Goal: Information Seeking & Learning: Learn about a topic

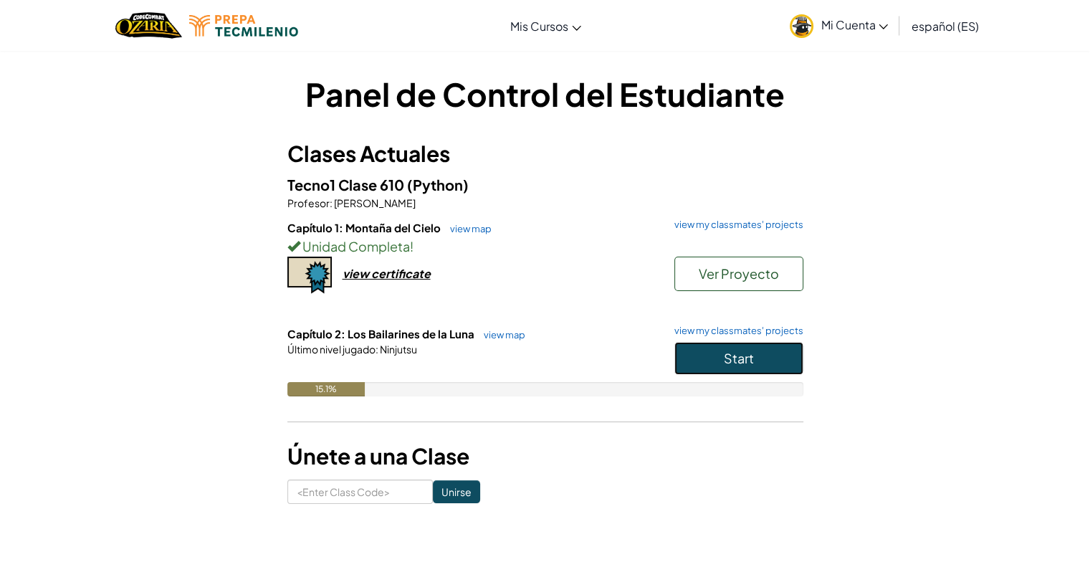
click at [791, 357] on button "Start" at bounding box center [739, 358] width 129 height 33
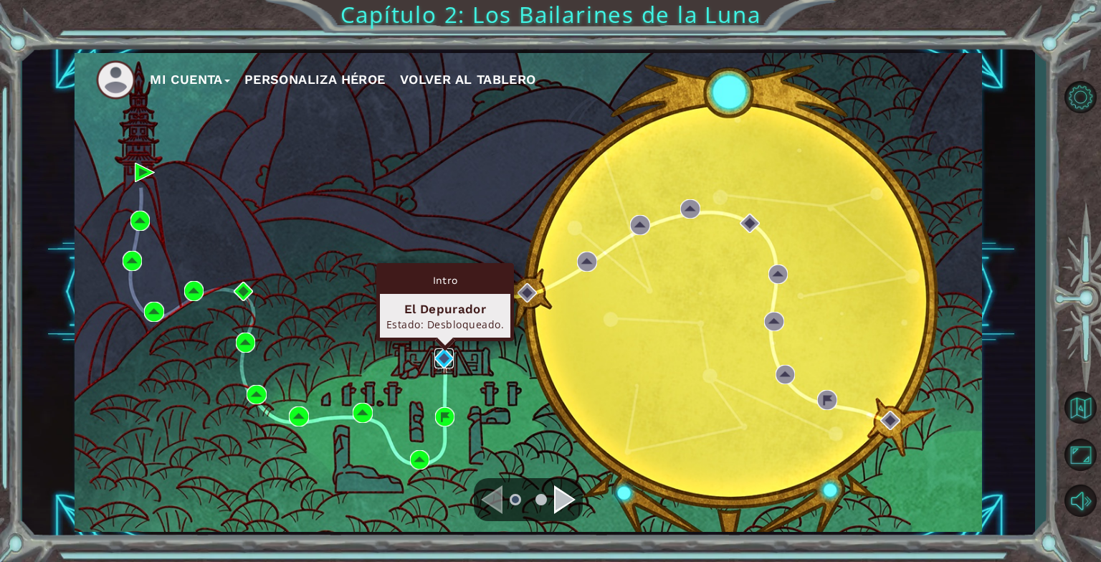
click at [449, 352] on img at bounding box center [443, 357] width 19 height 19
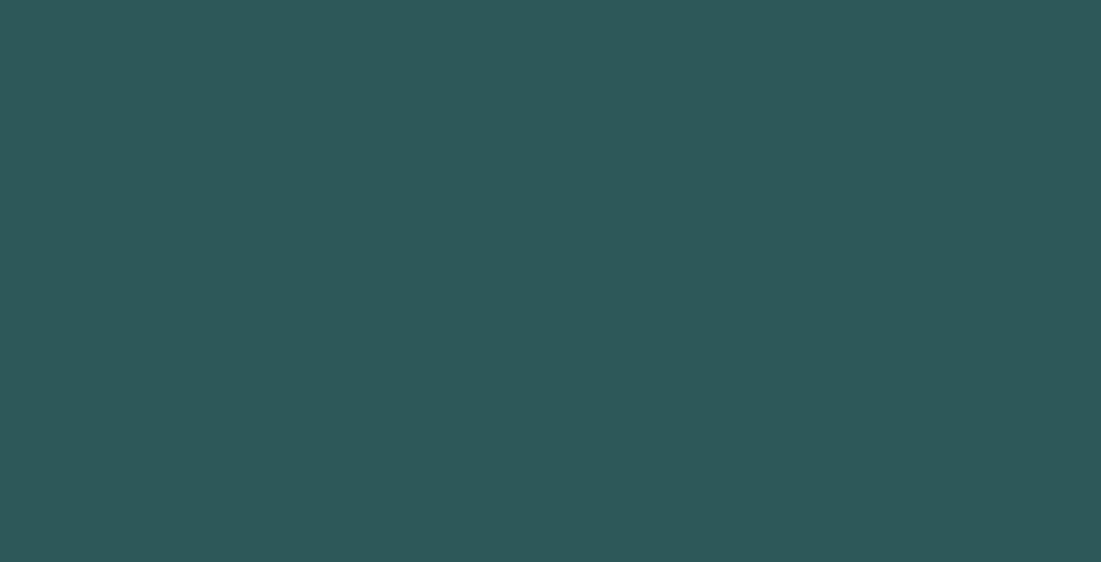
click at [449, 352] on body at bounding box center [550, 281] width 1101 height 562
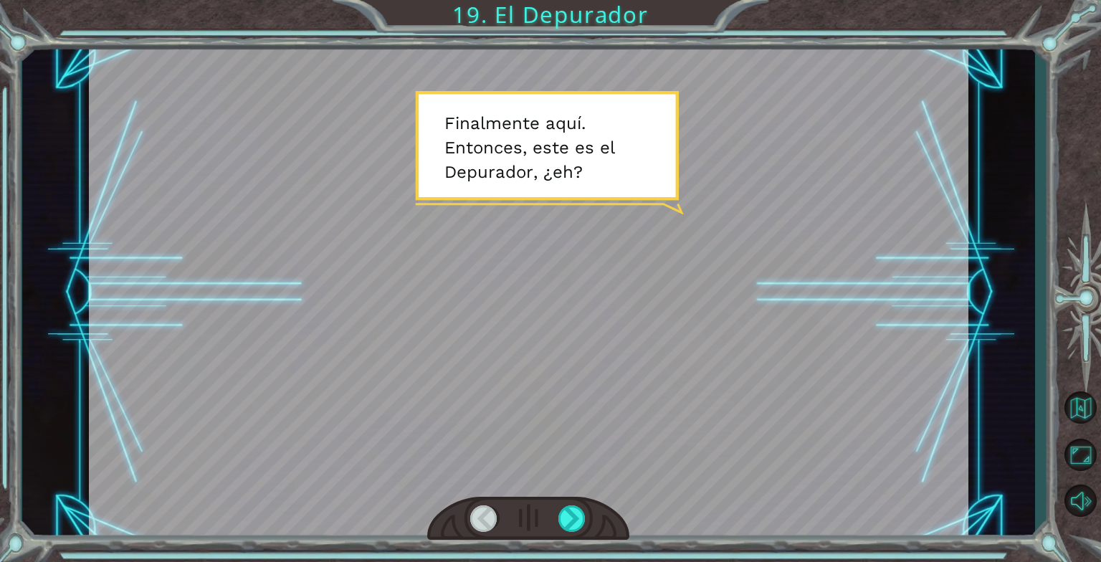
click at [371, 447] on div at bounding box center [529, 292] width 880 height 495
click at [564, 526] on div at bounding box center [572, 518] width 28 height 27
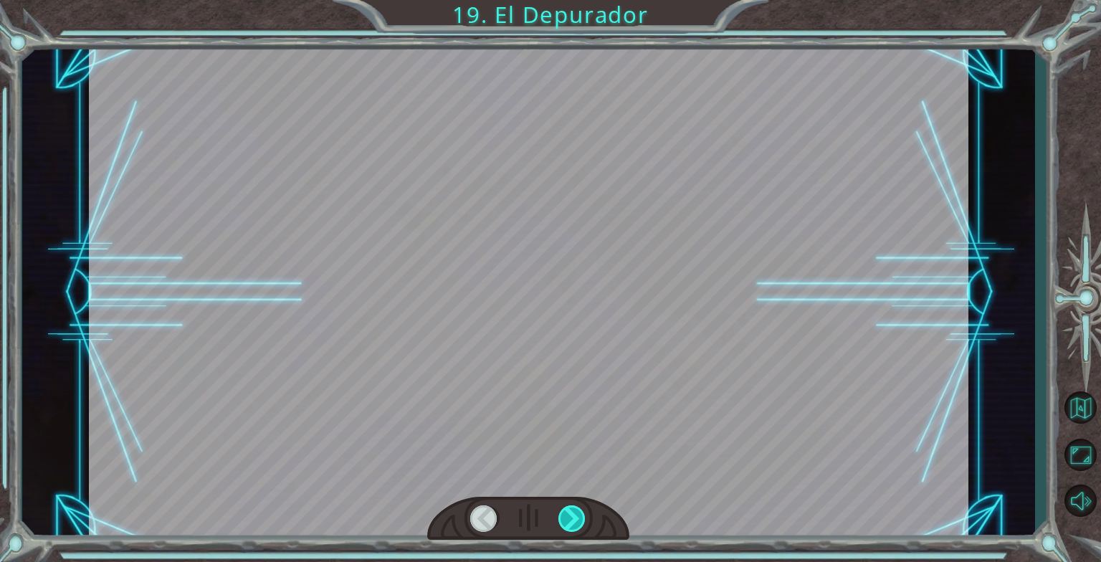
click at [565, 512] on div at bounding box center [572, 518] width 28 height 27
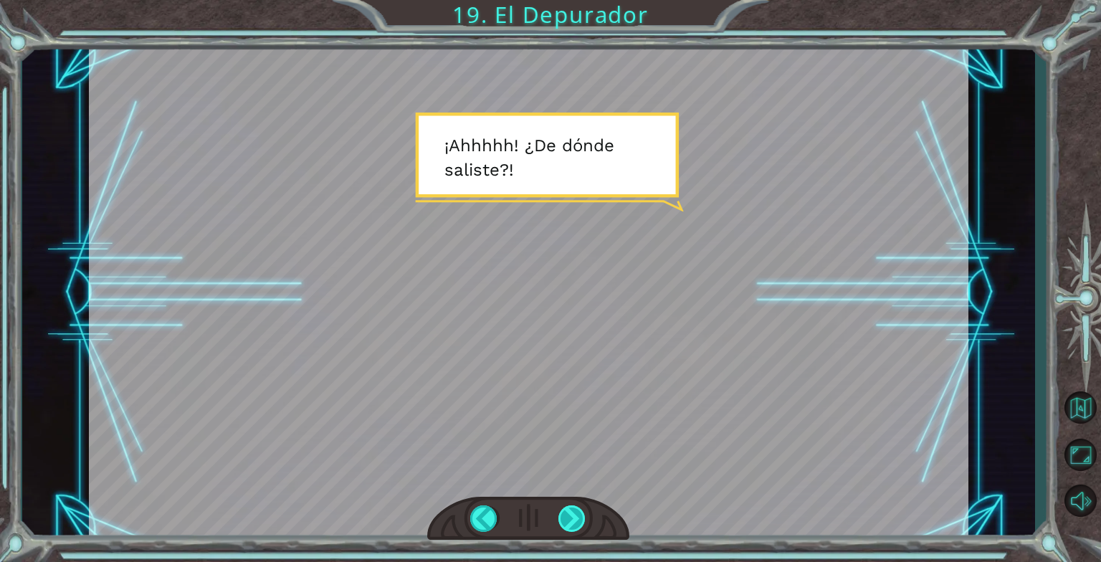
click at [565, 512] on div at bounding box center [572, 518] width 28 height 27
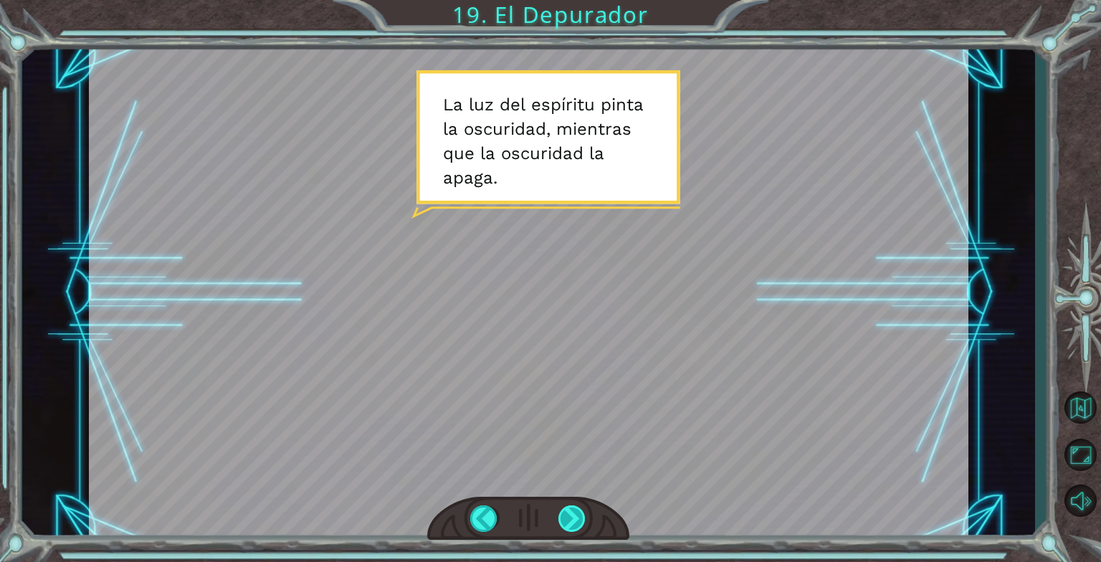
click at [565, 512] on div at bounding box center [572, 518] width 28 height 27
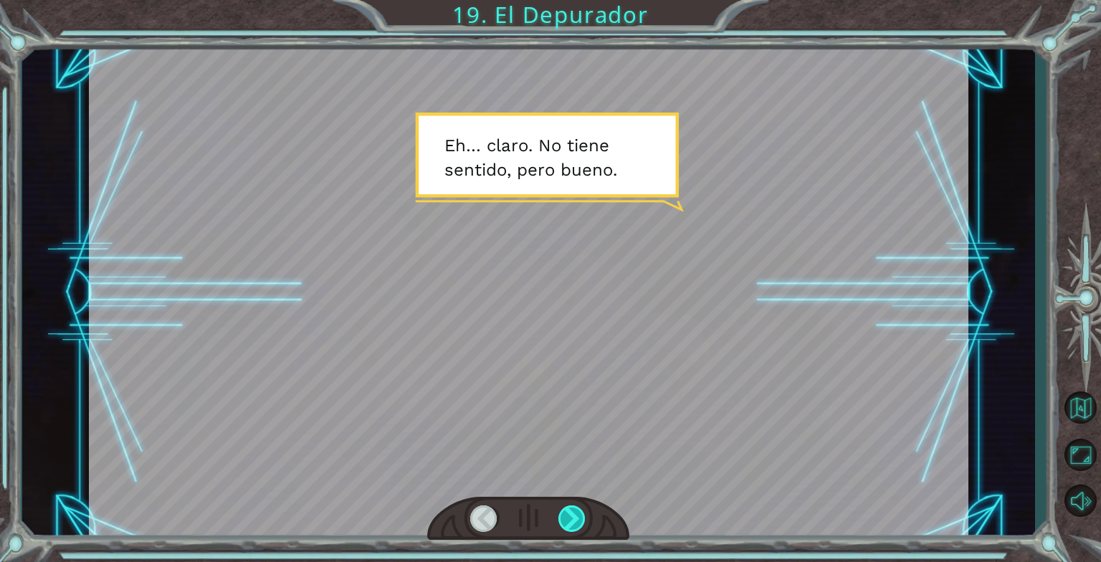
click at [559, 510] on div at bounding box center [572, 518] width 28 height 27
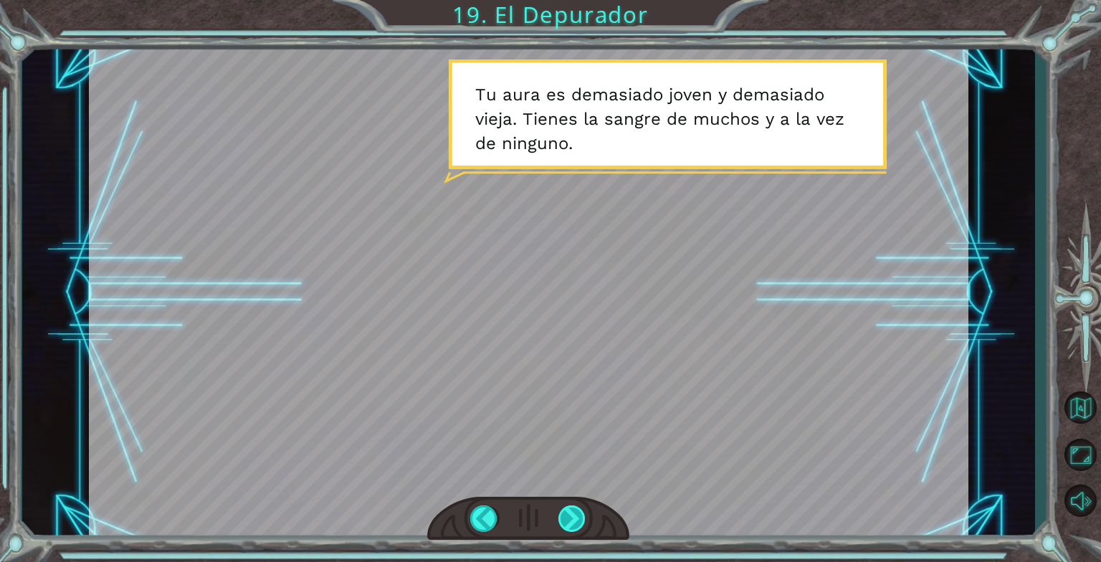
click at [566, 513] on div at bounding box center [572, 518] width 28 height 27
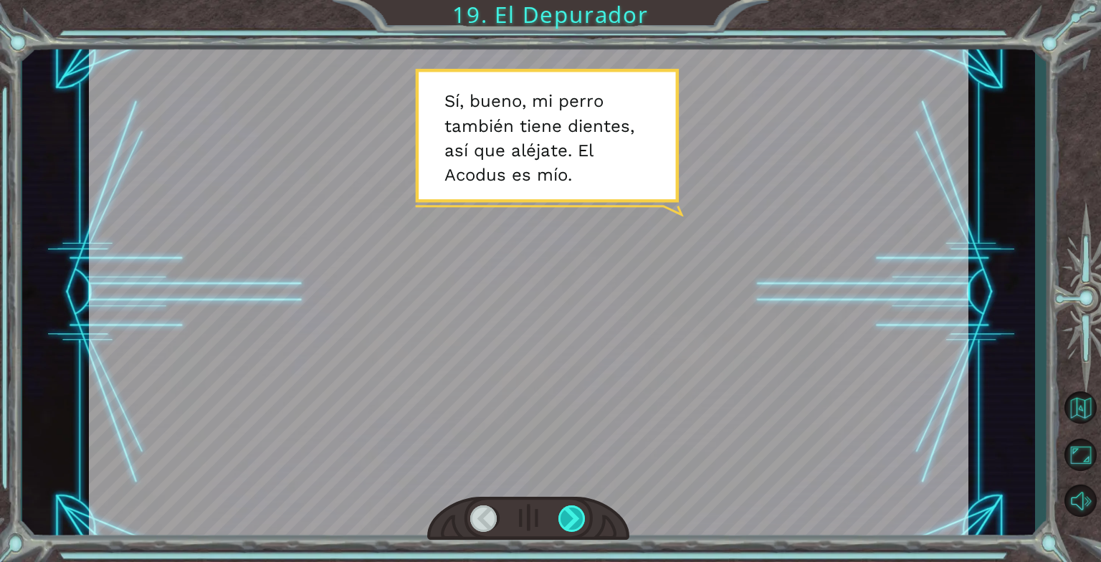
click at [566, 513] on div at bounding box center [572, 518] width 28 height 27
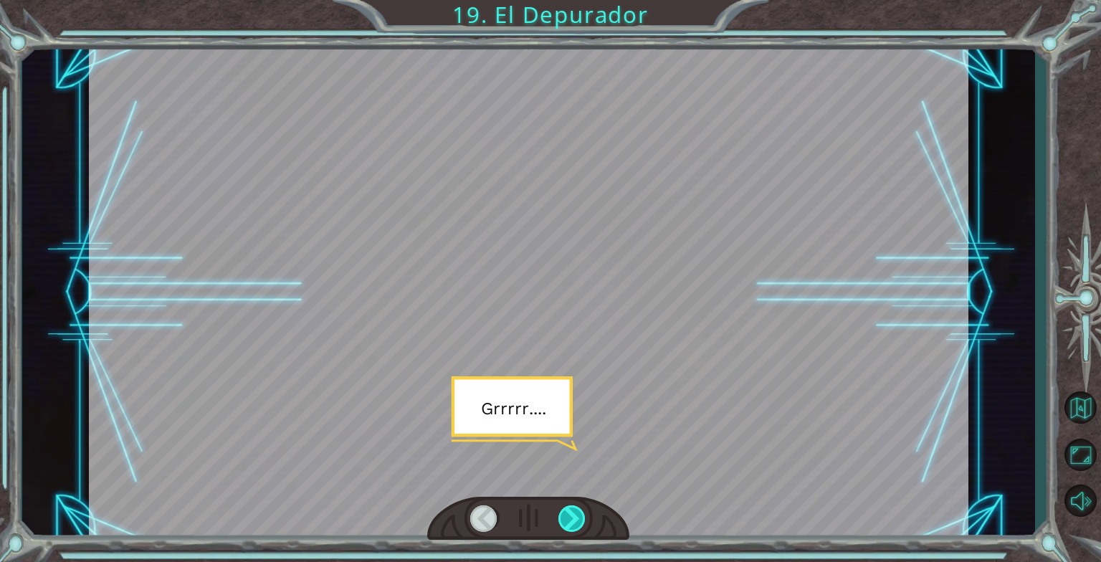
click at [566, 513] on div at bounding box center [572, 518] width 28 height 27
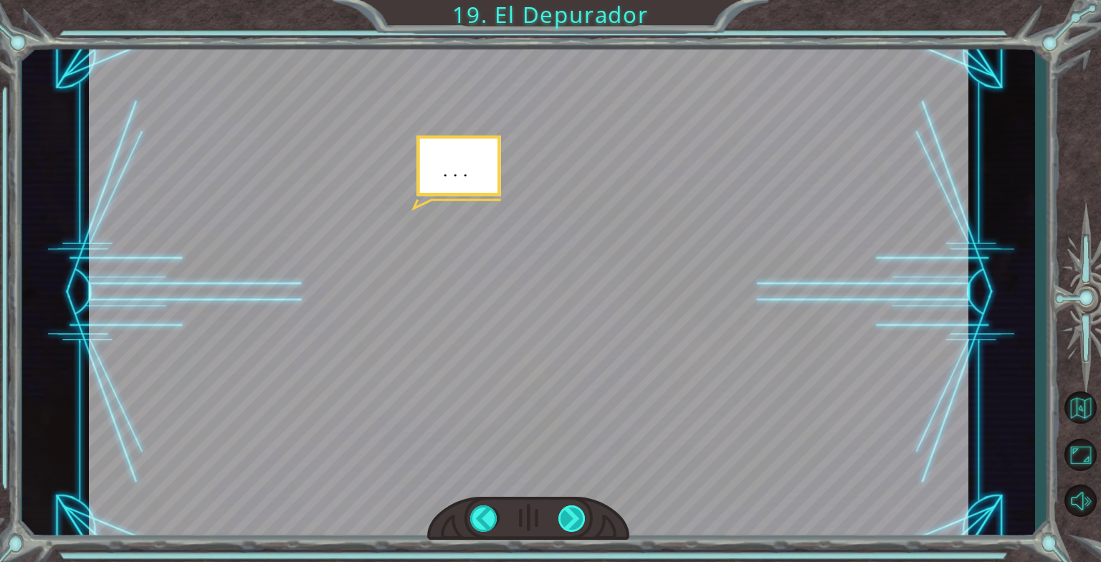
click at [566, 513] on div at bounding box center [572, 518] width 28 height 27
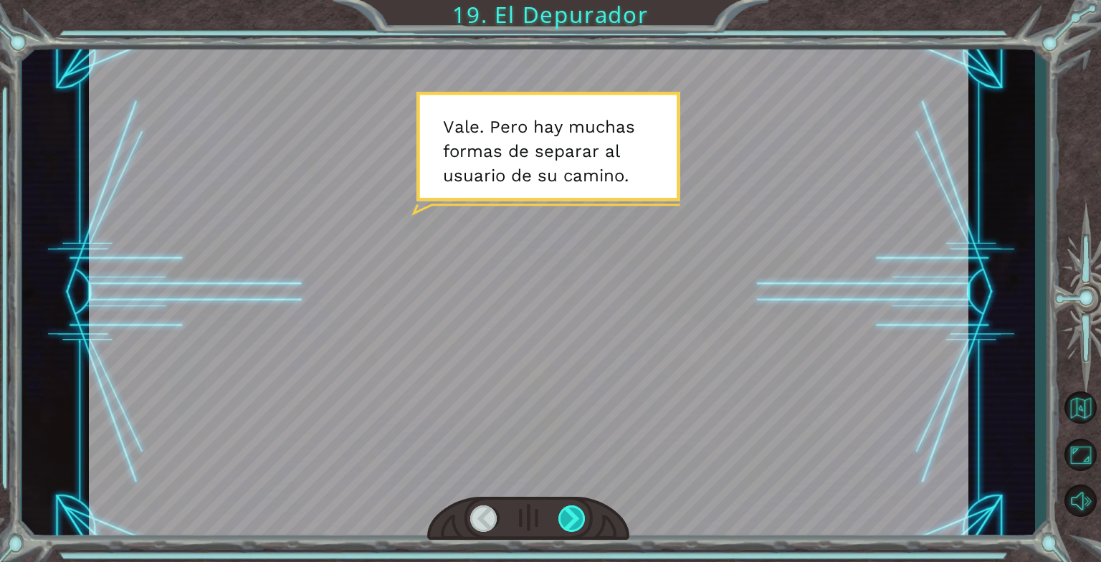
click at [566, 513] on div at bounding box center [572, 518] width 28 height 27
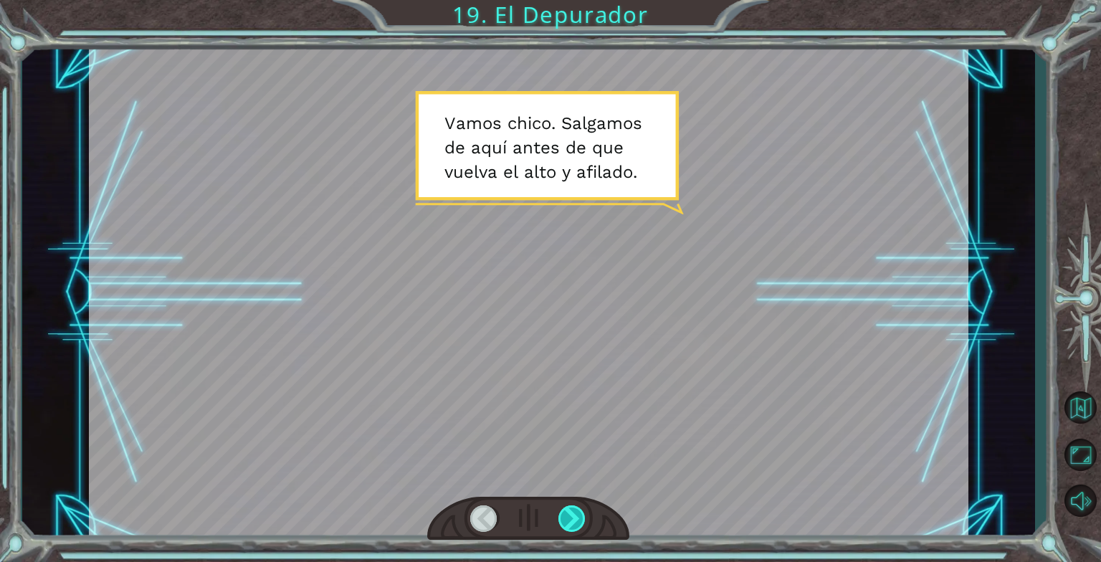
click at [566, 513] on div at bounding box center [572, 518] width 28 height 27
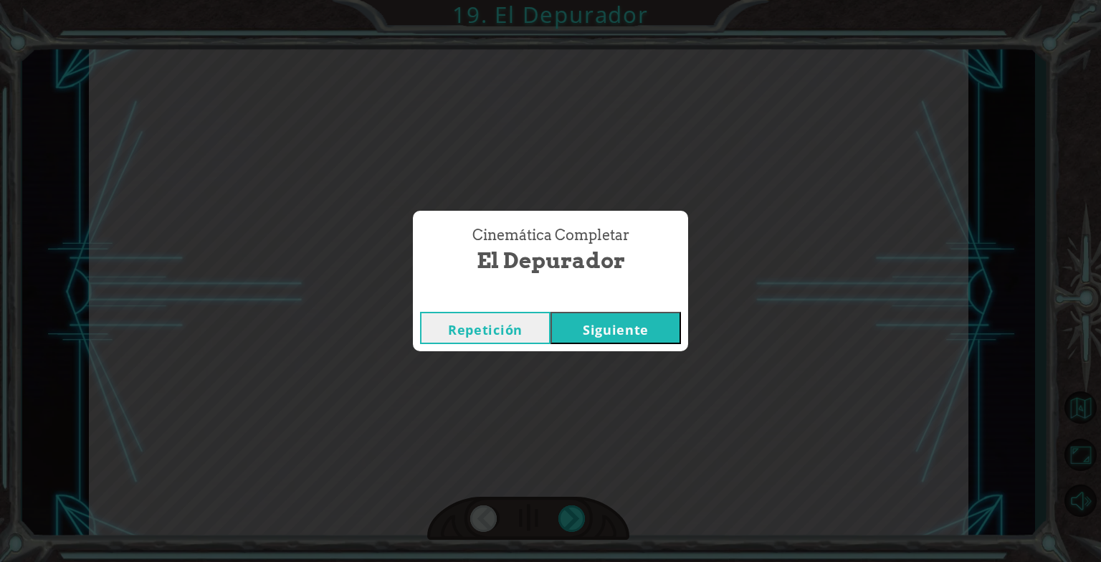
click at [596, 332] on button "Siguiente" at bounding box center [616, 328] width 130 height 32
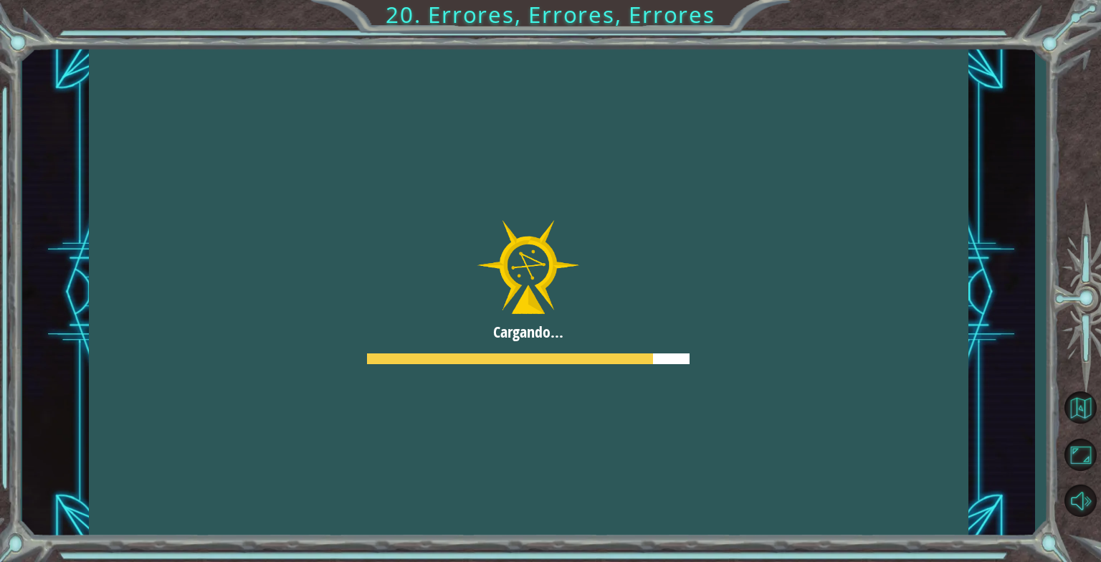
click at [479, 363] on div at bounding box center [529, 292] width 880 height 495
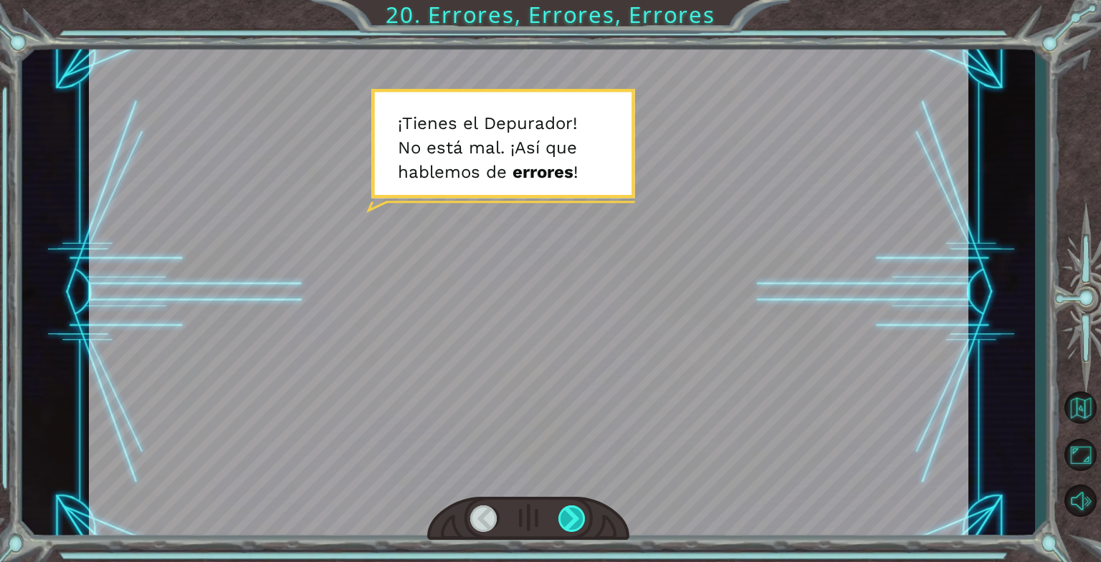
click at [573, 511] on div at bounding box center [572, 518] width 28 height 27
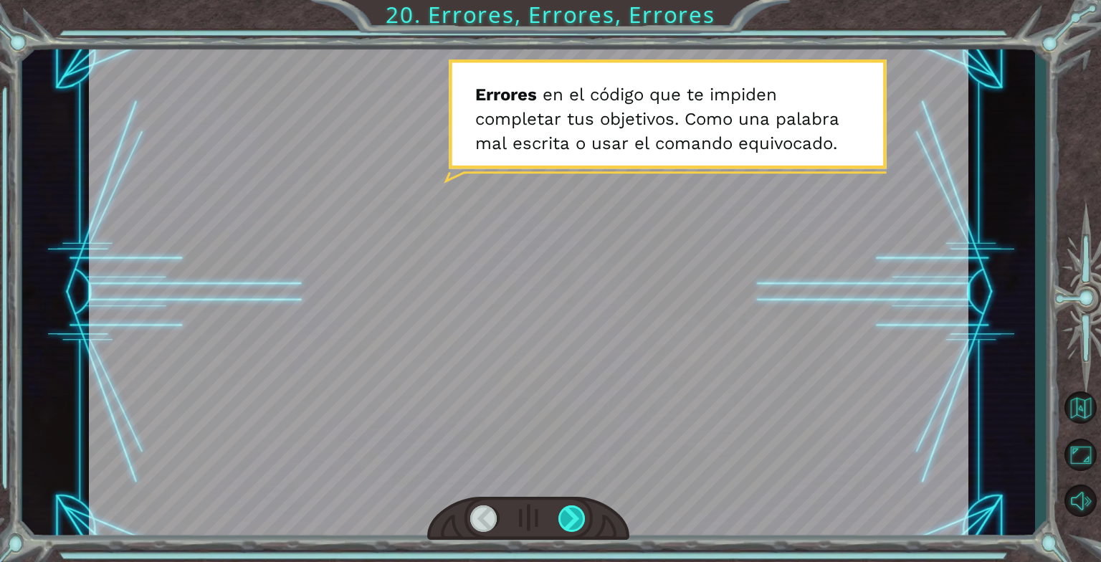
click at [575, 511] on div at bounding box center [572, 518] width 28 height 27
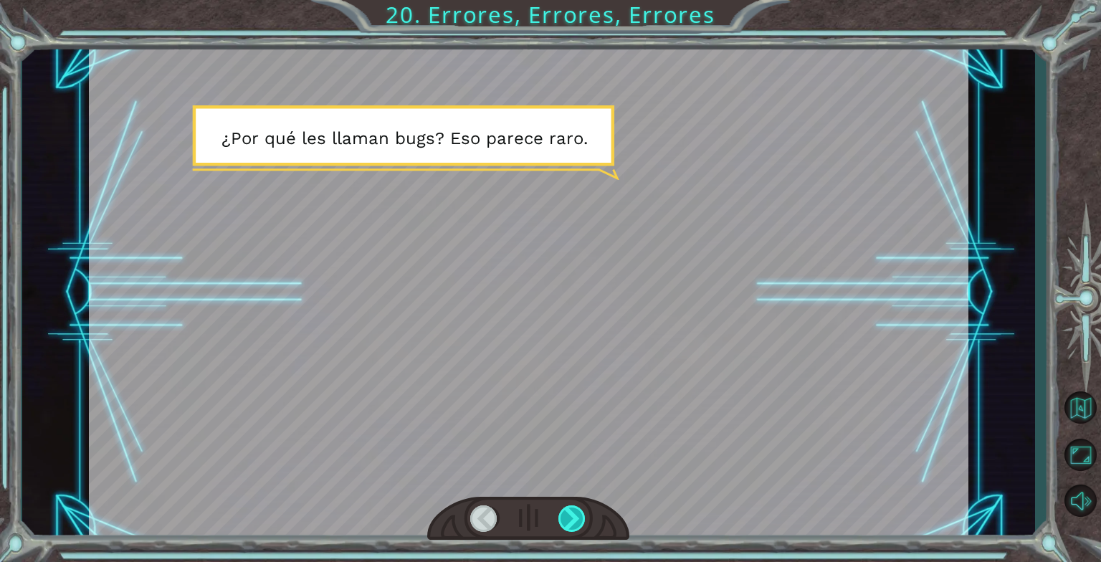
click at [575, 511] on div at bounding box center [572, 518] width 28 height 27
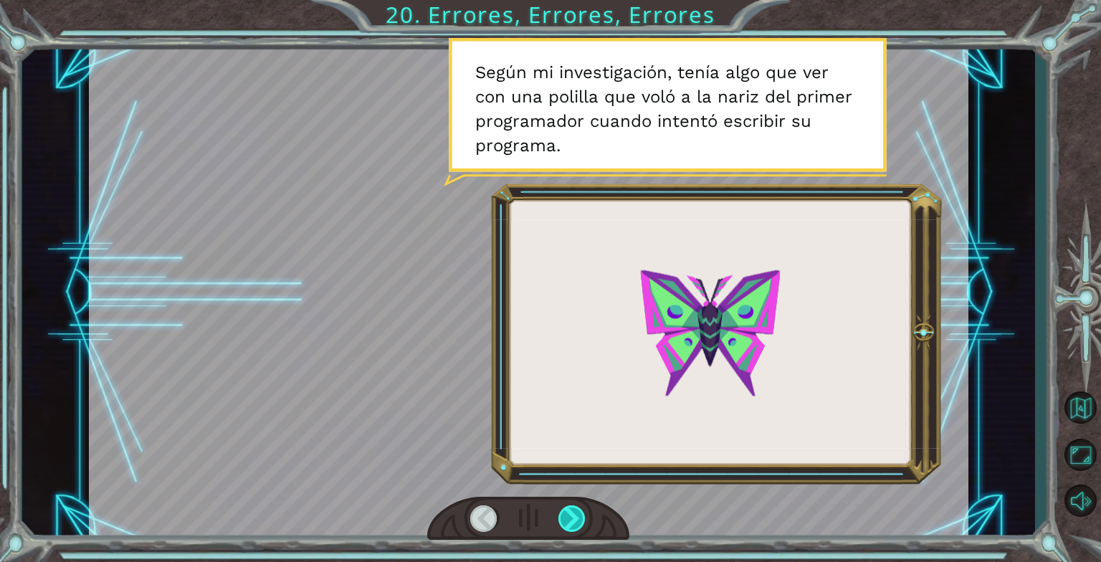
click at [575, 511] on div at bounding box center [572, 518] width 28 height 27
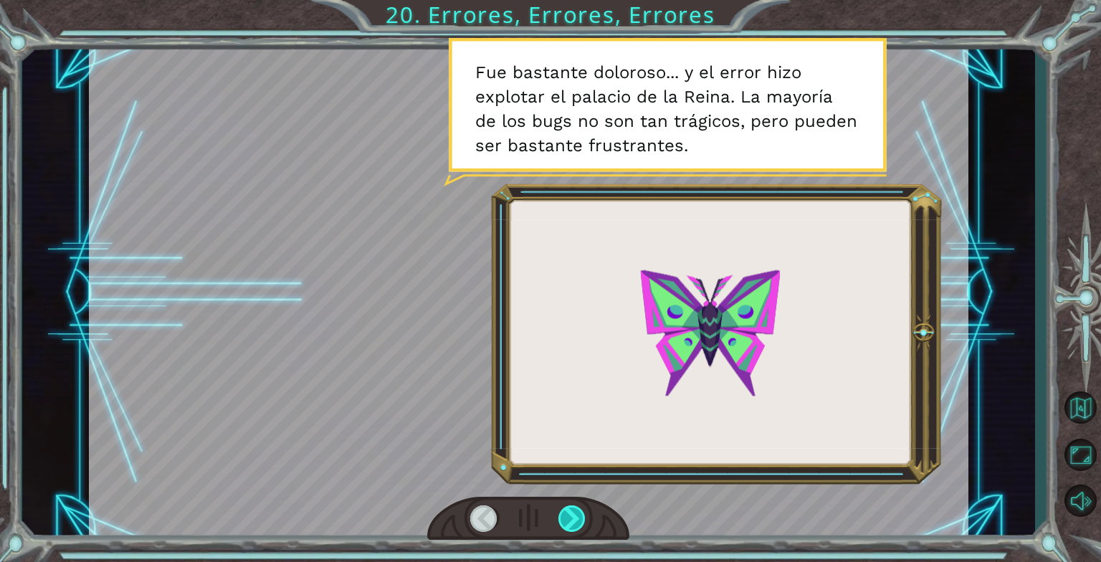
click at [575, 511] on div at bounding box center [572, 518] width 28 height 27
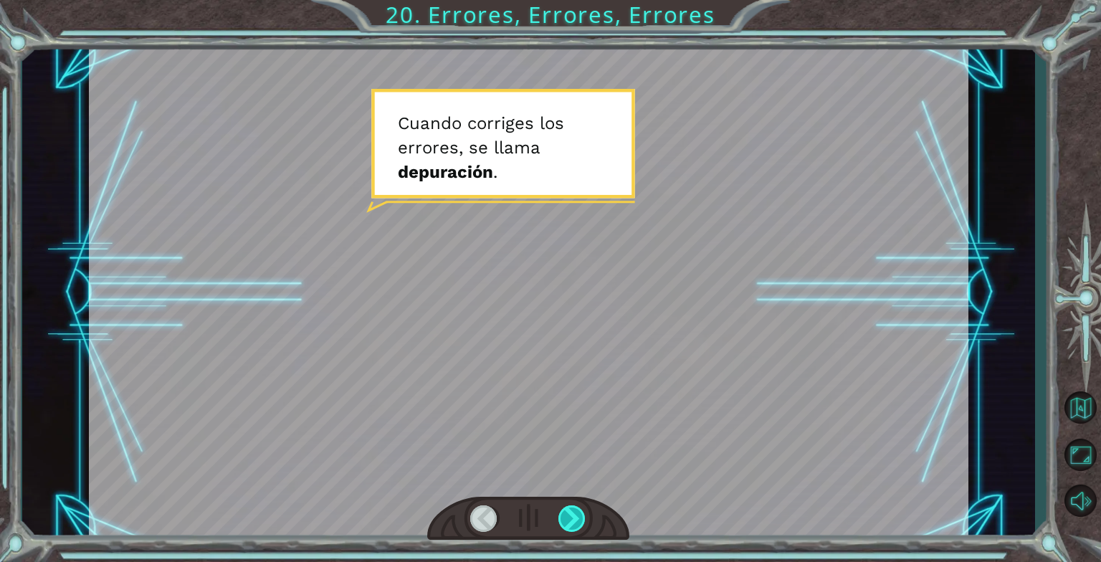
click at [575, 511] on div at bounding box center [572, 518] width 28 height 27
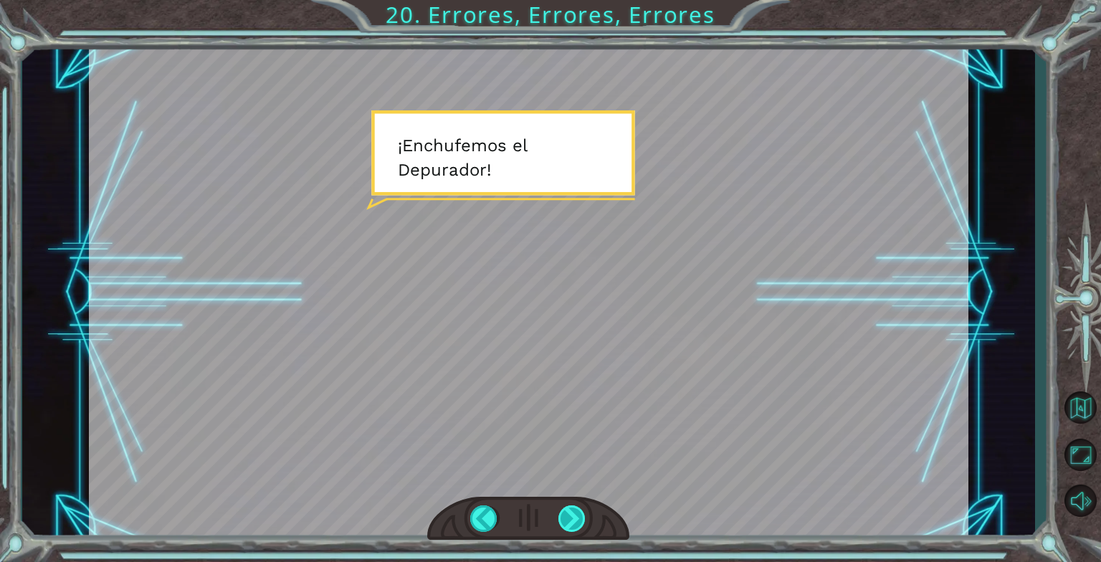
click at [575, 511] on div at bounding box center [572, 518] width 28 height 27
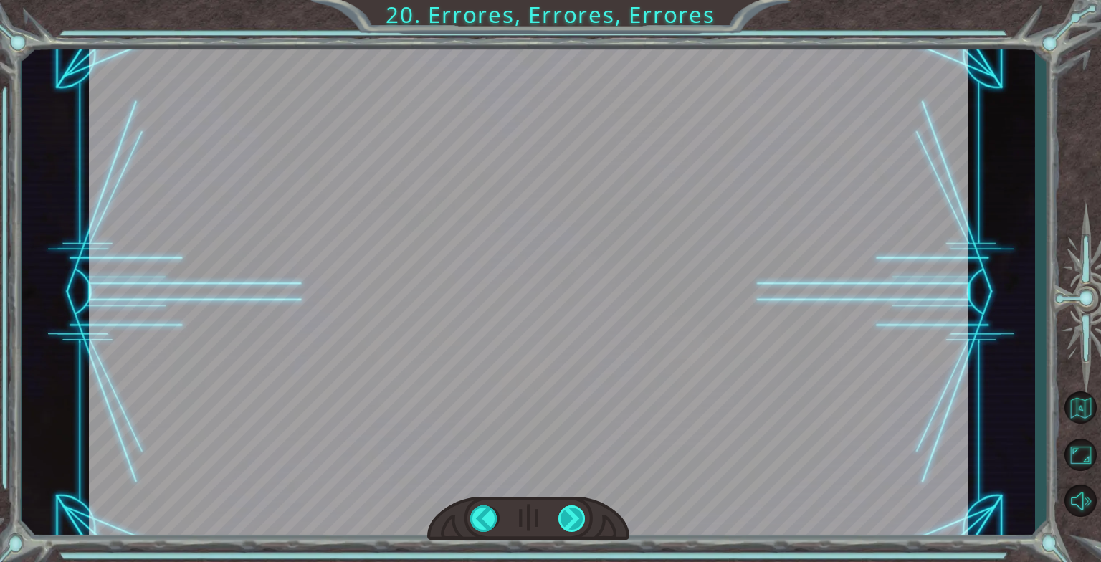
click at [575, 511] on div at bounding box center [572, 518] width 28 height 27
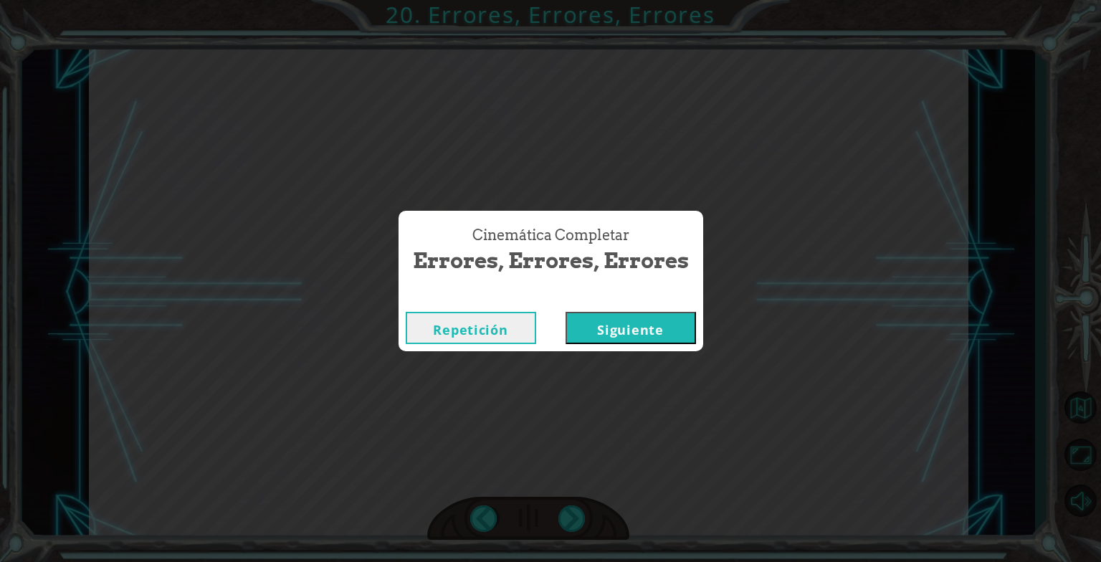
click at [644, 329] on button "Siguiente" at bounding box center [631, 328] width 130 height 32
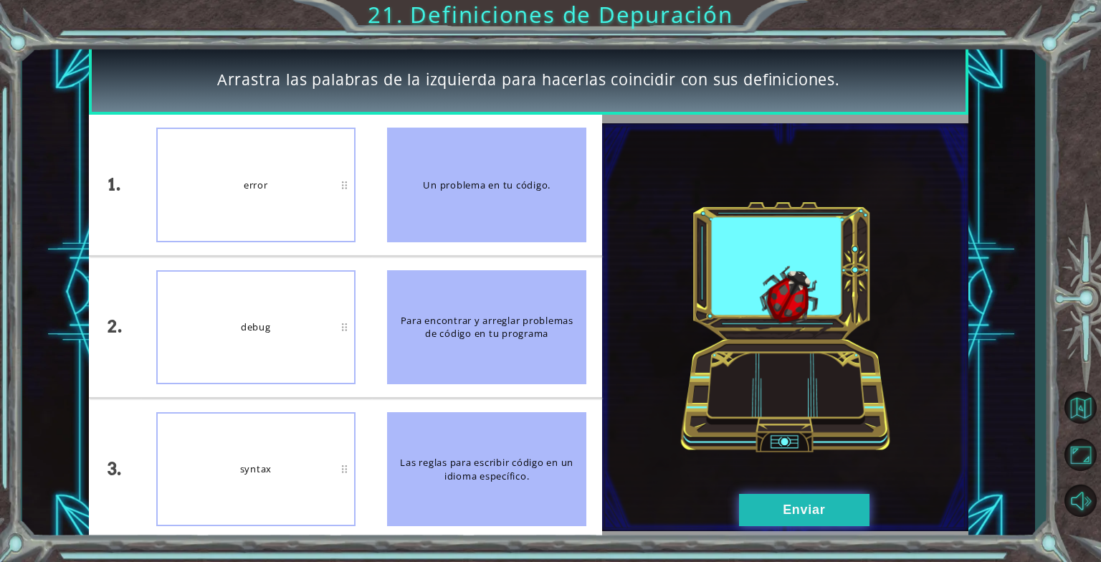
click at [834, 494] on button "Enviar" at bounding box center [804, 510] width 130 height 32
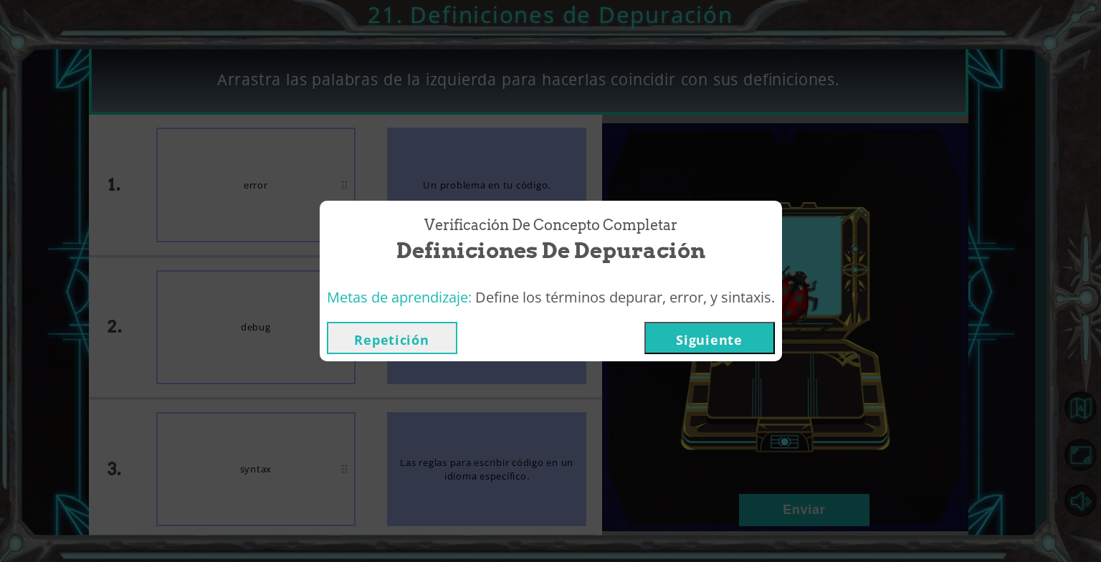
click at [713, 346] on button "Siguiente" at bounding box center [709, 338] width 130 height 32
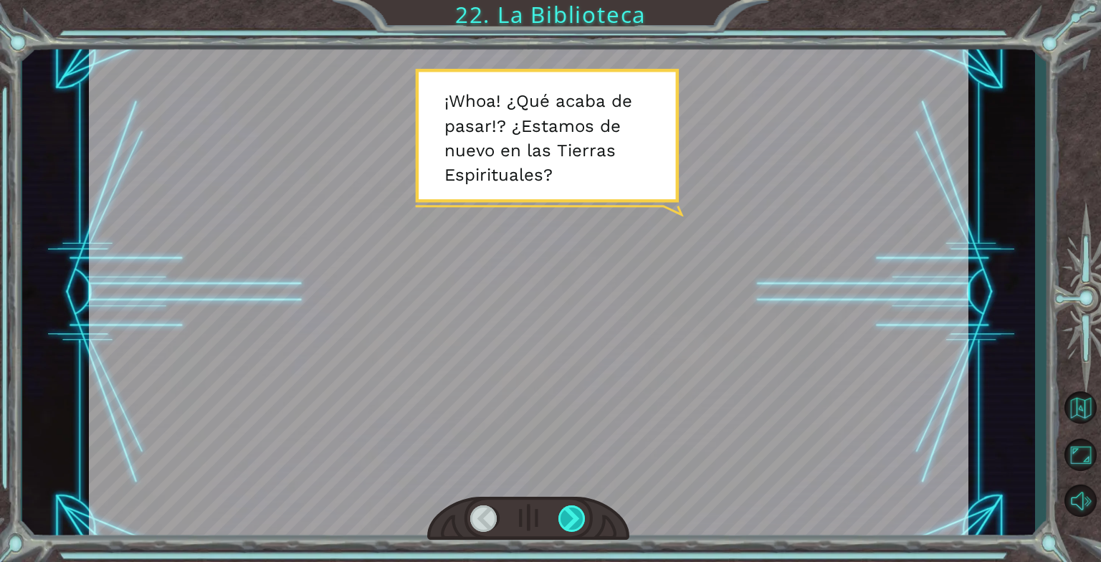
click at [568, 519] on div at bounding box center [572, 518] width 28 height 27
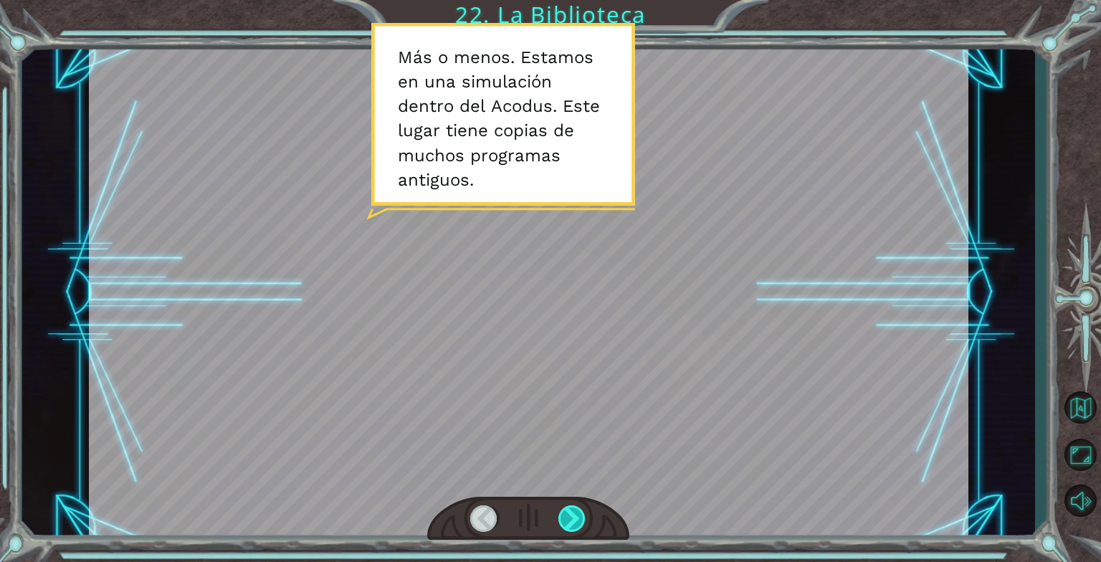
click at [568, 519] on div at bounding box center [572, 518] width 28 height 27
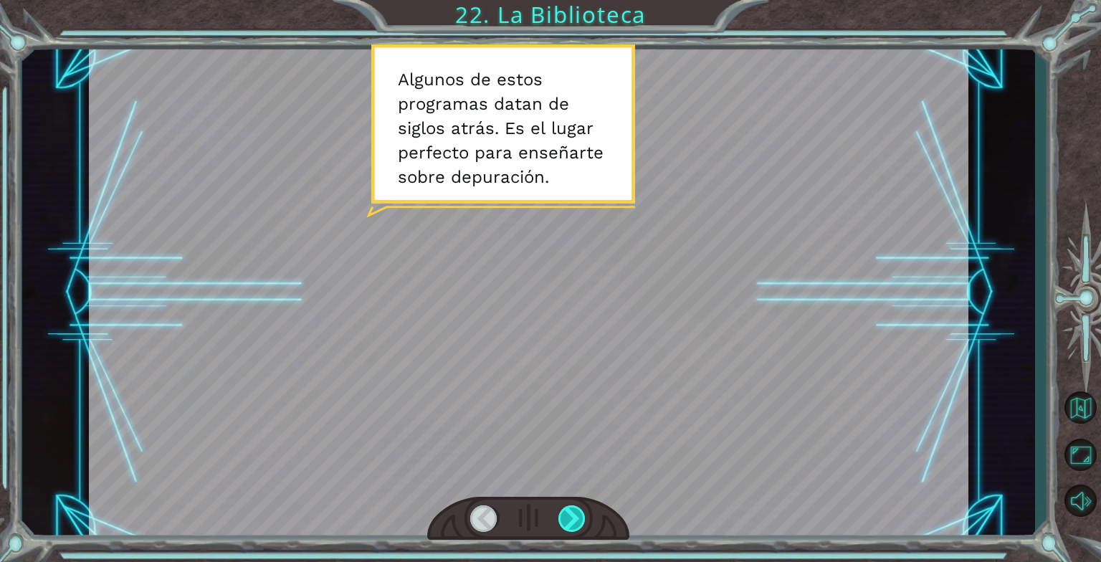
click at [568, 519] on div at bounding box center [572, 518] width 28 height 27
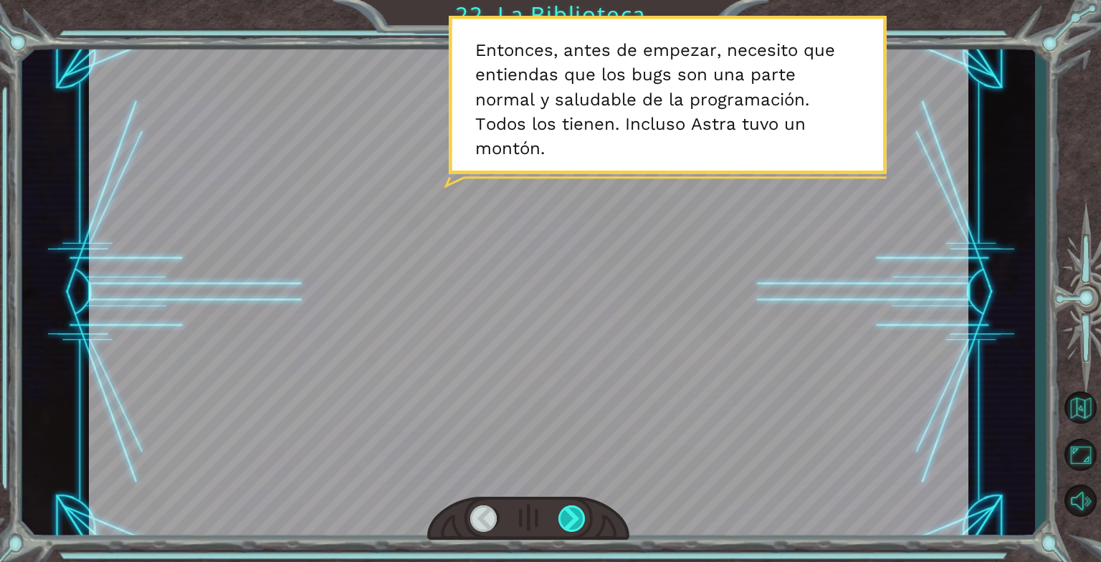
click at [568, 519] on div at bounding box center [572, 518] width 28 height 27
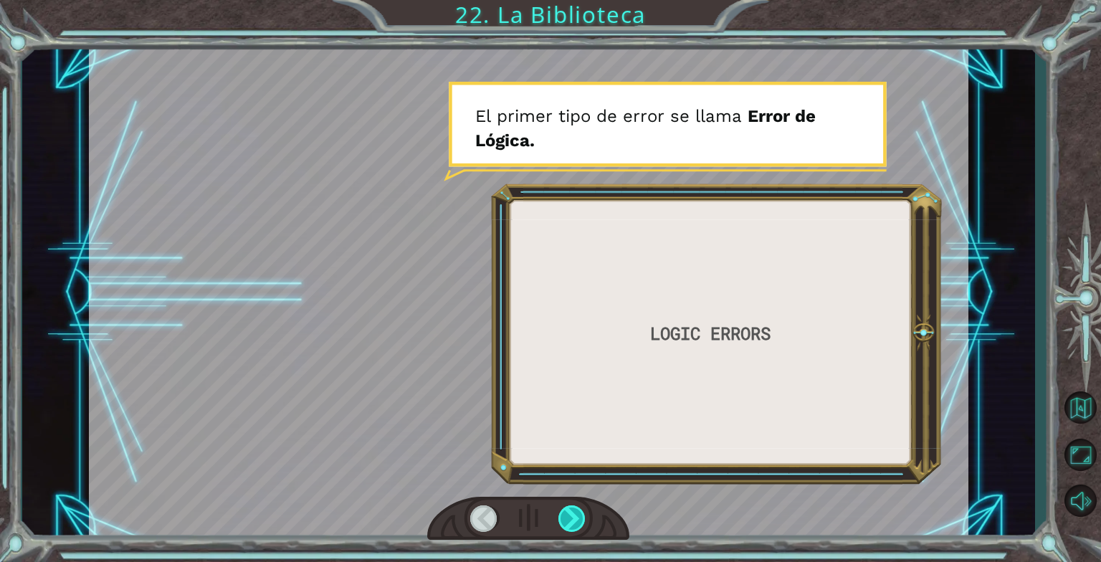
click at [568, 519] on div at bounding box center [572, 518] width 28 height 27
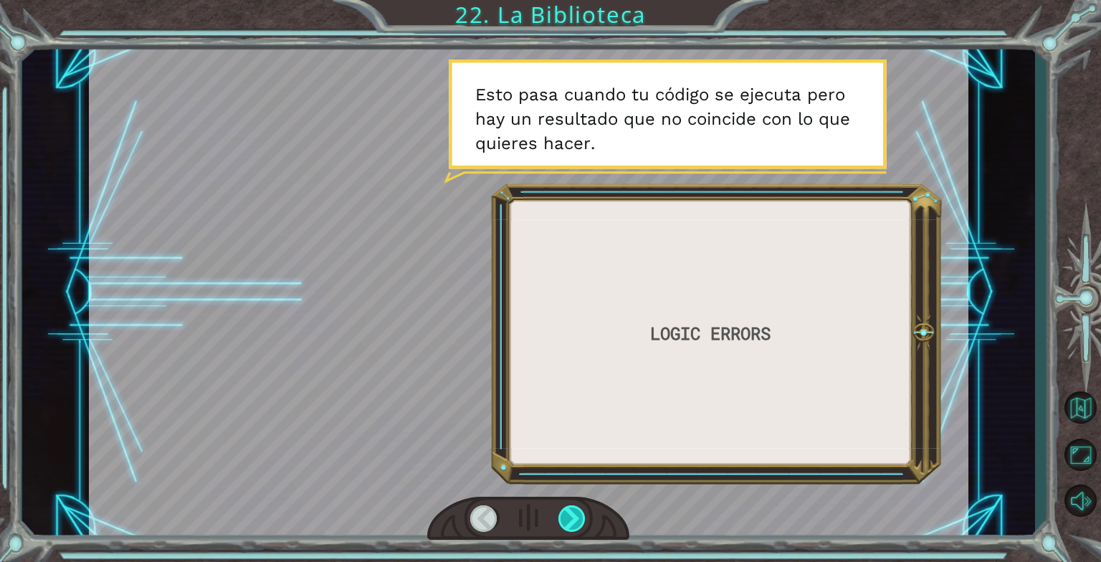
click at [568, 519] on div at bounding box center [572, 518] width 28 height 27
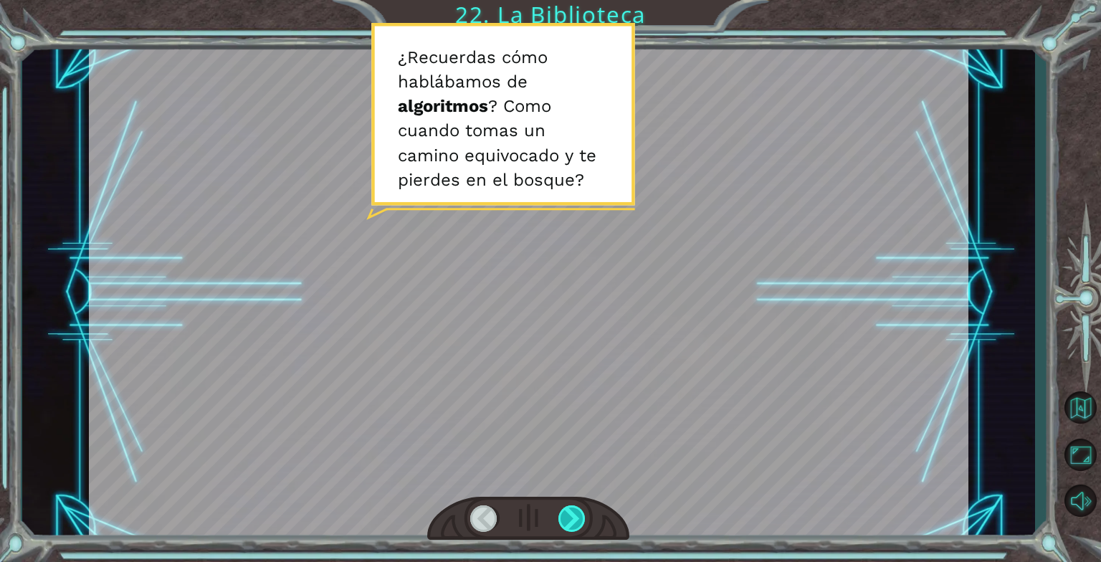
click at [568, 519] on div at bounding box center [572, 518] width 28 height 27
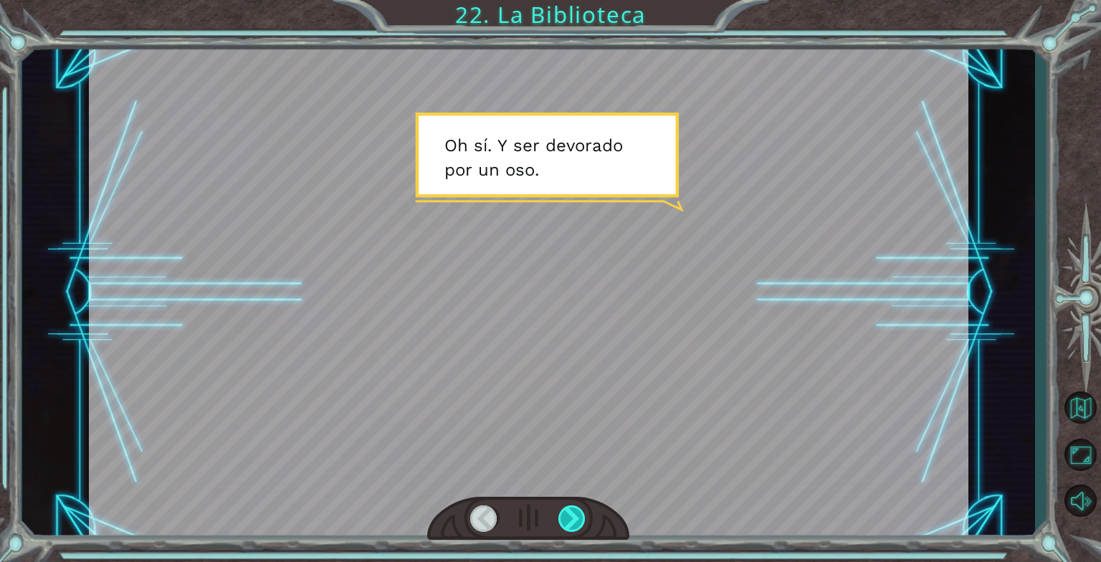
click at [568, 519] on div at bounding box center [572, 518] width 28 height 27
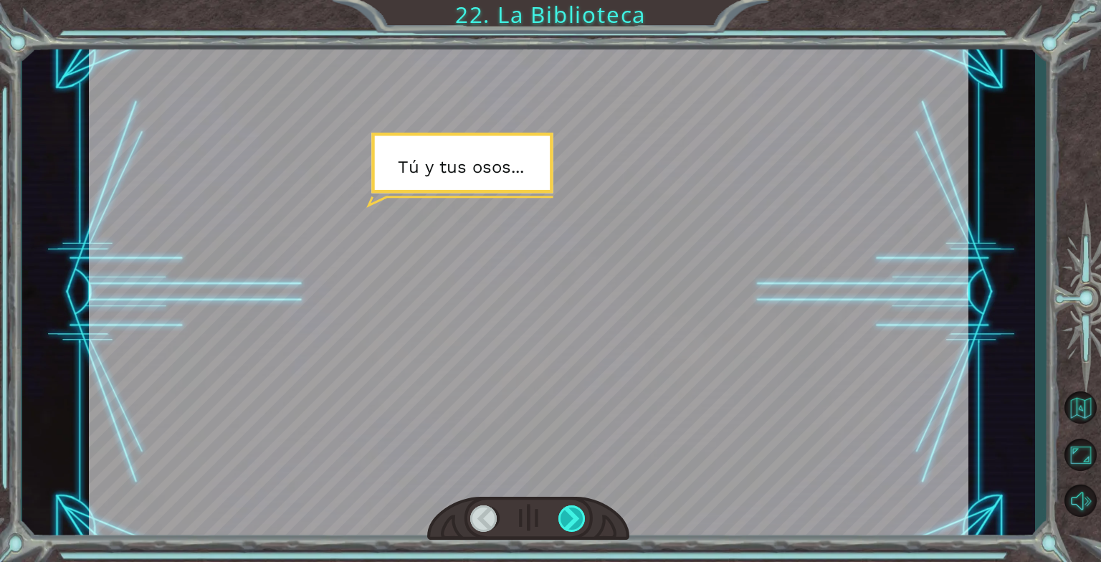
click at [568, 519] on div at bounding box center [572, 518] width 28 height 27
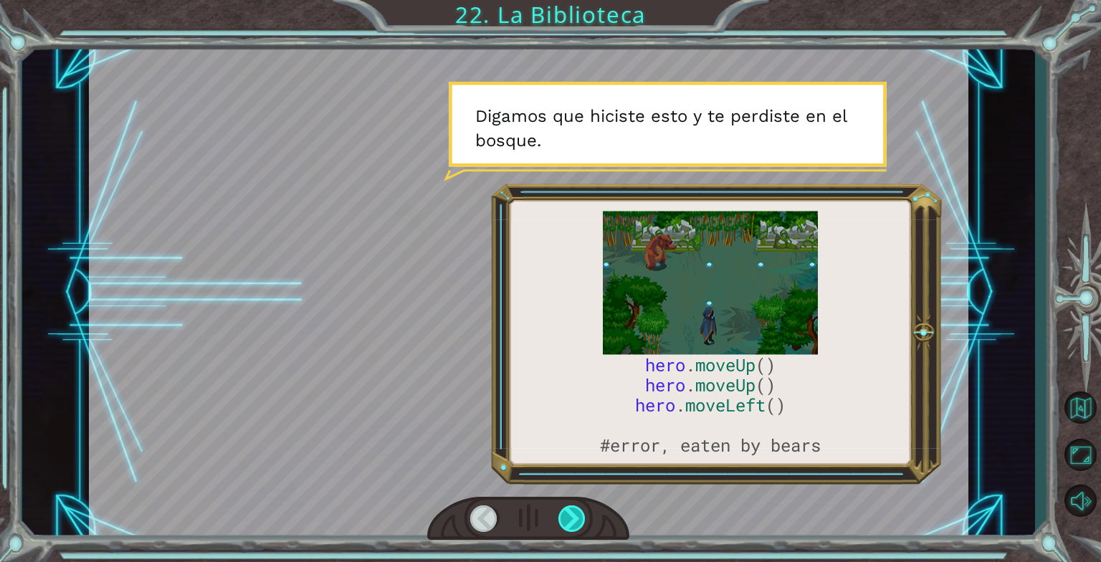
click at [568, 519] on div at bounding box center [572, 518] width 28 height 27
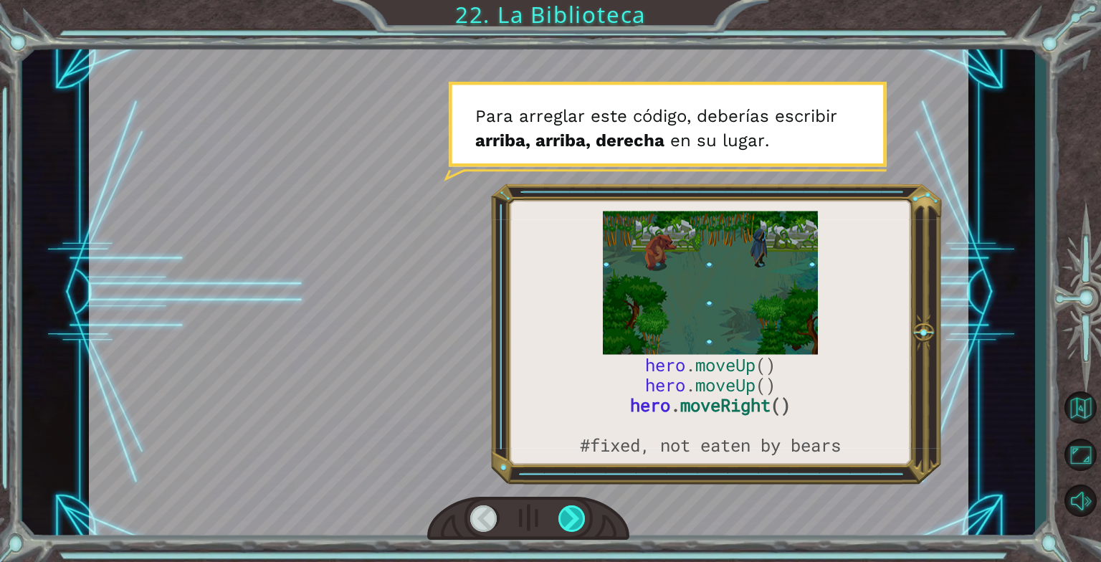
click at [568, 519] on div at bounding box center [572, 518] width 28 height 27
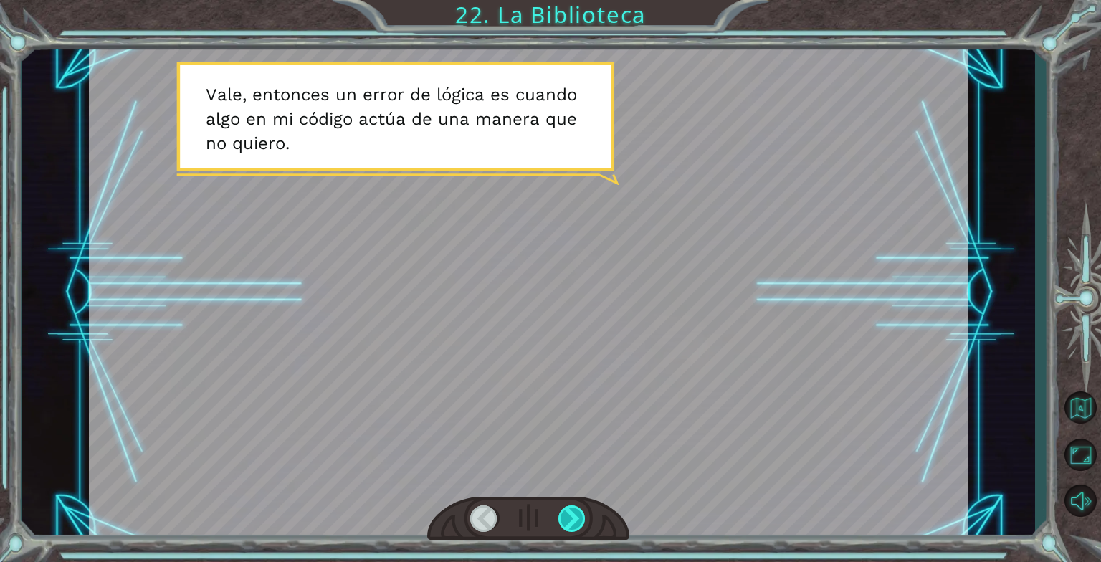
click at [568, 519] on div at bounding box center [572, 518] width 28 height 27
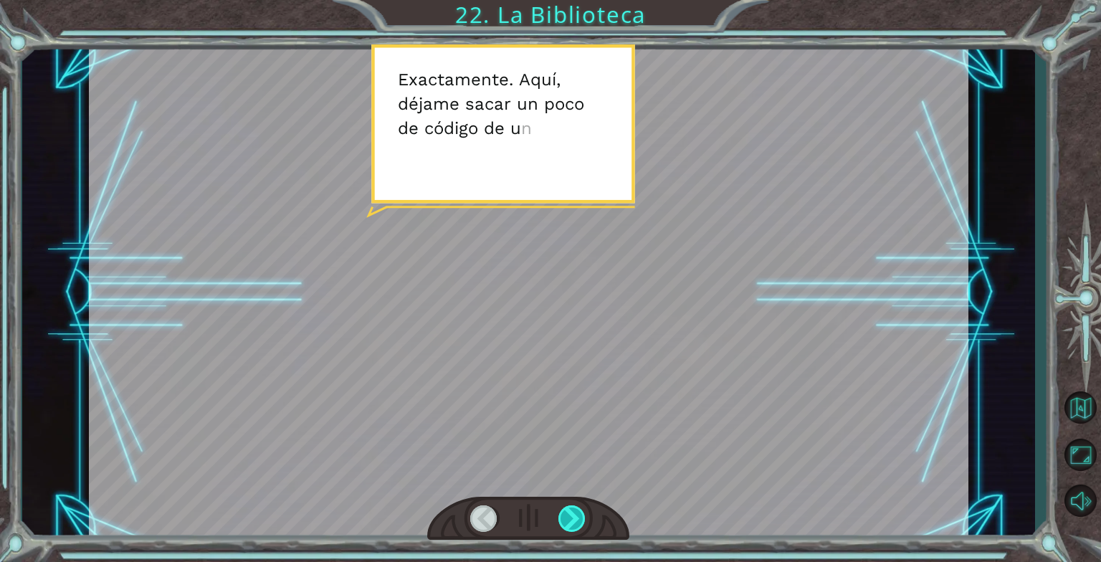
click at [568, 519] on div at bounding box center [572, 518] width 28 height 27
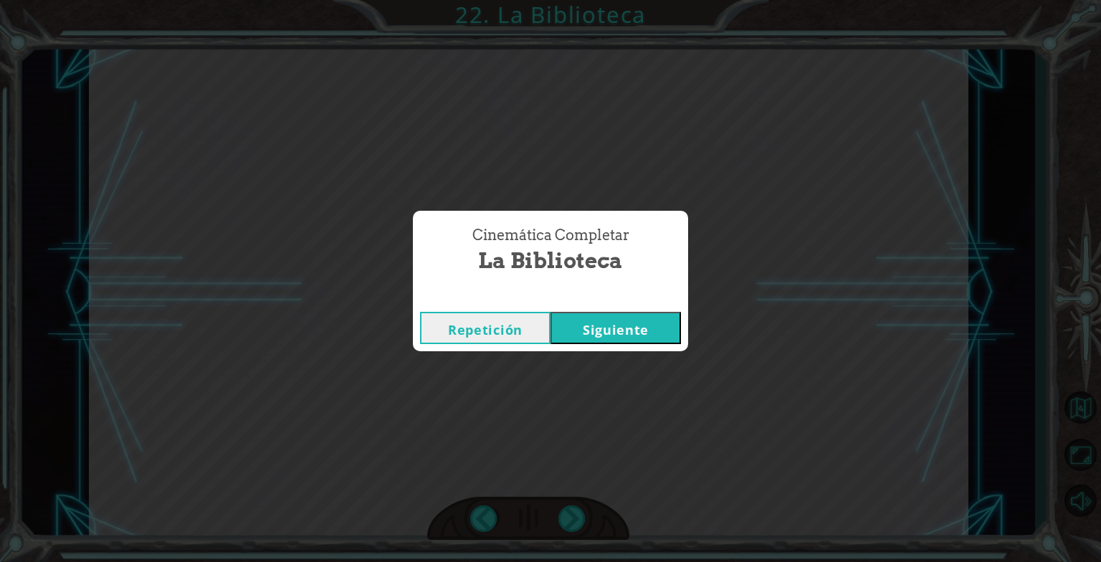
click at [623, 335] on button "Siguiente" at bounding box center [616, 328] width 130 height 32
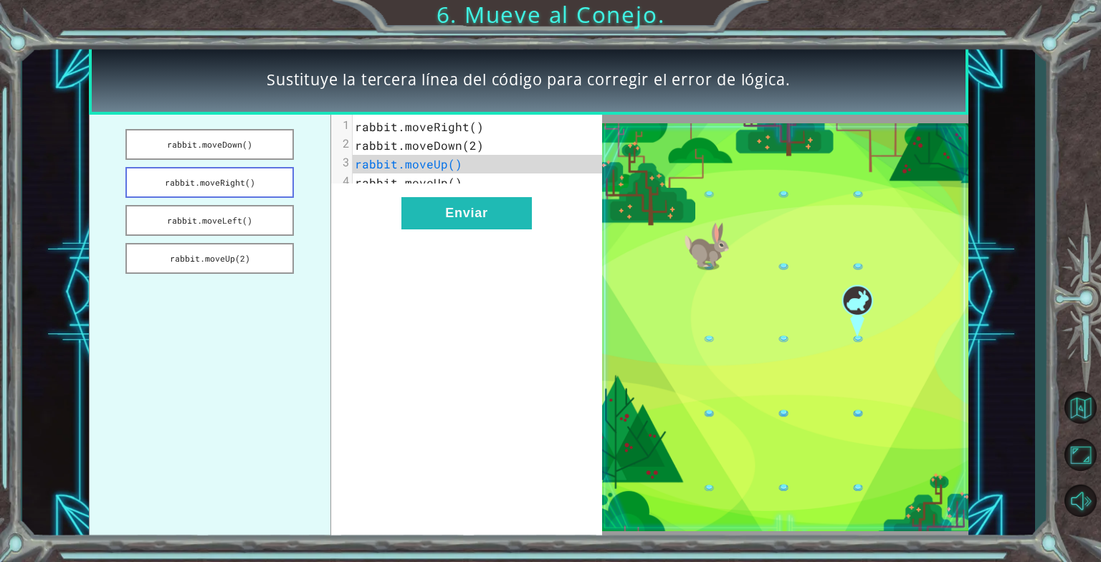
drag, startPoint x: 221, startPoint y: 186, endPoint x: 138, endPoint y: 171, distance: 85.2
click at [138, 171] on button "rabbit.moveRight()" at bounding box center [209, 182] width 168 height 31
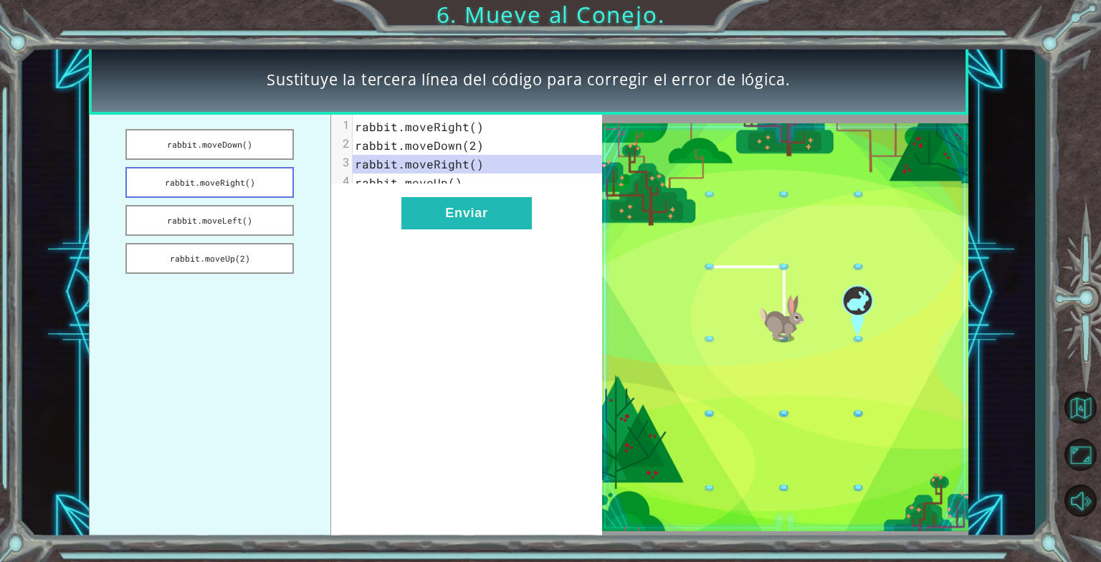
click at [138, 175] on button "rabbit.moveRight()" at bounding box center [209, 182] width 168 height 31
click at [215, 140] on button "rabbit.moveDown()" at bounding box center [209, 144] width 168 height 31
click at [204, 172] on button "rabbit.moveRight()" at bounding box center [209, 182] width 168 height 31
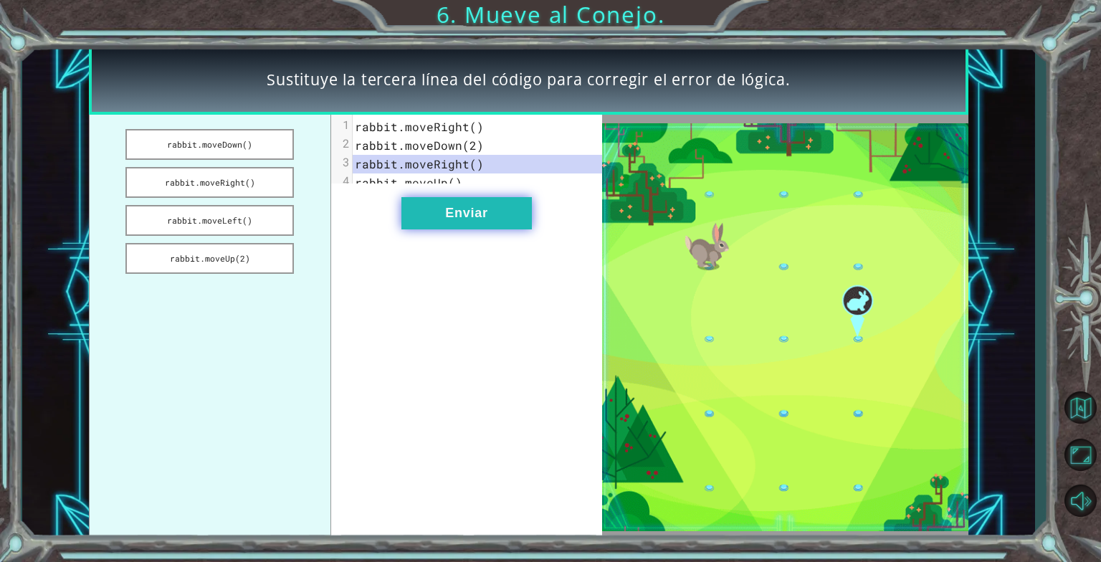
click at [455, 219] on button "Enviar" at bounding box center [466, 213] width 130 height 32
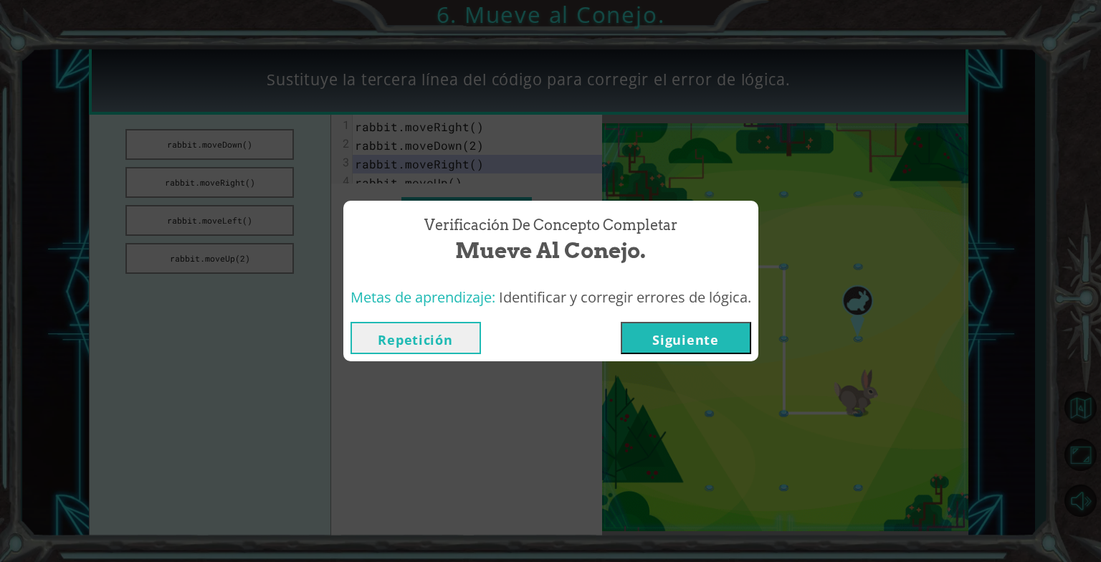
click at [674, 335] on button "Siguiente" at bounding box center [686, 338] width 130 height 32
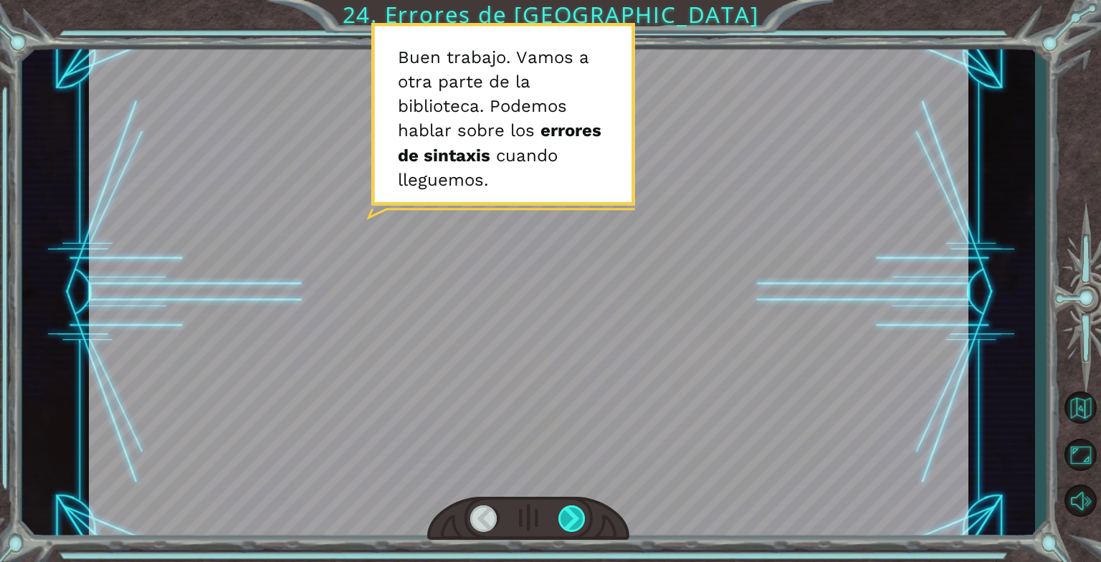
click at [576, 526] on div at bounding box center [572, 518] width 28 height 27
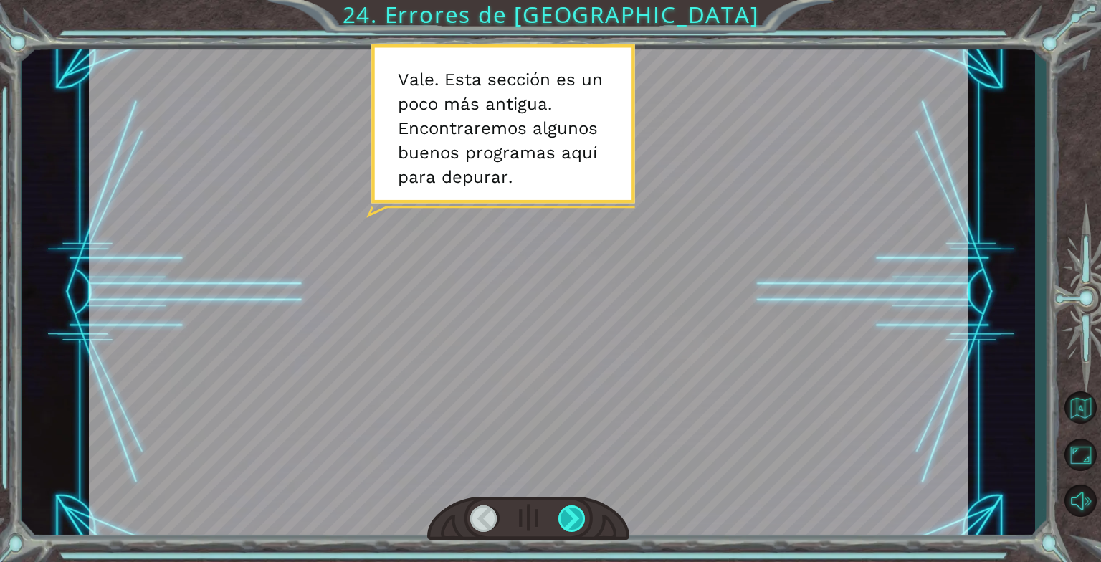
click at [576, 523] on div at bounding box center [572, 518] width 28 height 27
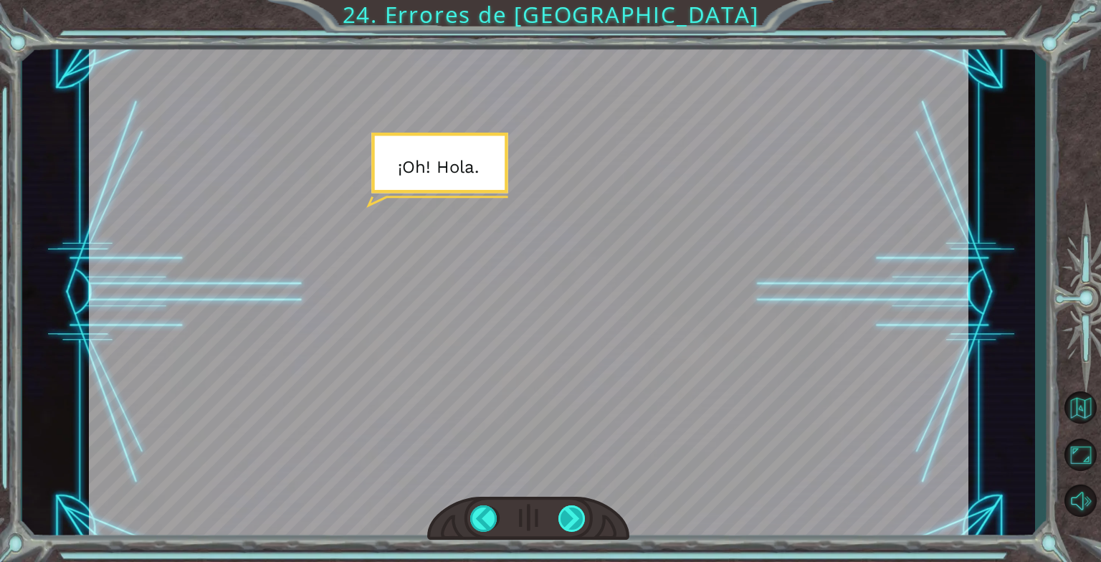
click at [576, 523] on div at bounding box center [572, 518] width 28 height 27
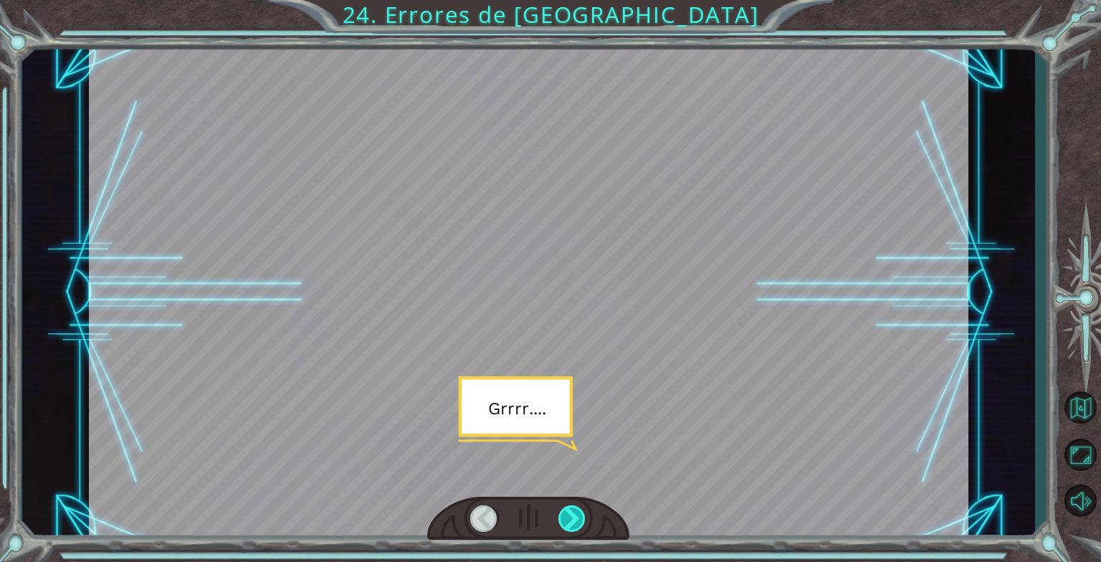
click at [576, 523] on div at bounding box center [572, 518] width 28 height 27
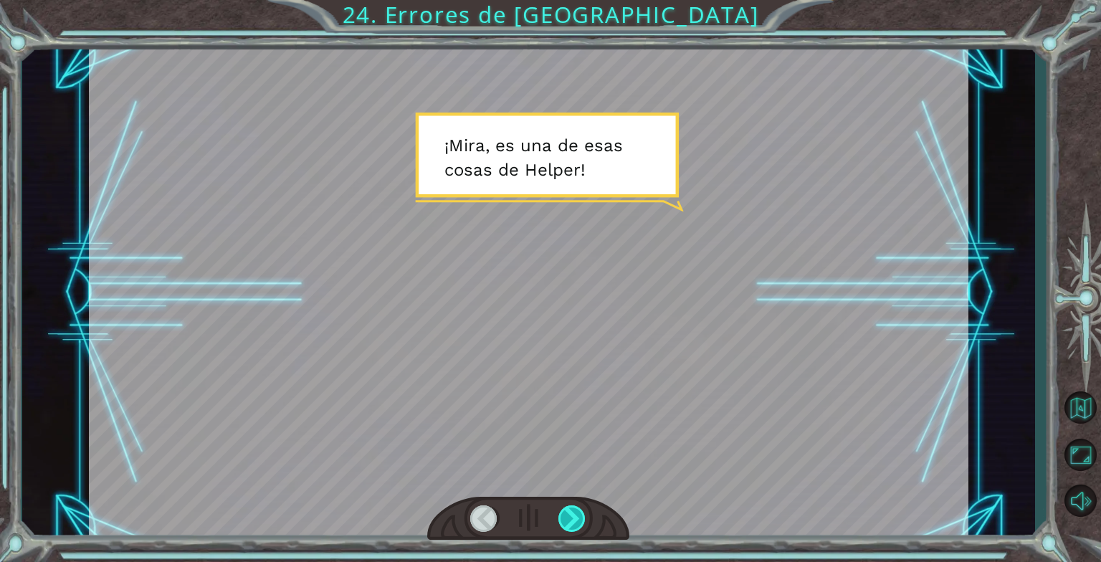
click at [576, 523] on div at bounding box center [572, 518] width 28 height 27
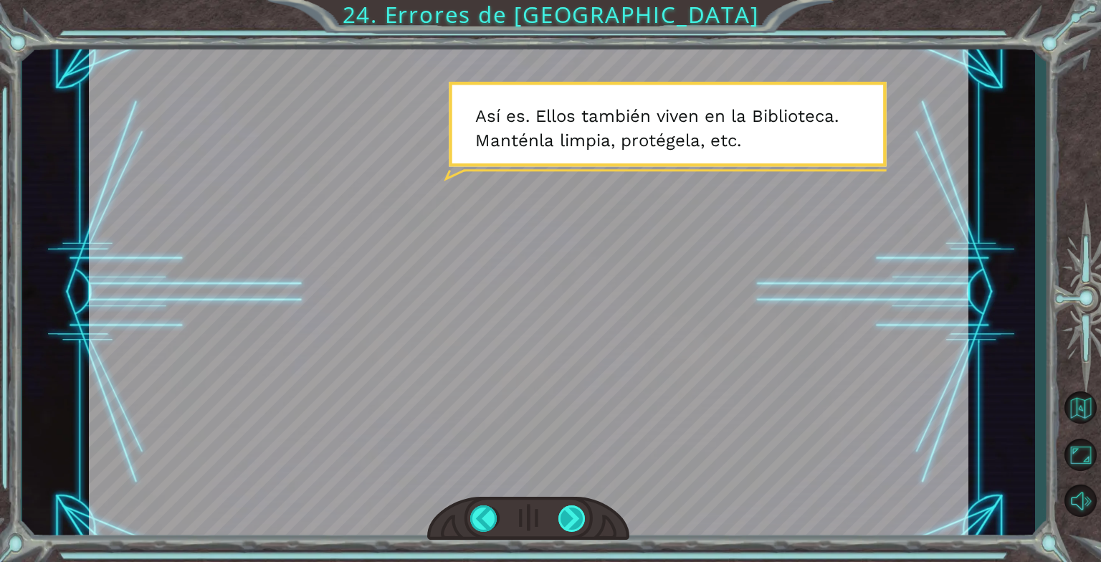
click at [576, 523] on div at bounding box center [572, 518] width 28 height 27
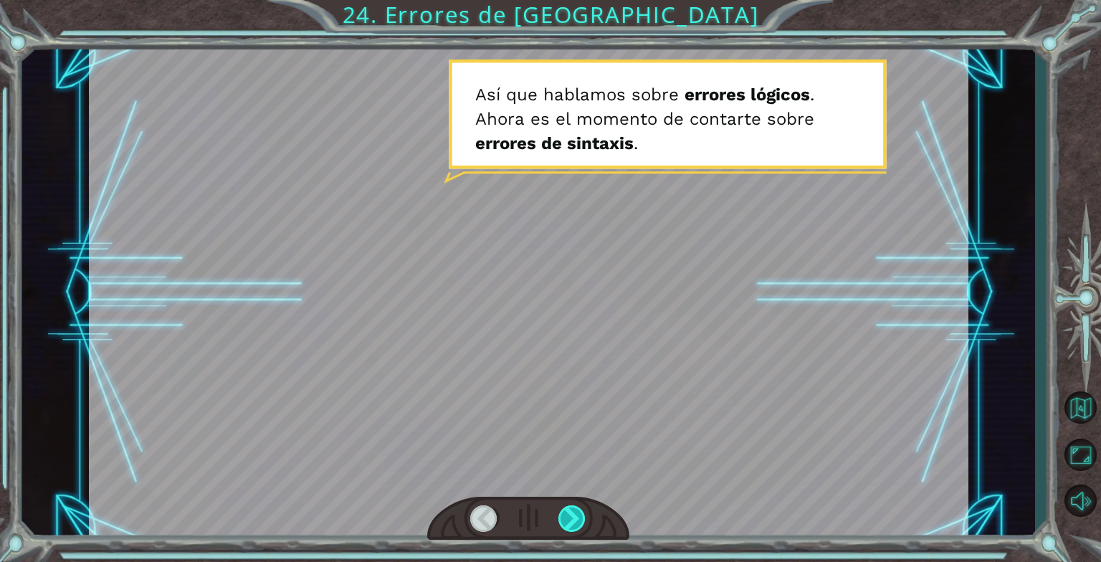
click at [576, 523] on div at bounding box center [572, 518] width 28 height 27
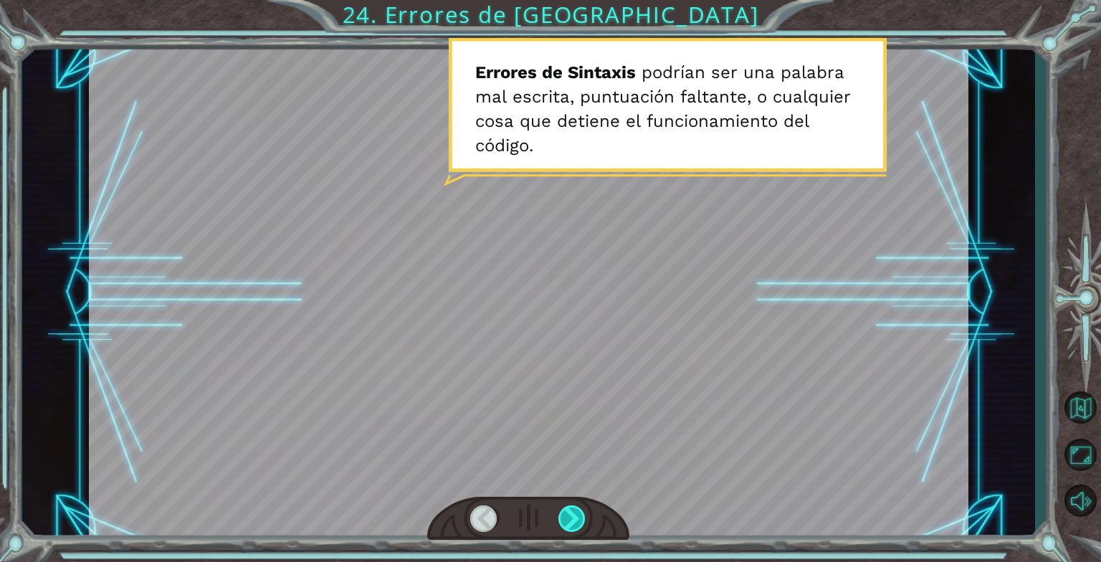
click at [576, 523] on div at bounding box center [572, 518] width 28 height 27
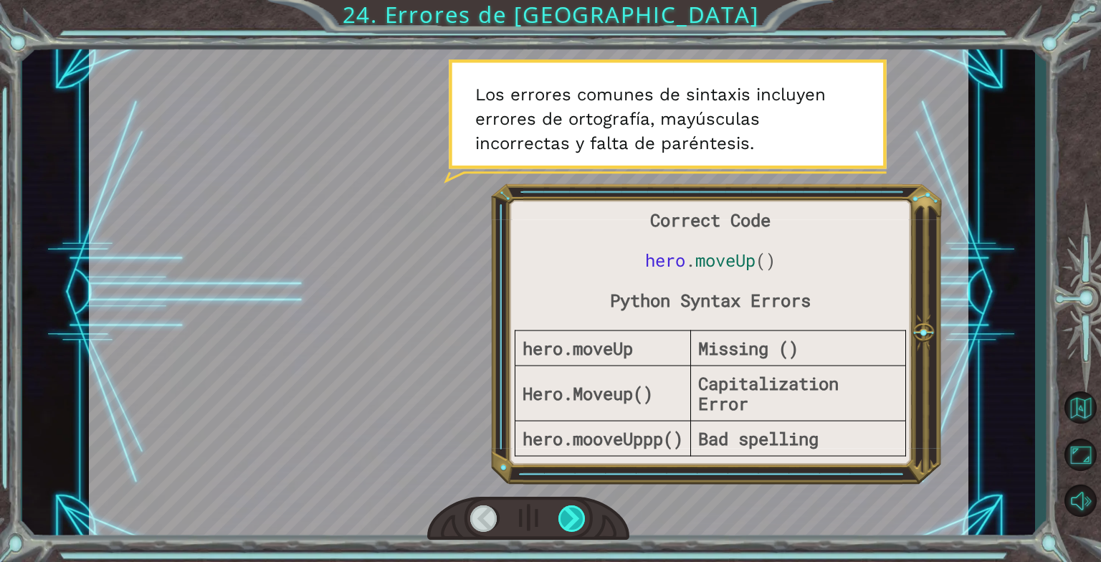
click at [576, 523] on div at bounding box center [572, 518] width 28 height 27
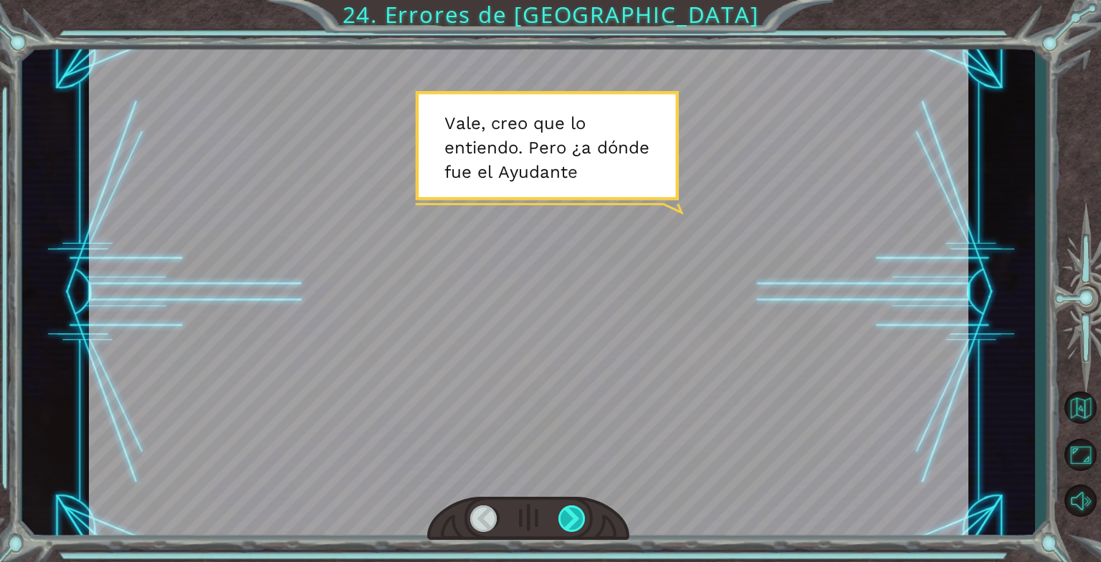
click at [576, 523] on div at bounding box center [572, 518] width 28 height 27
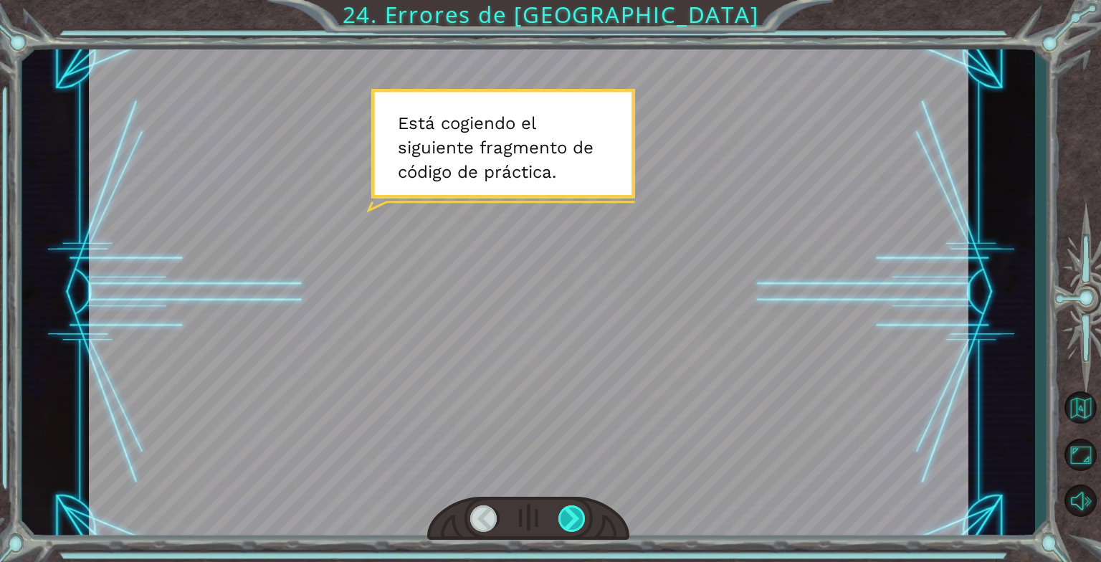
click at [576, 523] on div at bounding box center [572, 518] width 28 height 27
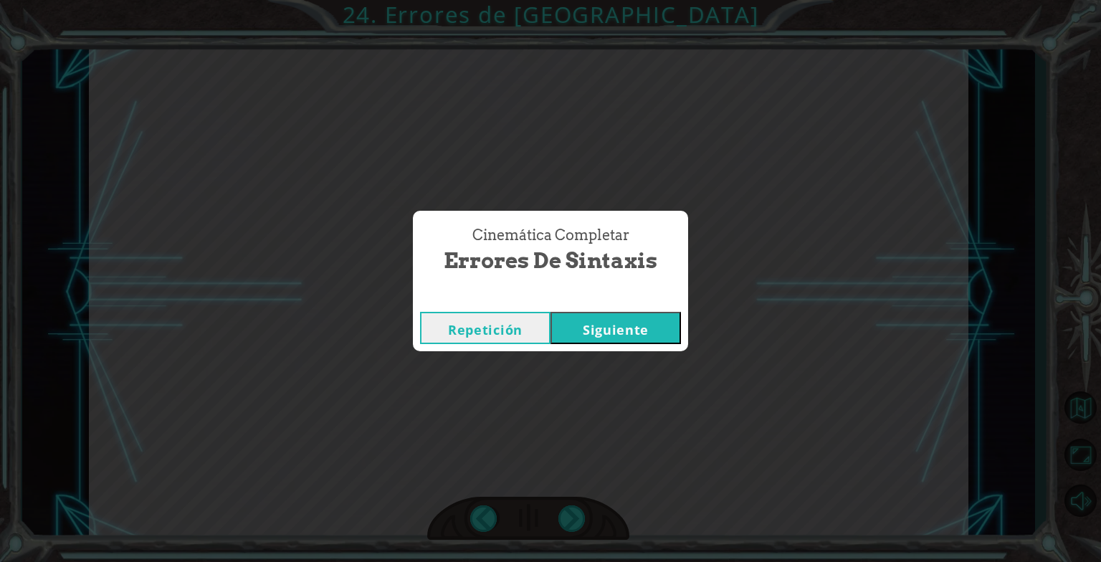
click at [662, 334] on button "Siguiente" at bounding box center [616, 328] width 130 height 32
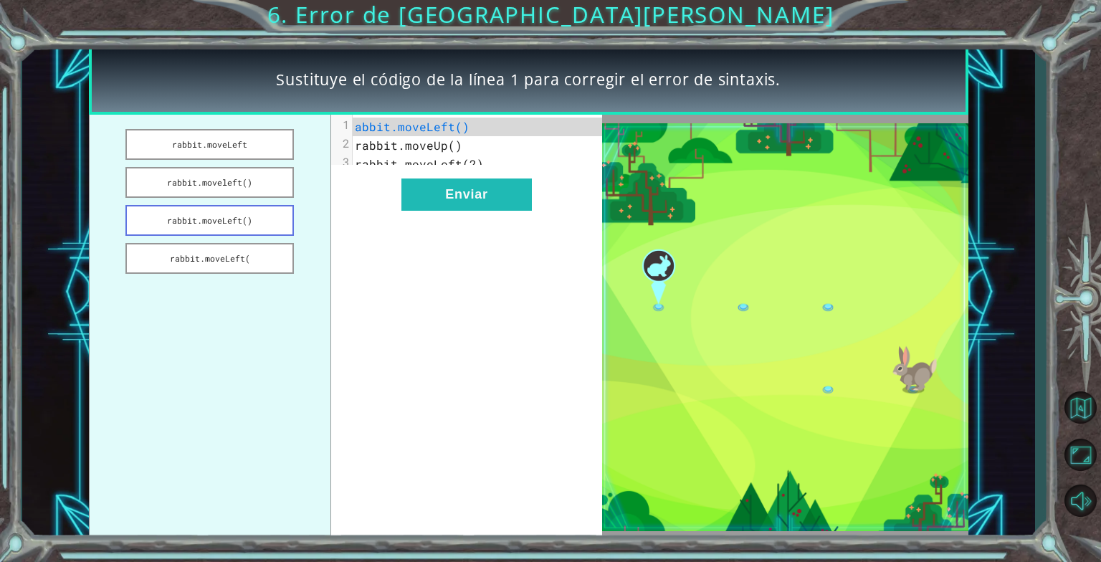
click at [232, 212] on button "rabbit.moveLeft()" at bounding box center [209, 220] width 168 height 31
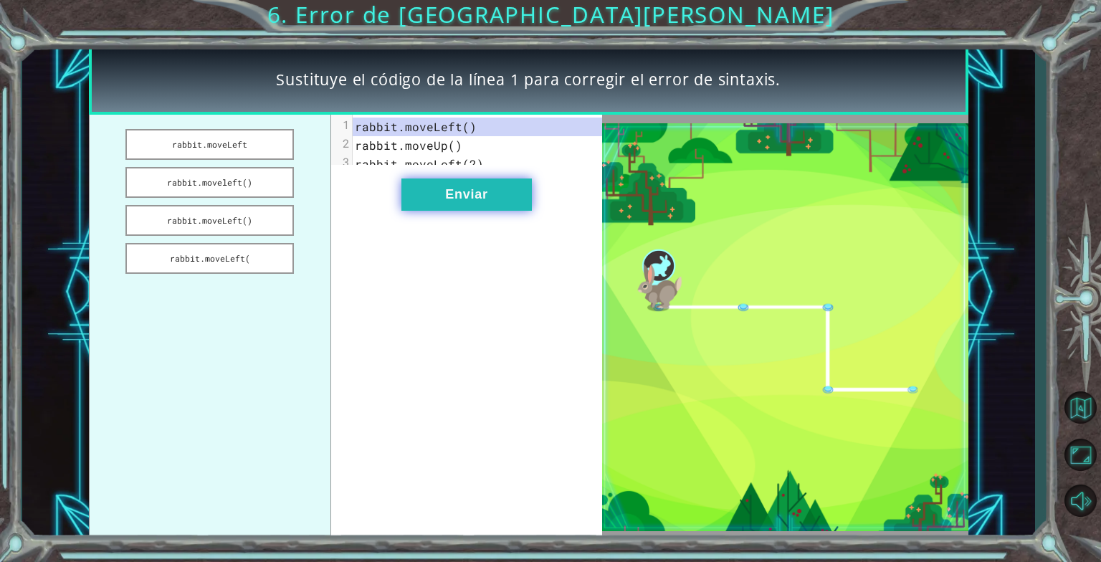
click at [469, 201] on button "Enviar" at bounding box center [466, 194] width 130 height 32
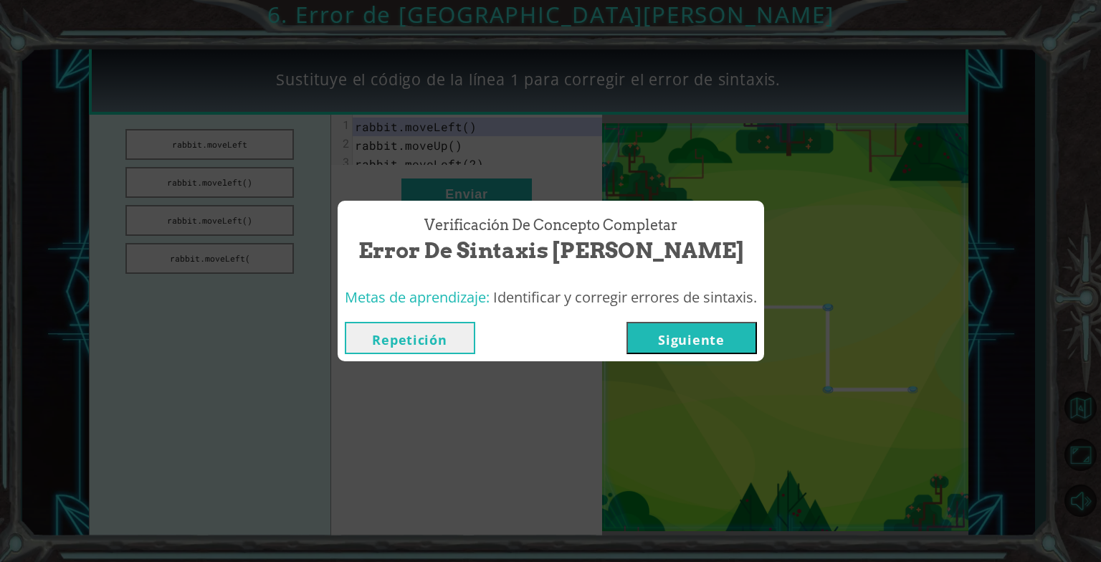
click at [668, 337] on button "Siguiente" at bounding box center [691, 338] width 130 height 32
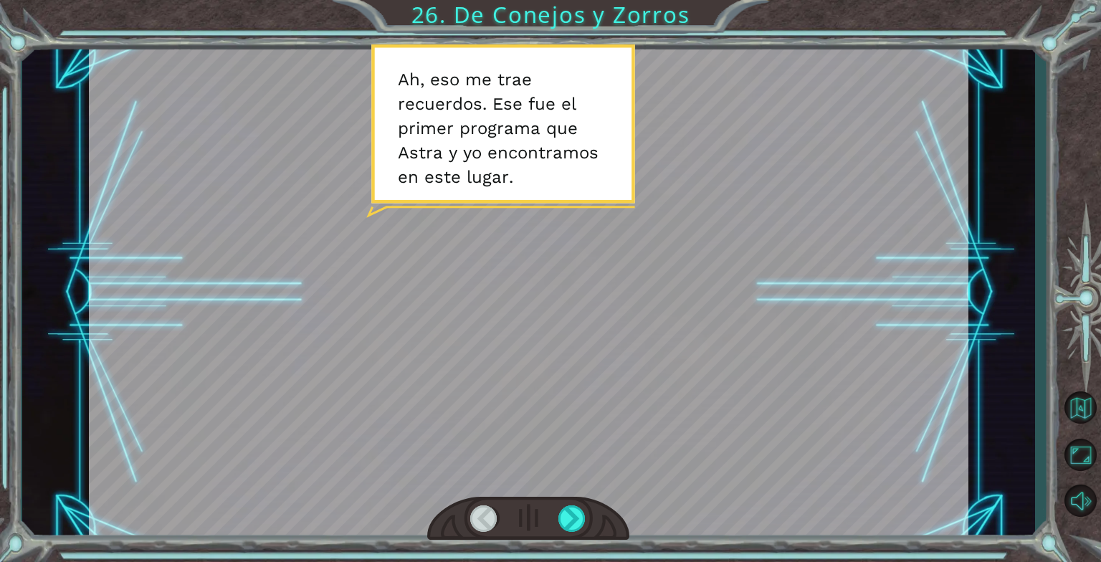
click at [614, 506] on div at bounding box center [528, 519] width 202 height 44
click at [570, 524] on div at bounding box center [572, 518] width 28 height 27
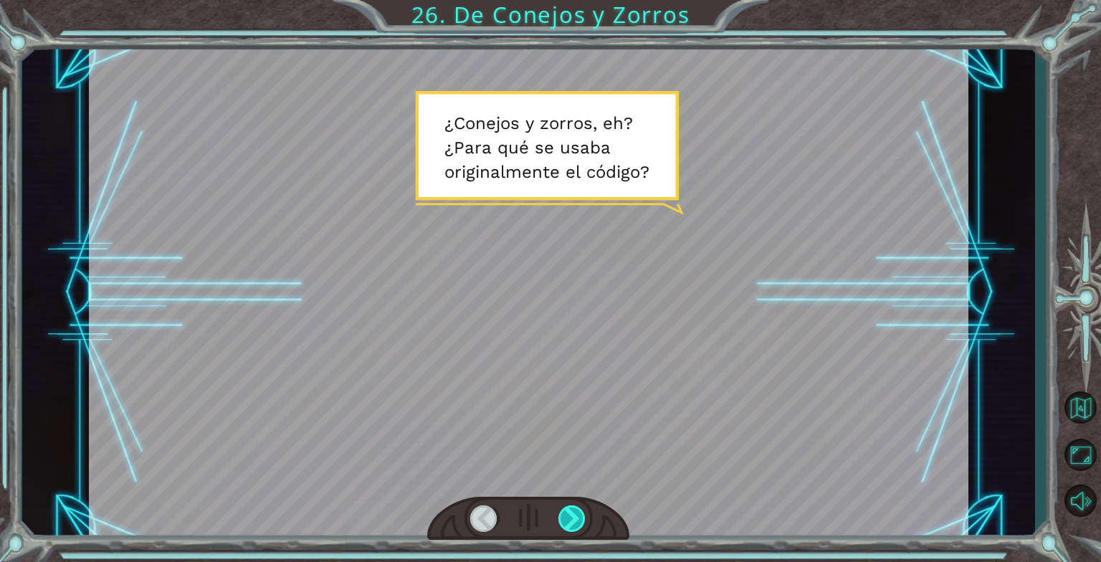
click at [570, 524] on div at bounding box center [572, 518] width 28 height 27
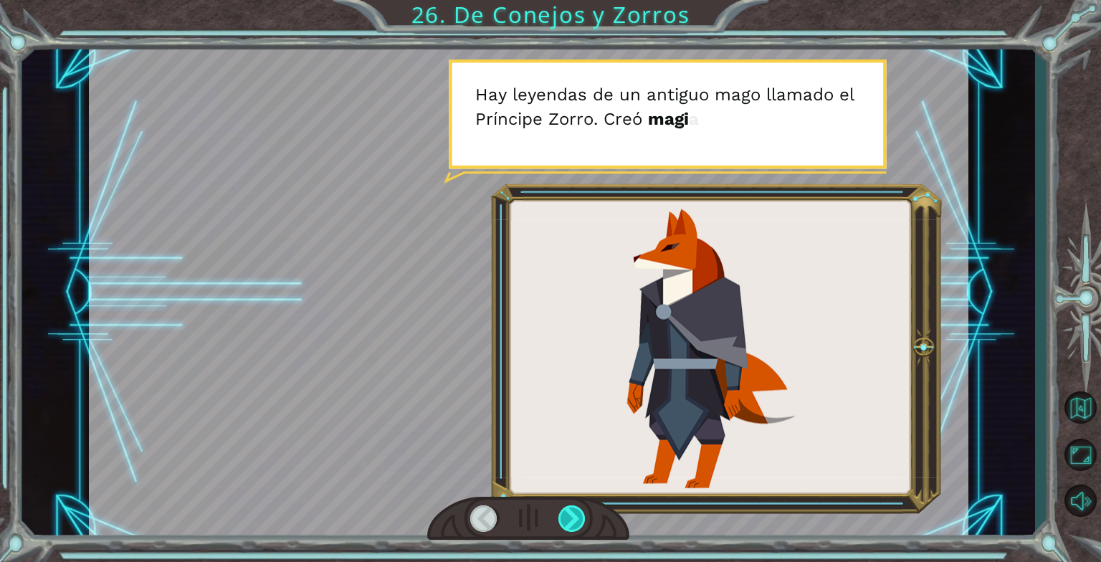
click at [570, 524] on div at bounding box center [572, 518] width 28 height 27
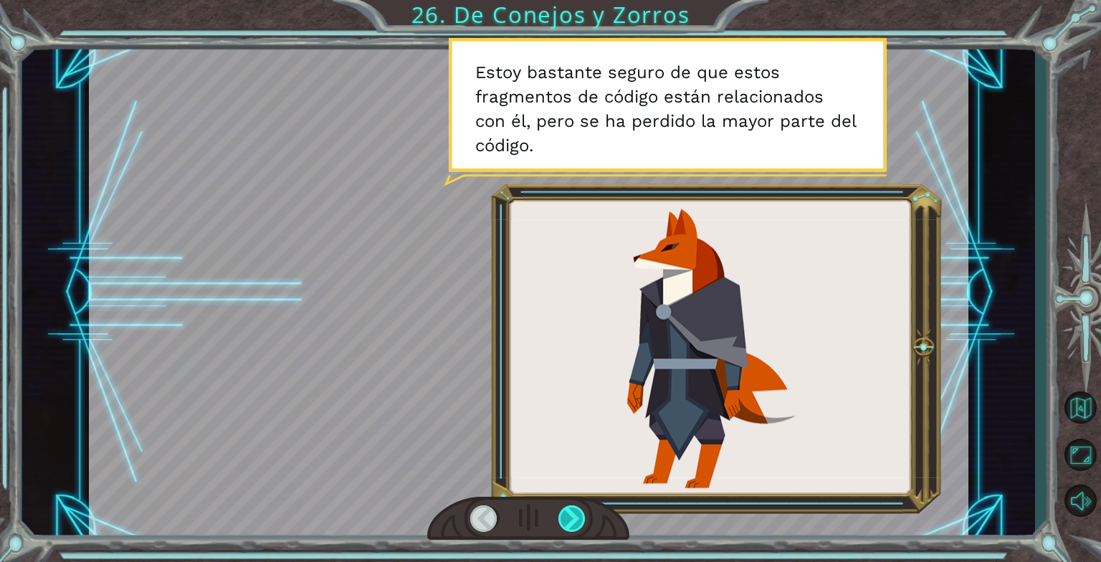
click at [570, 524] on div at bounding box center [572, 518] width 28 height 27
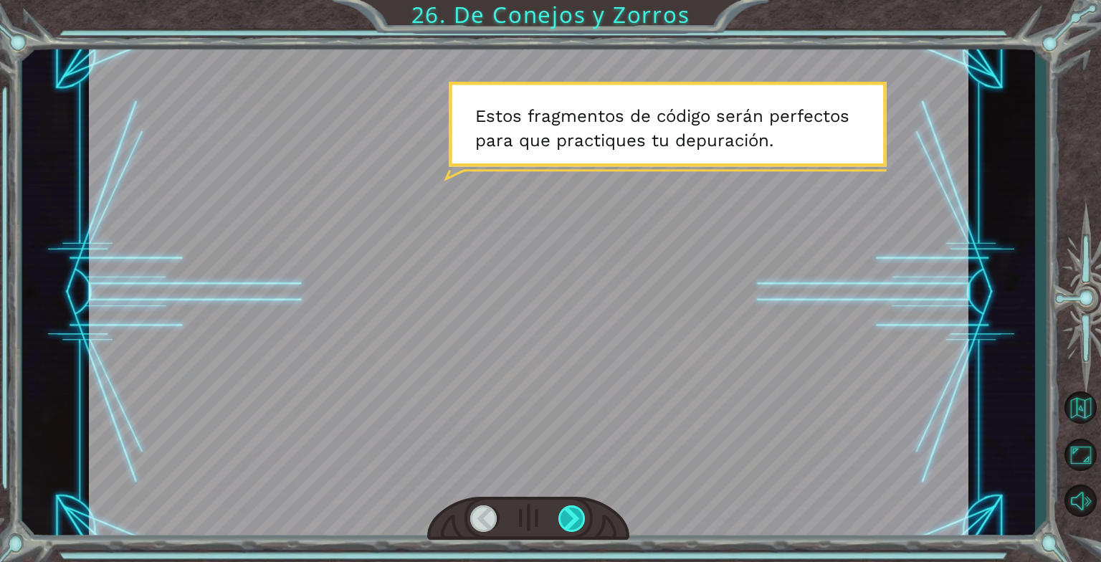
click at [570, 524] on div at bounding box center [572, 518] width 28 height 27
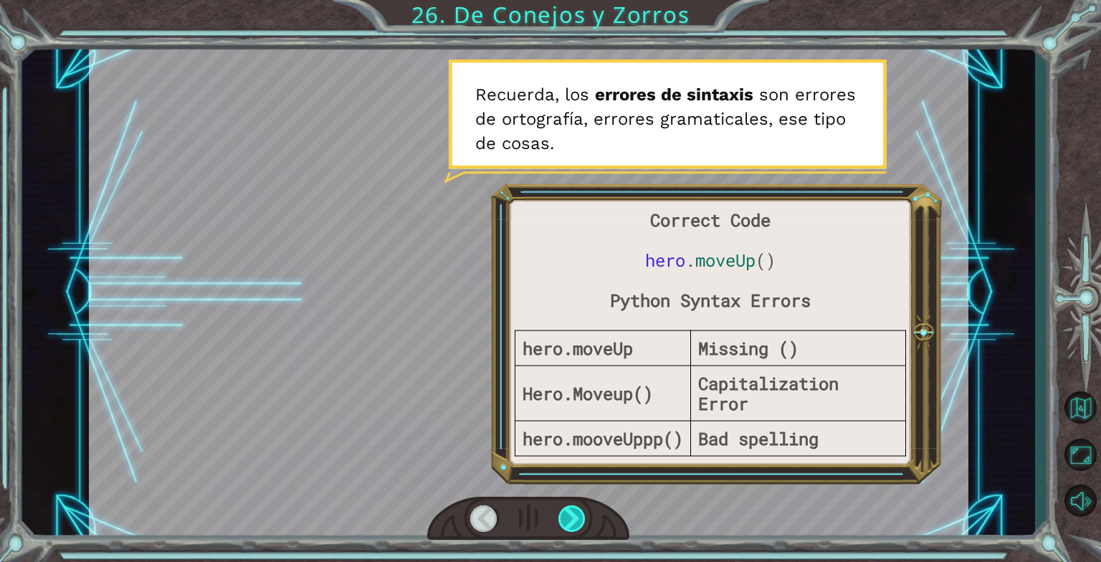
click at [570, 524] on div at bounding box center [572, 518] width 28 height 27
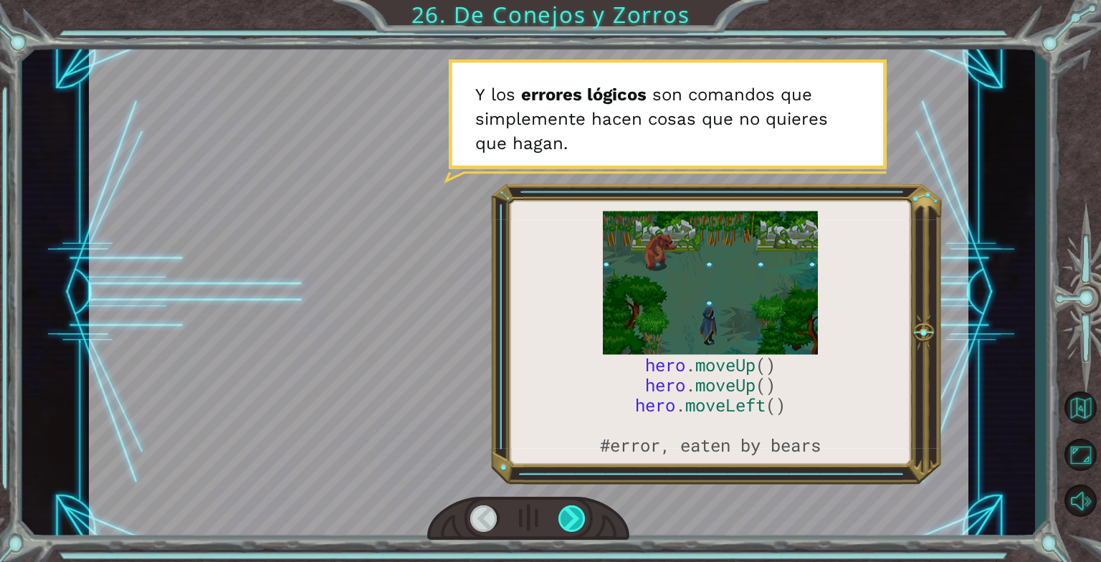
click at [570, 524] on div at bounding box center [572, 518] width 28 height 27
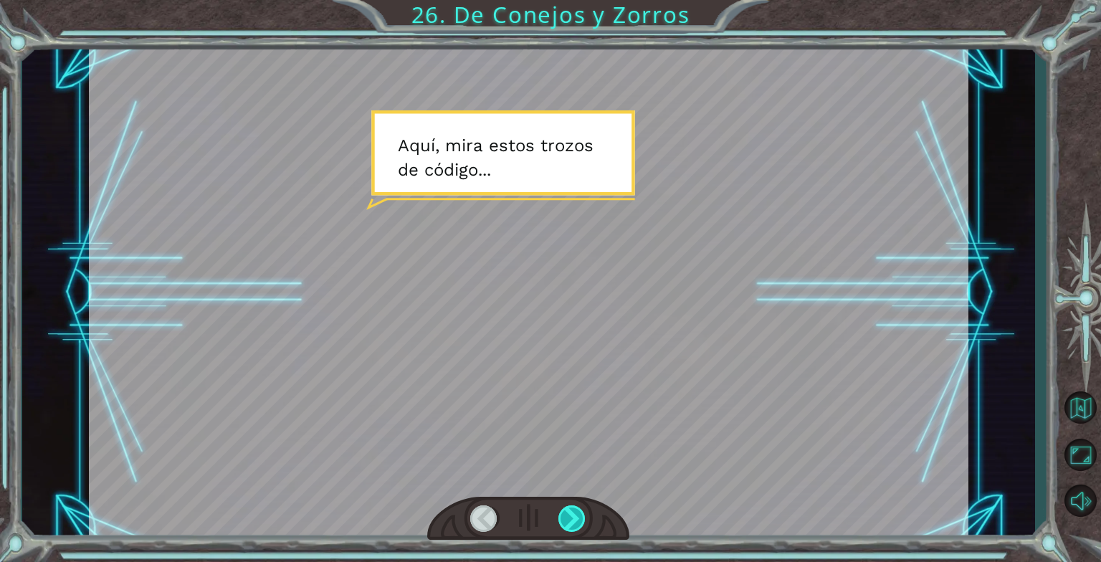
click at [570, 524] on div at bounding box center [572, 518] width 28 height 27
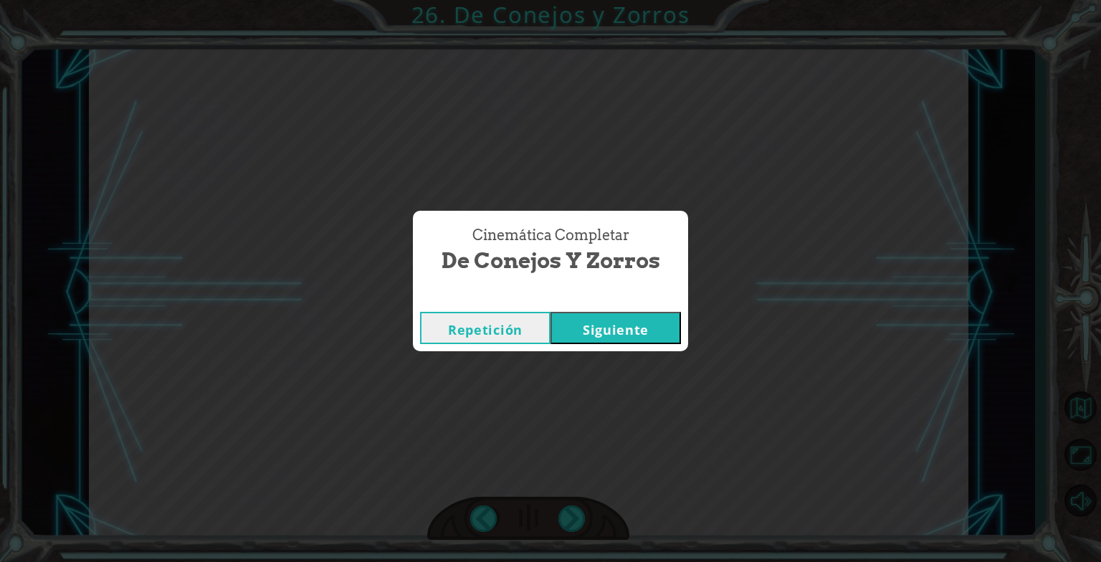
click at [581, 327] on button "Siguiente" at bounding box center [616, 328] width 130 height 32
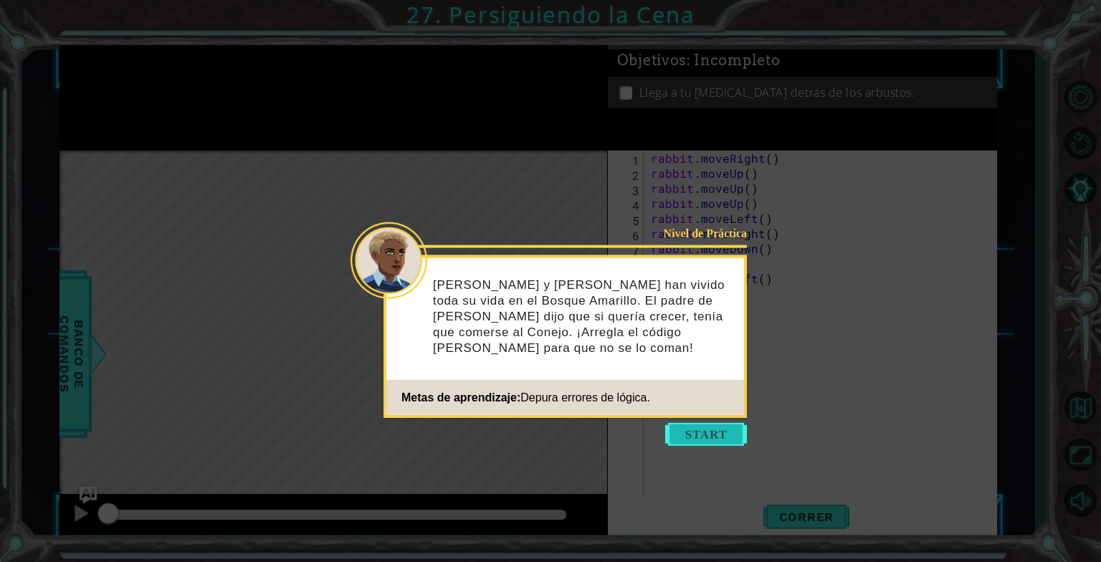
click at [696, 426] on button "Start" at bounding box center [706, 434] width 82 height 23
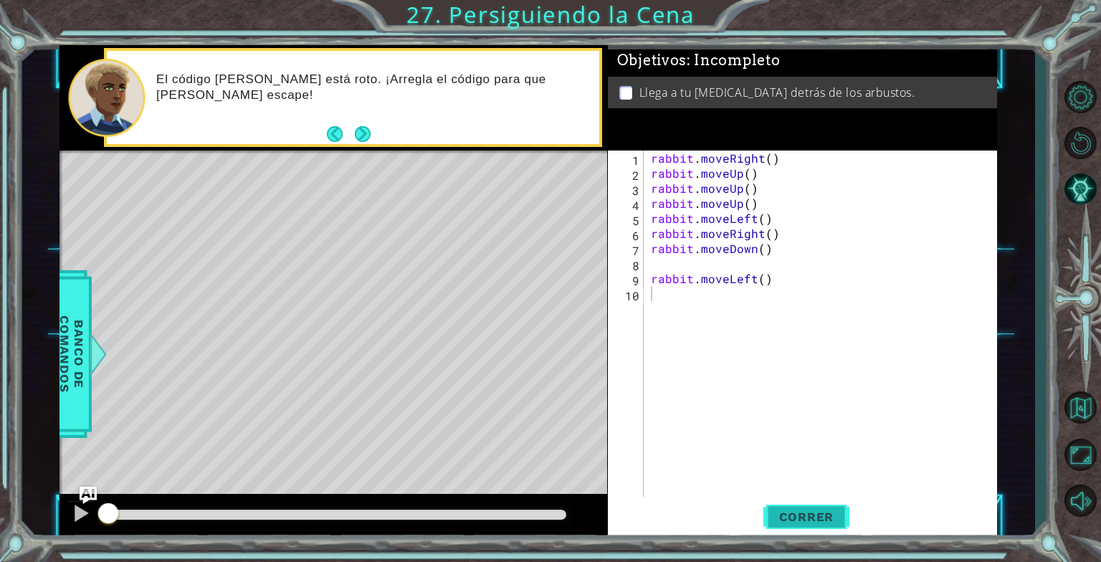
click at [795, 505] on button "Correr" at bounding box center [806, 516] width 86 height 39
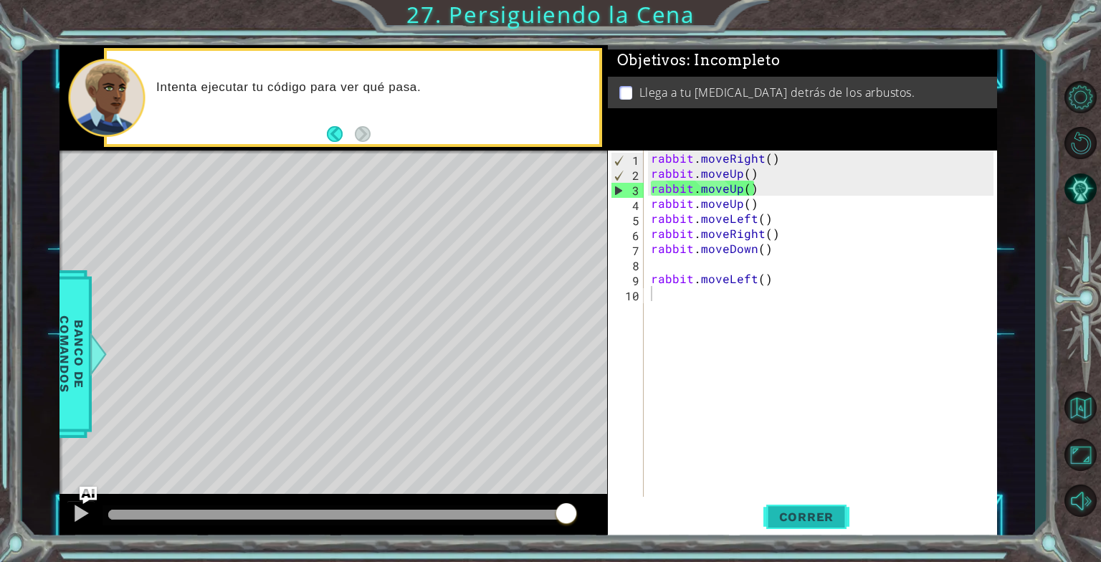
click at [796, 520] on span "Correr" at bounding box center [807, 517] width 84 height 14
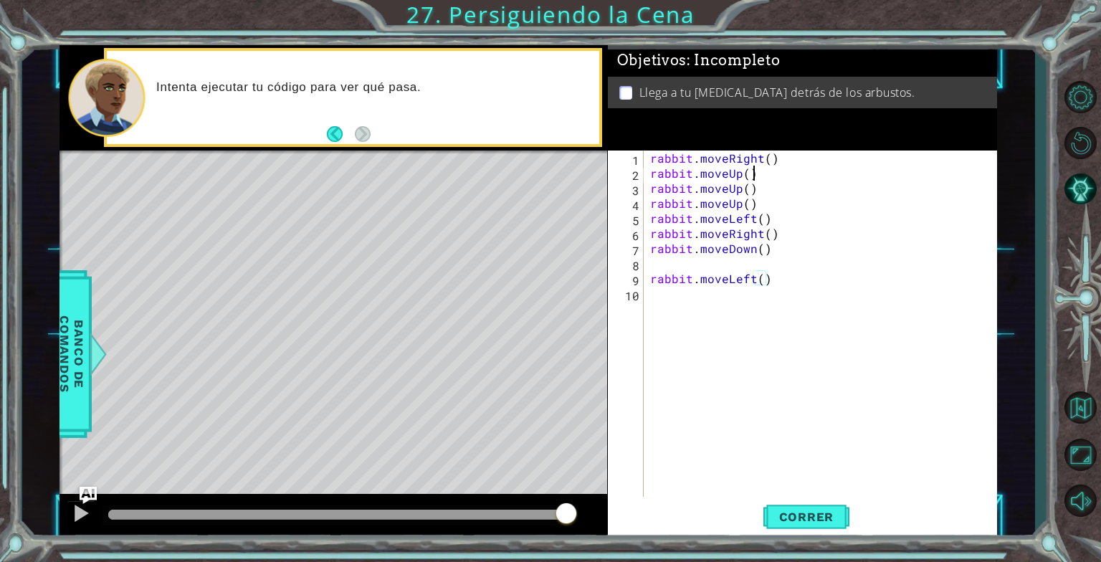
click at [750, 175] on div "rabbit . moveRight ( ) rabbit . moveUp ( ) rabbit . moveUp ( ) rabbit . moveUp …" at bounding box center [823, 339] width 353 height 376
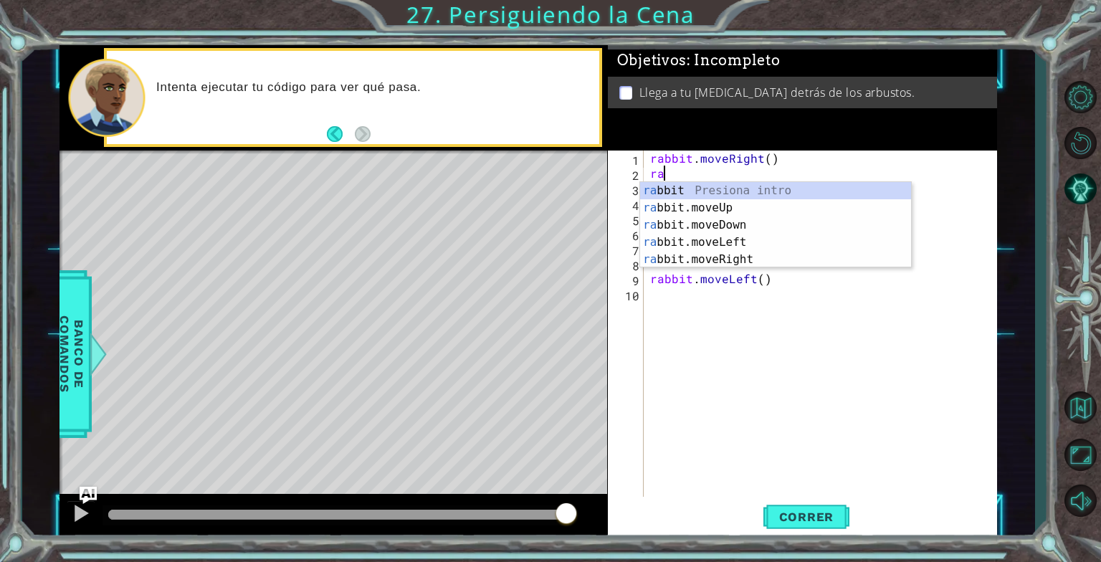
type textarea "r"
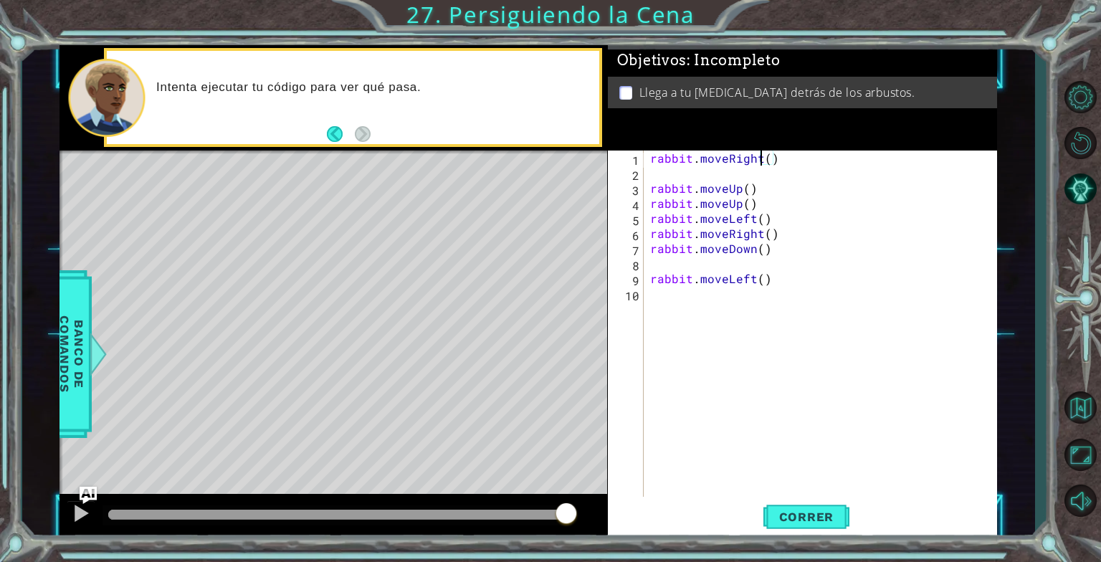
click at [763, 152] on div "rabbit . moveRight ( ) rabbit . moveUp ( ) rabbit . moveUp ( ) rabbit . moveLef…" at bounding box center [823, 339] width 353 height 376
click at [770, 159] on div "rabbit . moveRight ( ) rabbit . moveUp ( ) rabbit . moveUp ( ) rabbit . moveLef…" at bounding box center [823, 339] width 353 height 376
click at [783, 507] on button "Correr" at bounding box center [806, 516] width 86 height 39
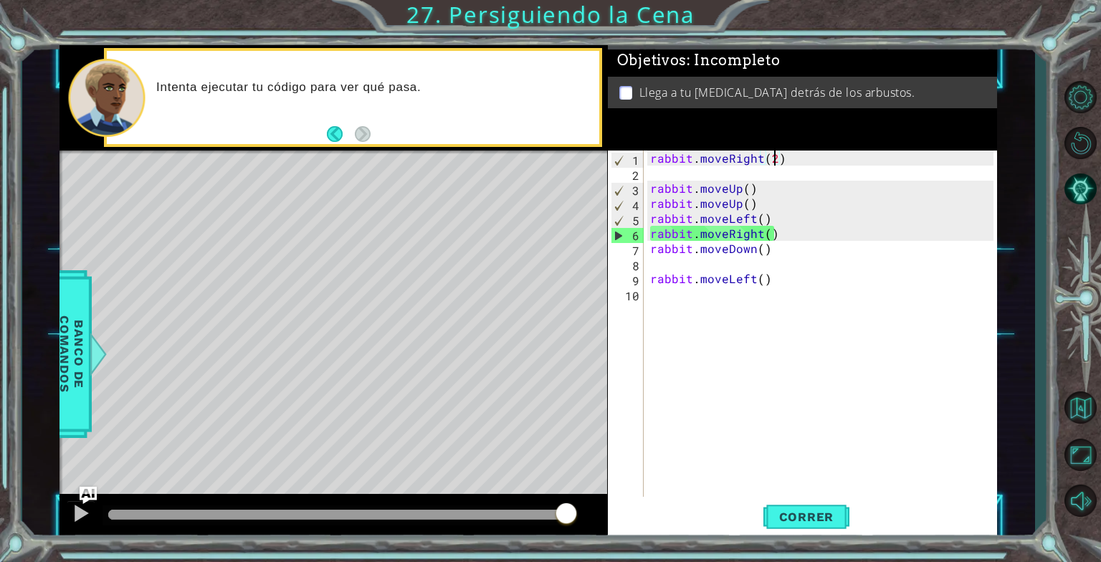
scroll to position [0, 6]
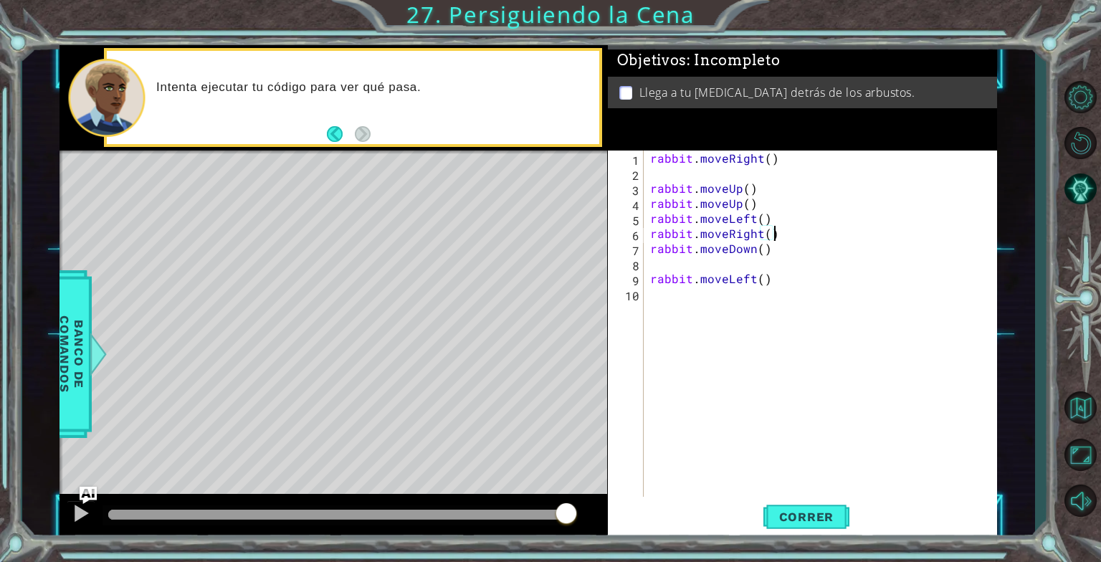
click at [790, 234] on div "rabbit . moveRight ( ) rabbit . moveUp ( ) rabbit . moveUp ( ) rabbit . moveLef…" at bounding box center [823, 339] width 353 height 376
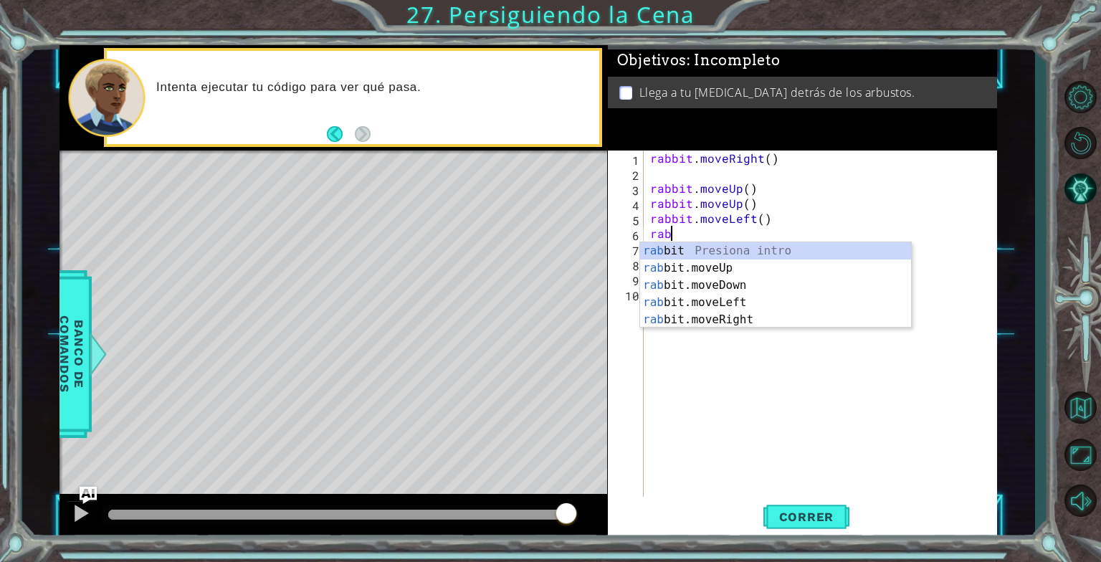
scroll to position [0, 0]
type textarea "r"
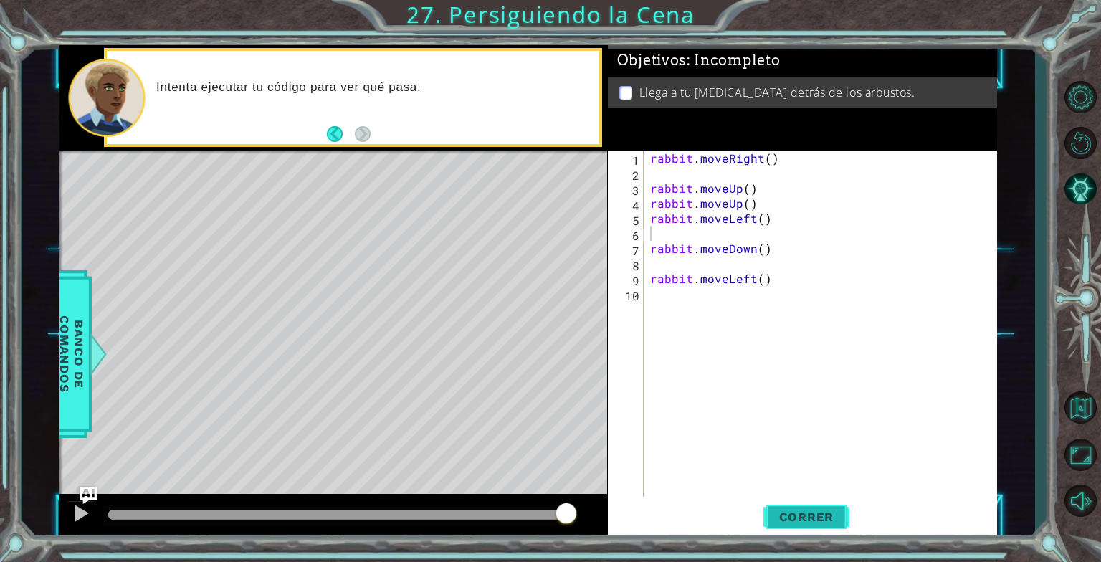
click at [800, 513] on span "Correr" at bounding box center [807, 517] width 84 height 14
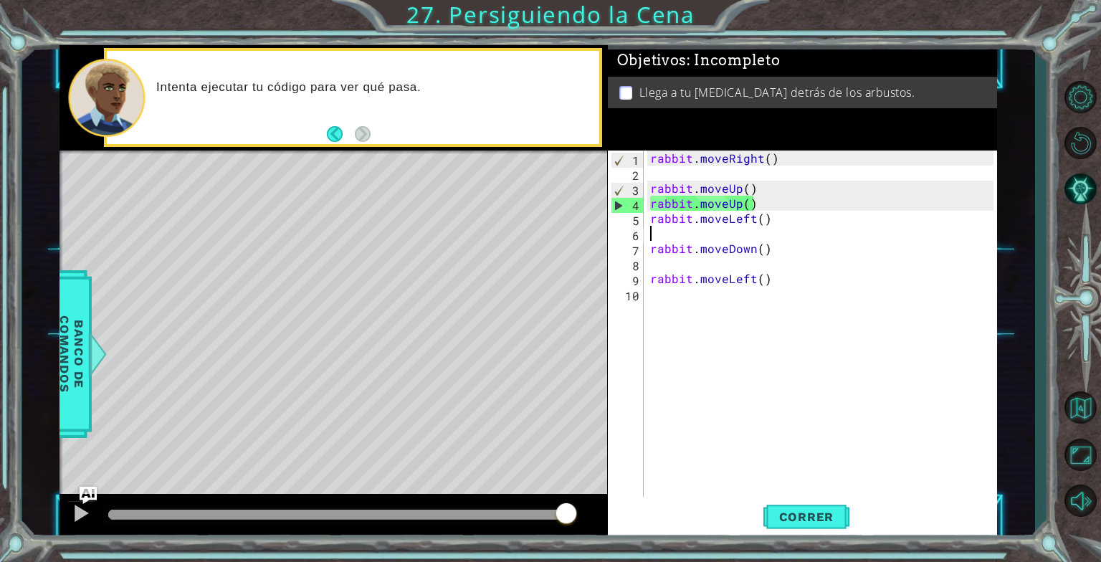
click at [768, 153] on div "rabbit . moveRight ( ) rabbit . moveUp ( ) rabbit . moveUp ( ) rabbit . moveLef…" at bounding box center [823, 339] width 353 height 376
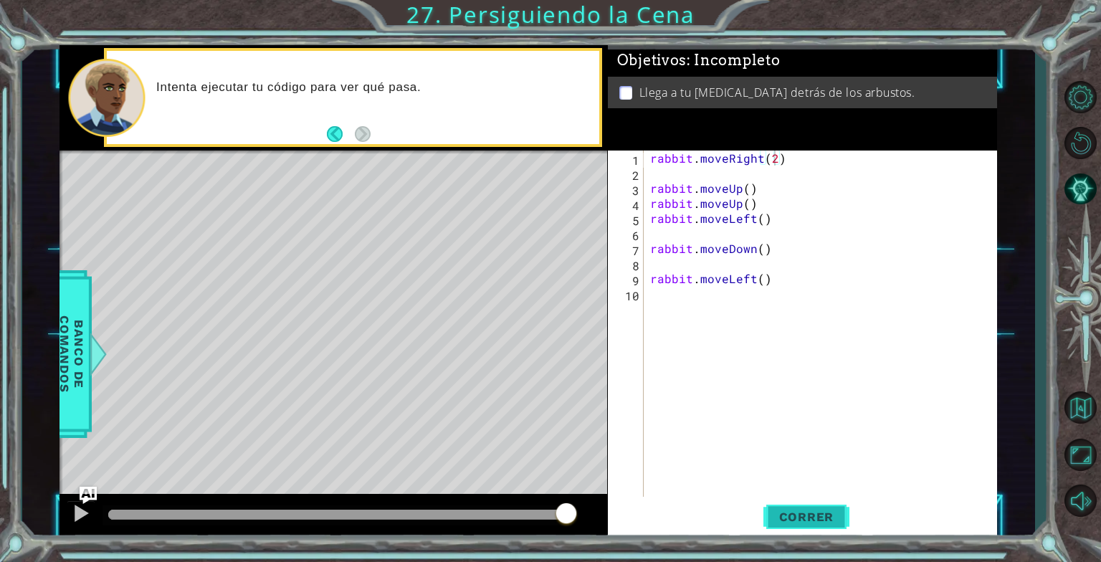
click at [776, 502] on button "Correr" at bounding box center [806, 516] width 86 height 39
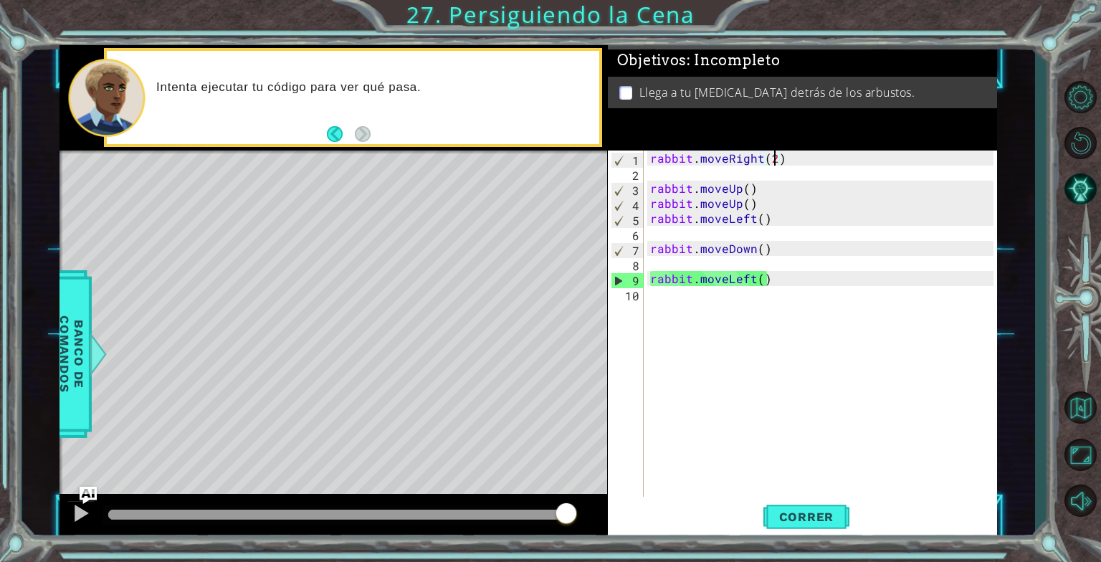
click at [756, 219] on div "rabbit . moveRight ( 2 ) rabbit . moveUp ( ) rabbit . moveUp ( ) rabbit . moveL…" at bounding box center [823, 339] width 353 height 376
click at [760, 217] on div "rabbit . moveRight ( 2 ) rabbit . moveUp ( ) rabbit . moveUp ( ) rabbit . moveL…" at bounding box center [823, 339] width 353 height 376
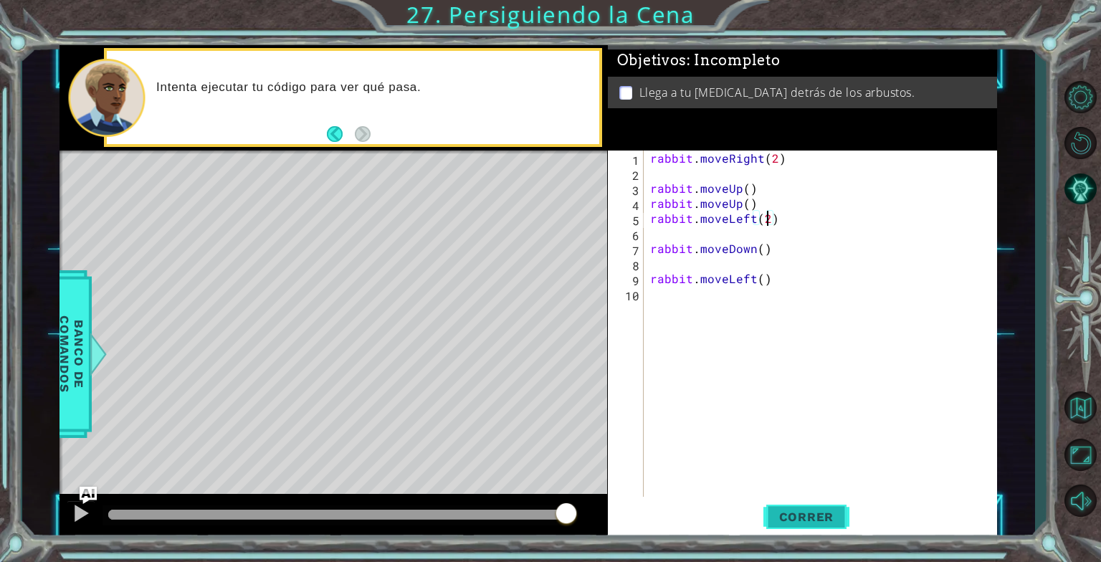
type textarea "rabbit.moveLeft(2)"
click at [822, 513] on span "Correr" at bounding box center [807, 517] width 84 height 14
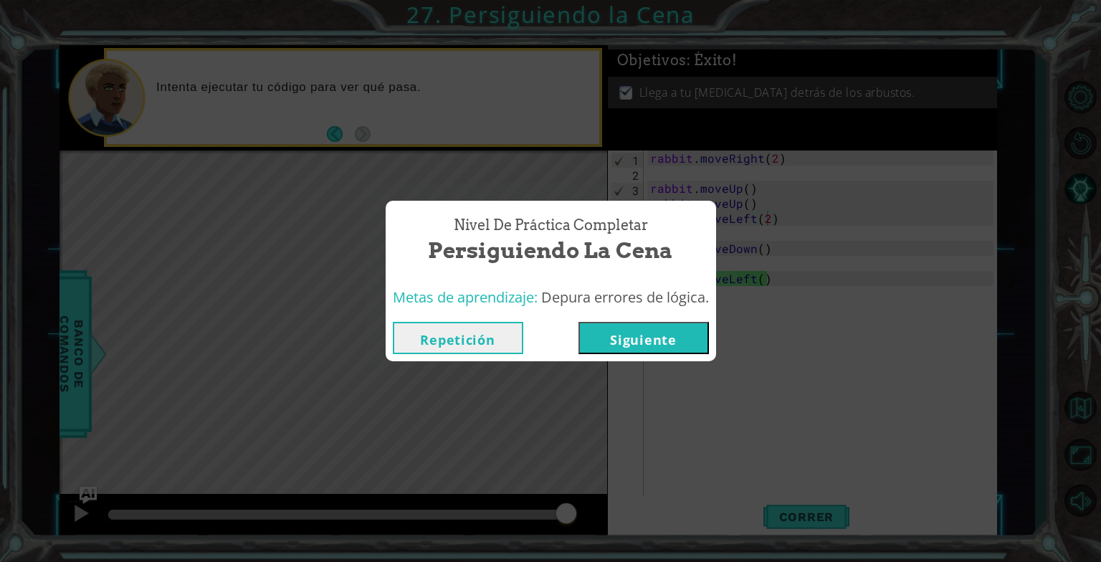
click at [667, 339] on button "Siguiente" at bounding box center [643, 338] width 130 height 32
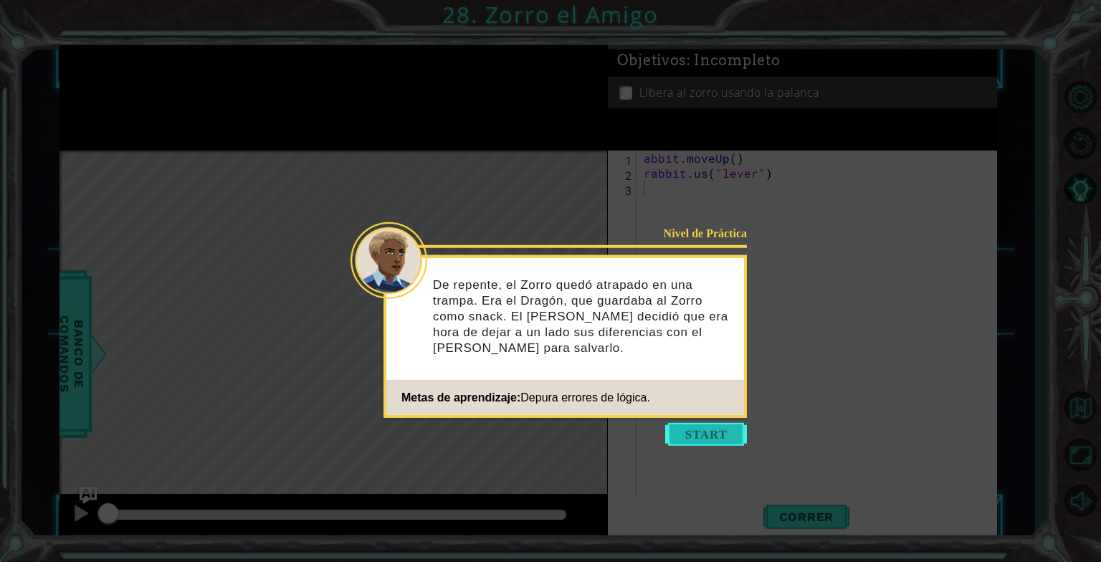
click at [685, 431] on button "Start" at bounding box center [706, 434] width 82 height 23
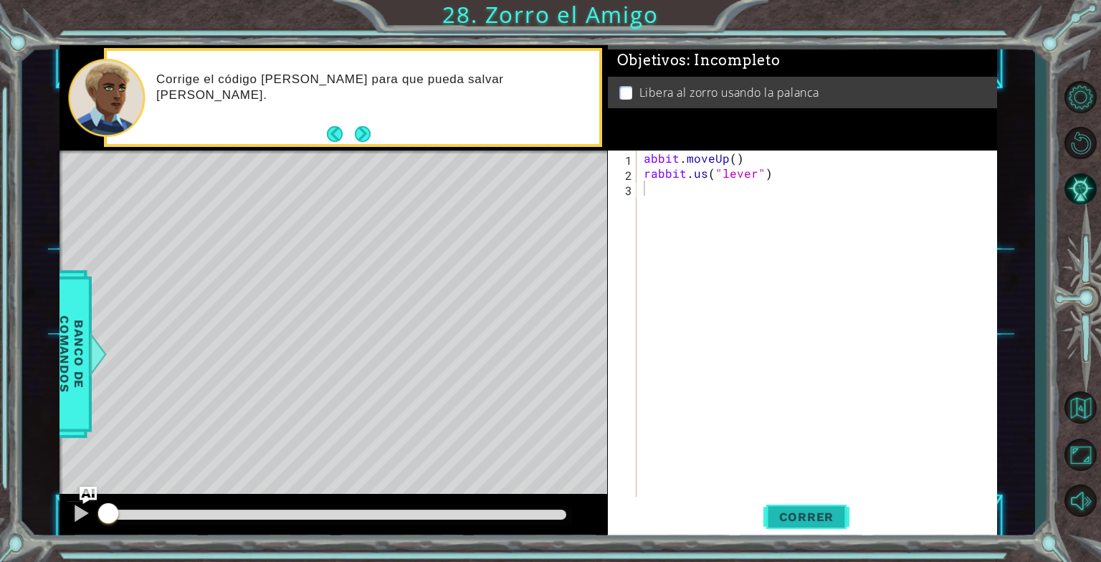
click at [815, 515] on span "Correr" at bounding box center [807, 517] width 84 height 14
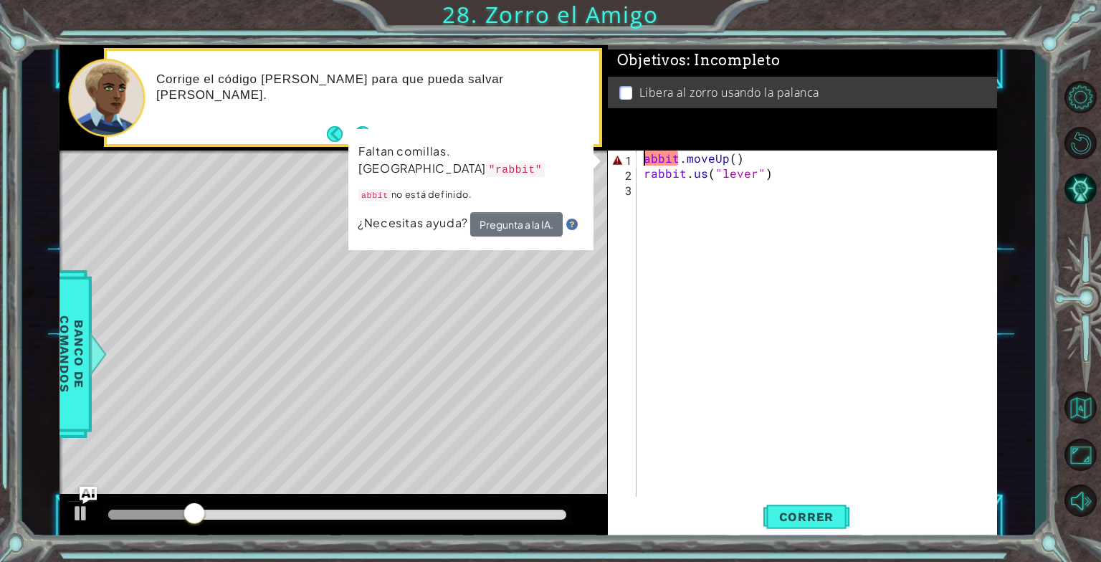
click at [644, 158] on div "abbit . moveUp ( ) rabbit . us ( "lever" )" at bounding box center [821, 339] width 360 height 376
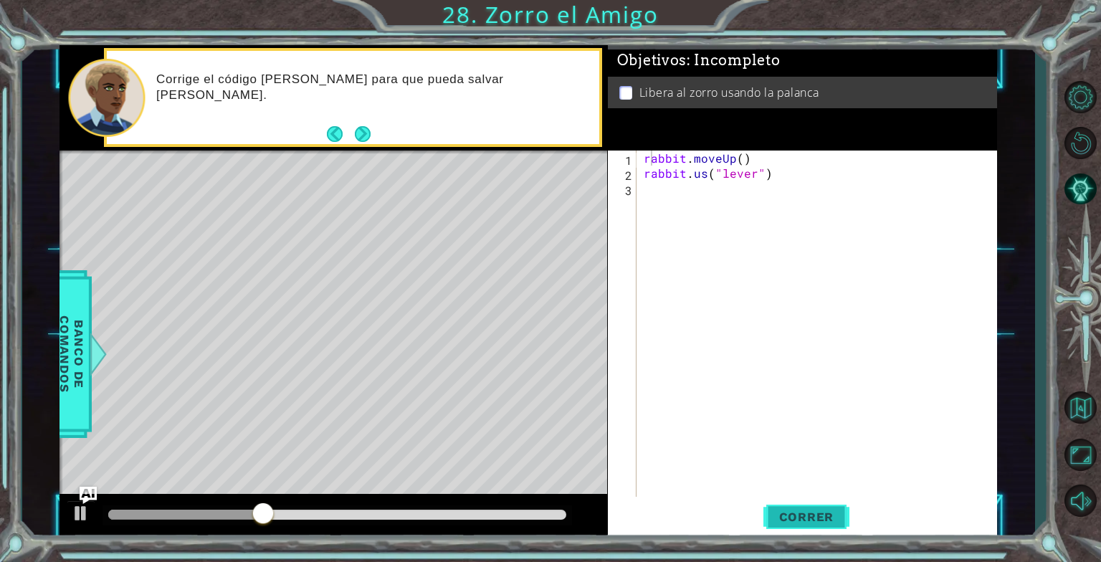
click at [821, 519] on span "Correr" at bounding box center [807, 517] width 84 height 14
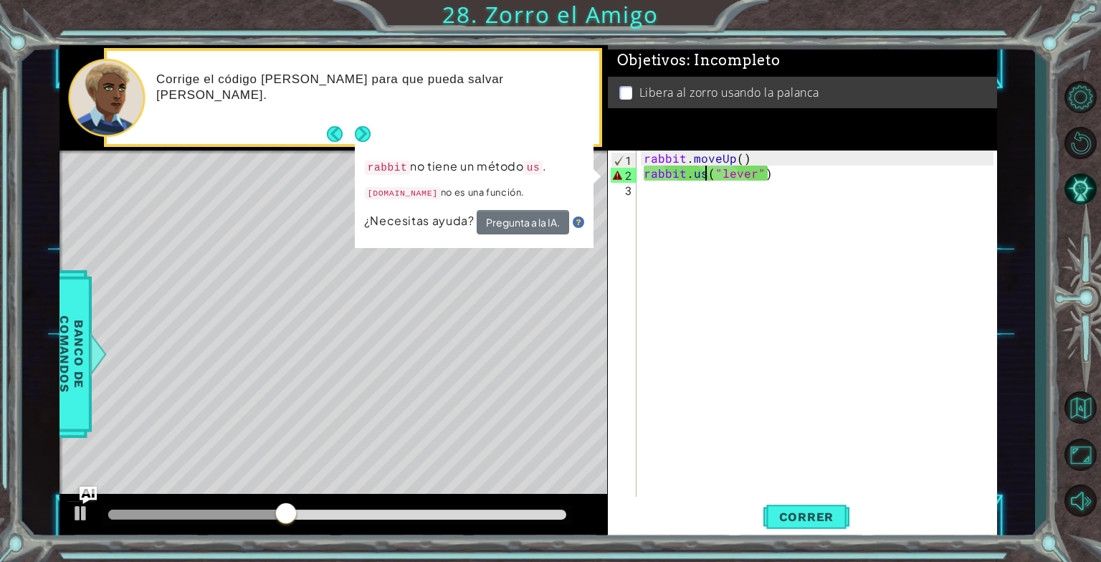
click at [704, 175] on div "rabbit . moveUp ( ) rabbit . us ( "lever" )" at bounding box center [821, 339] width 360 height 376
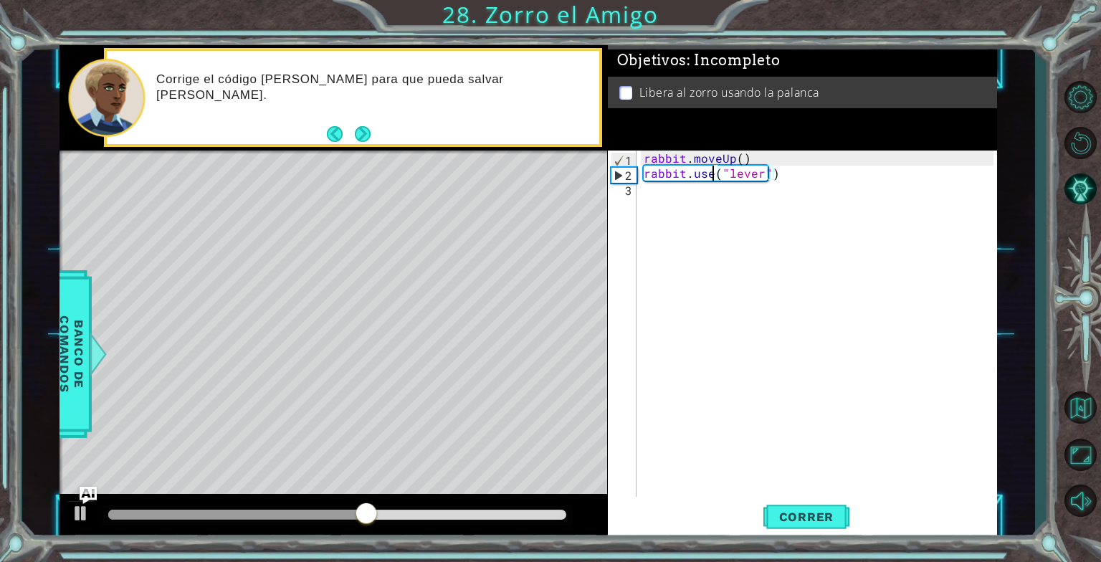
scroll to position [0, 4]
type textarea "rabbit.use("lever")"
click at [821, 525] on button "Correr" at bounding box center [806, 516] width 86 height 39
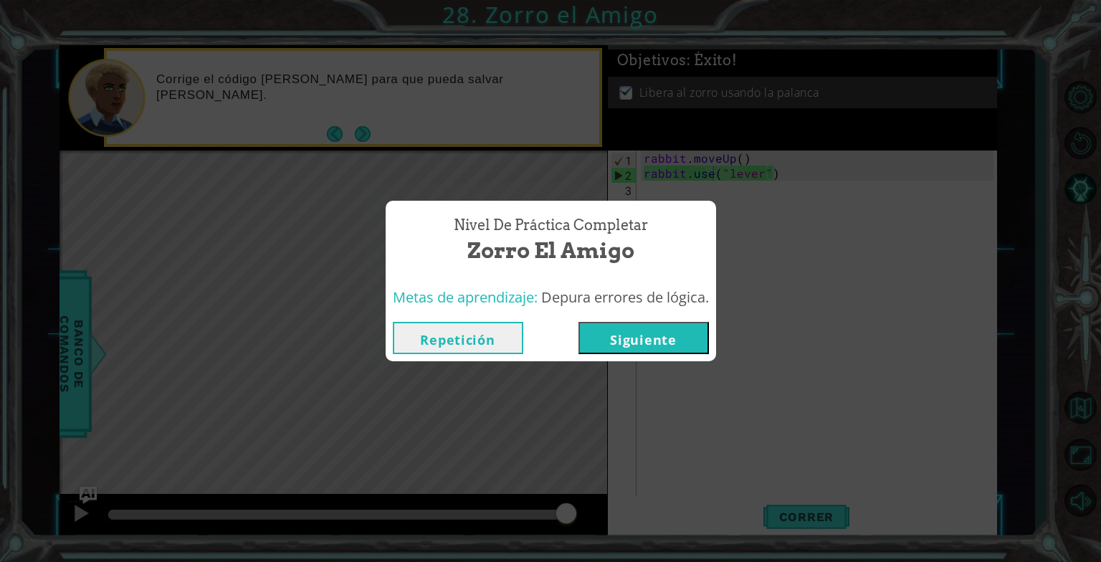
click at [642, 348] on button "Siguiente" at bounding box center [643, 338] width 130 height 32
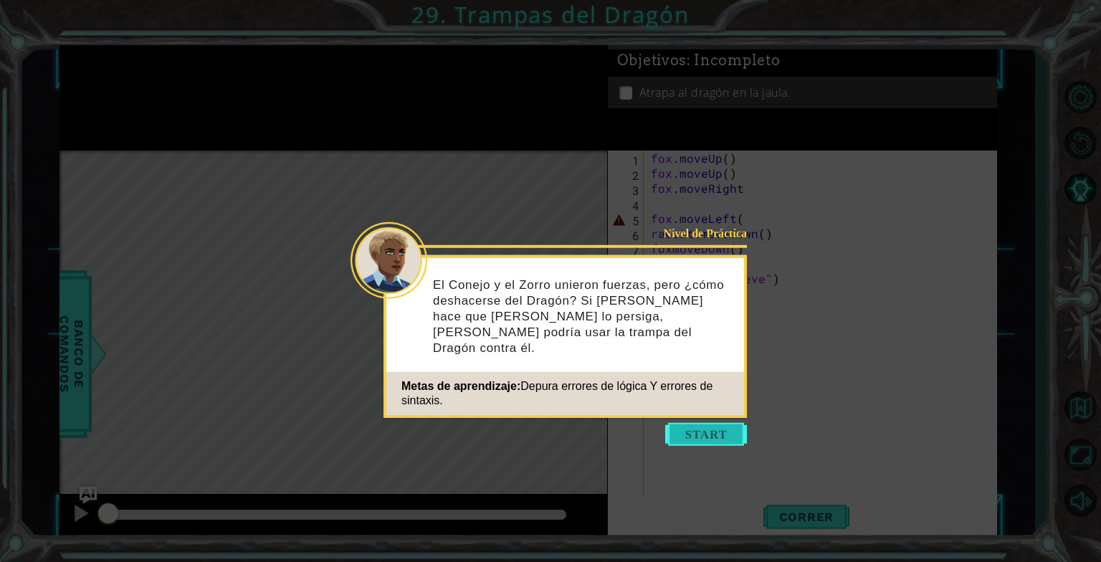
click at [685, 436] on button "Start" at bounding box center [706, 434] width 82 height 23
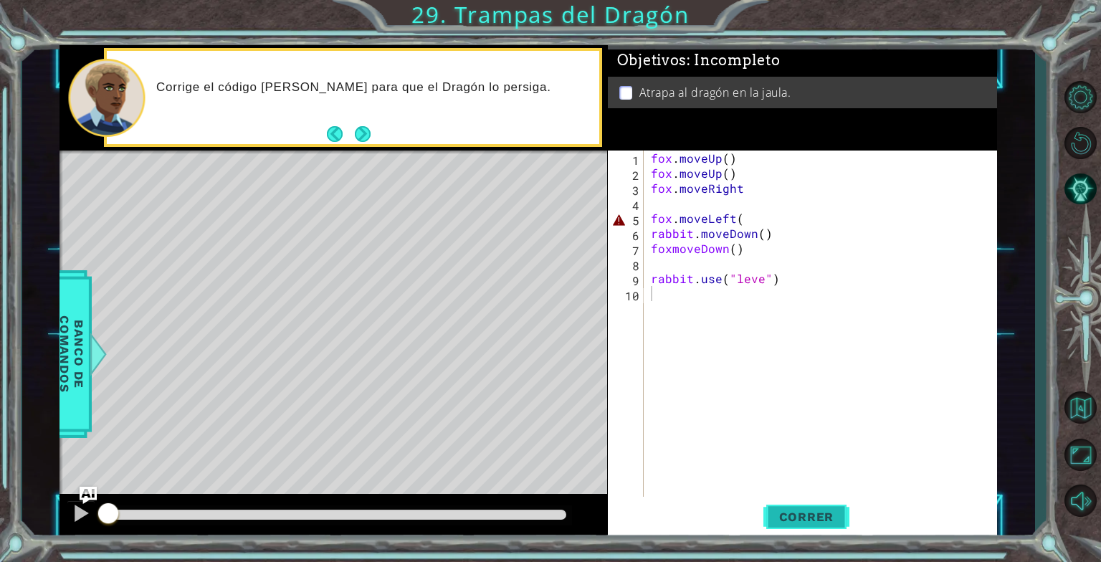
click at [787, 520] on span "Correr" at bounding box center [807, 517] width 84 height 14
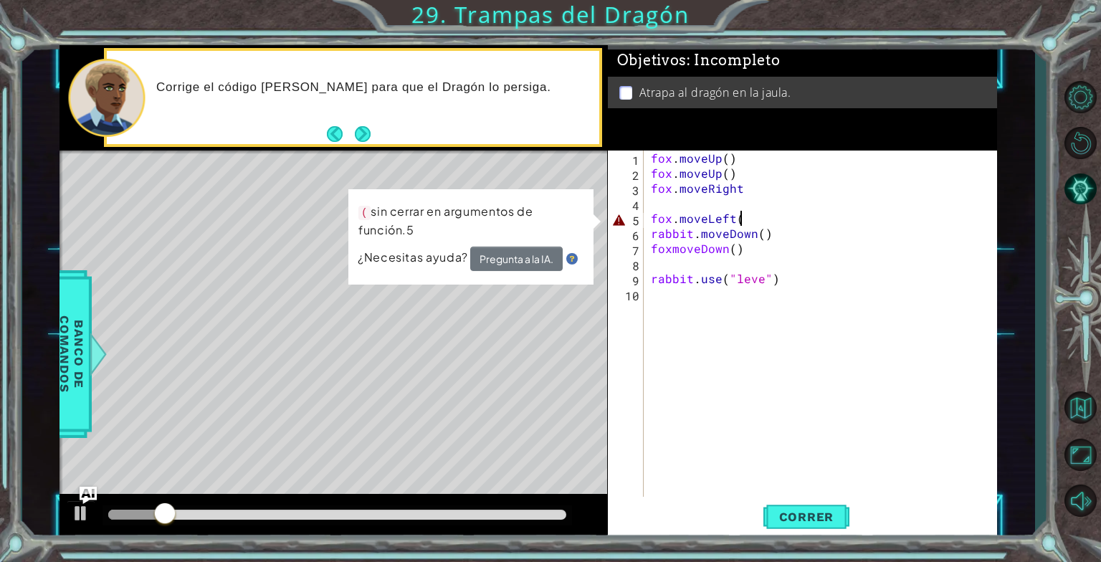
click at [745, 218] on div "fox . moveUp ( ) fox . moveUp ( ) fox . moveRight fox . moveLeft ( rabbit . mov…" at bounding box center [824, 339] width 353 height 376
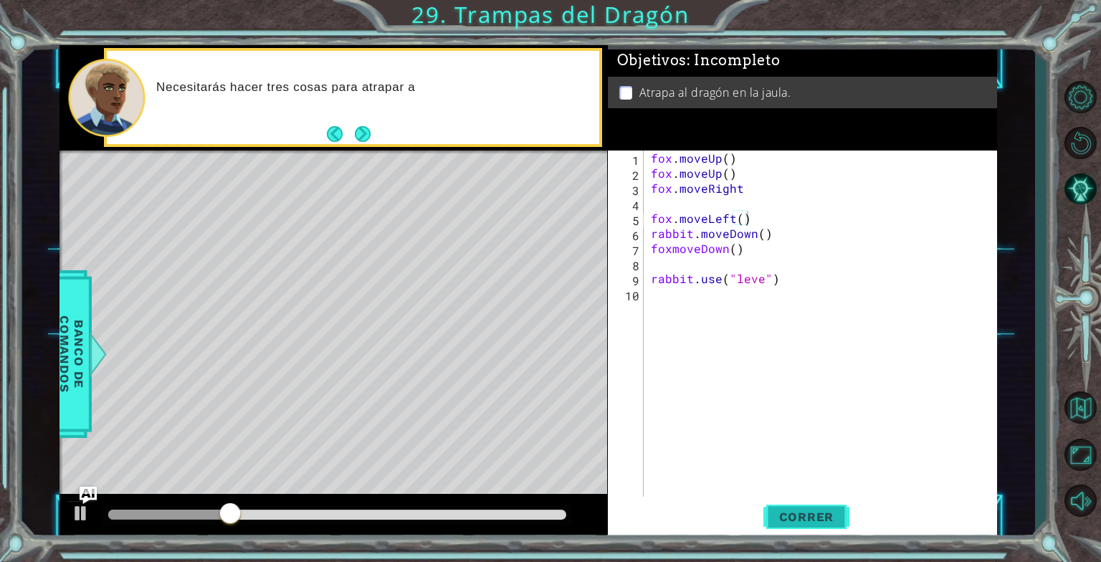
click at [818, 507] on button "Correr" at bounding box center [806, 516] width 86 height 39
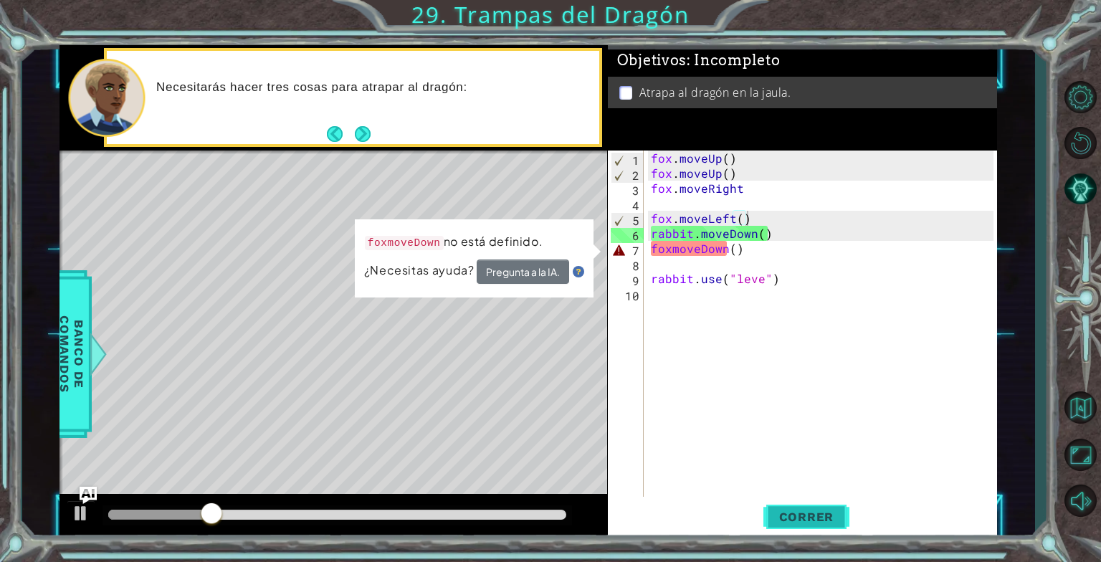
click at [788, 516] on span "Correr" at bounding box center [807, 517] width 84 height 14
click at [782, 509] on button "Correr" at bounding box center [806, 516] width 86 height 39
click at [787, 523] on span "Correr" at bounding box center [807, 517] width 84 height 14
click at [768, 186] on div "fox . moveUp ( ) fox . moveUp ( ) fox . moveRight fox . moveLeft ( ) rabbit . m…" at bounding box center [824, 339] width 353 height 376
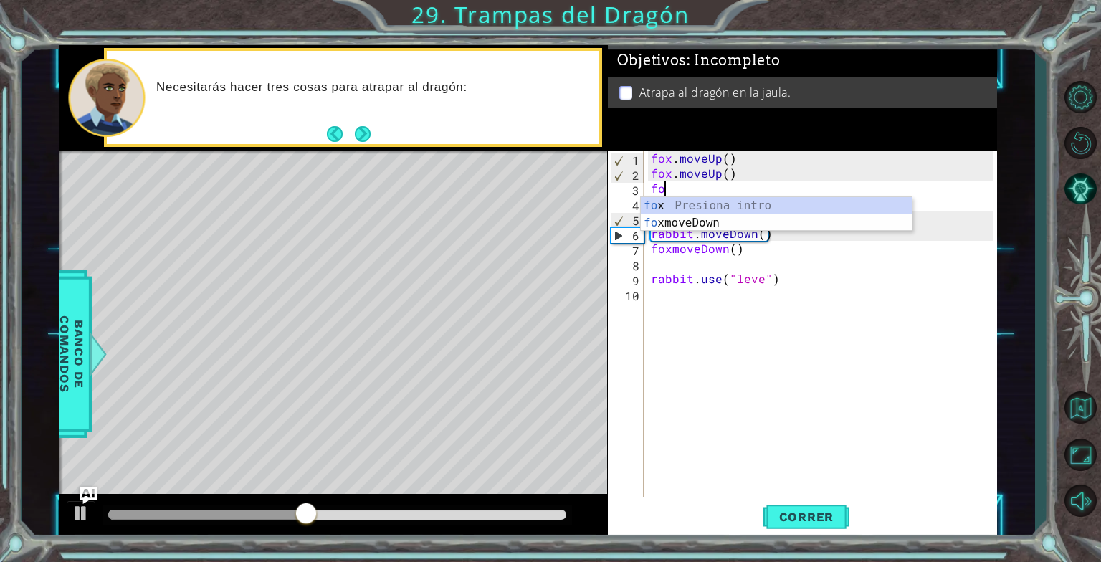
scroll to position [0, 0]
type textarea "f"
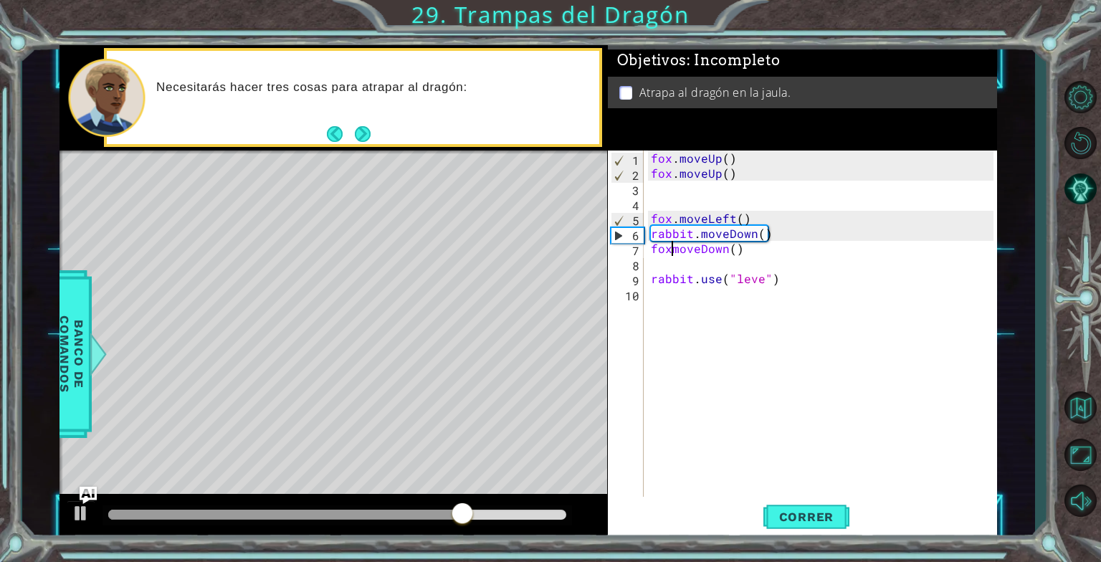
click at [670, 247] on div "fox . moveUp ( ) fox . moveUp ( ) fox . moveLeft ( ) rabbit . moveDown ( ) foxm…" at bounding box center [824, 339] width 353 height 376
type textarea "fox.moveDown()"
click at [817, 513] on span "Correr" at bounding box center [807, 517] width 84 height 14
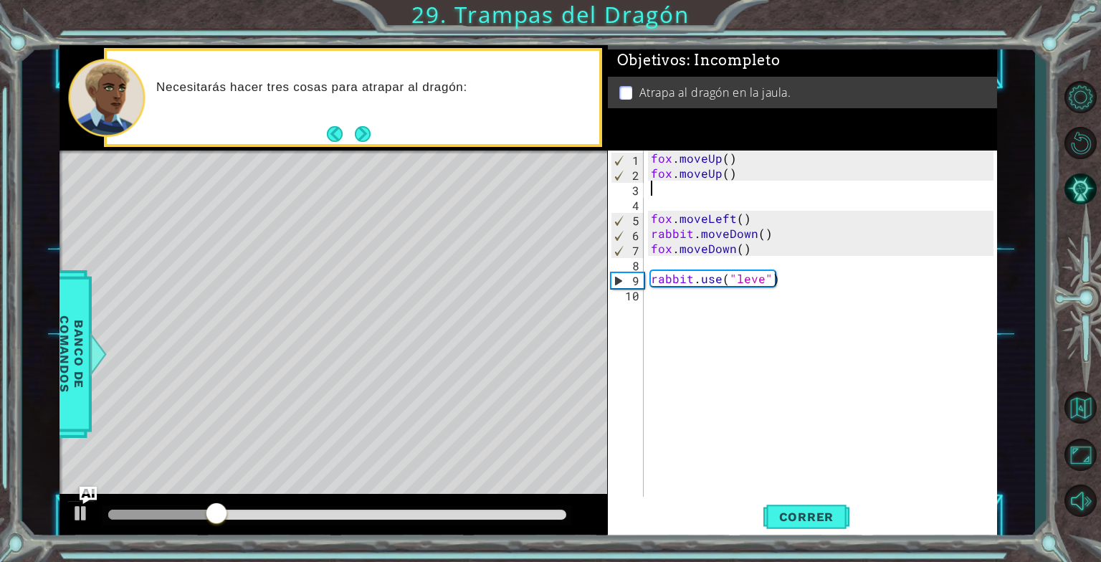
click at [703, 184] on div "fox . moveUp ( ) fox . moveUp ( ) fox . moveLeft ( ) rabbit . moveDown ( ) fox …" at bounding box center [824, 339] width 353 height 376
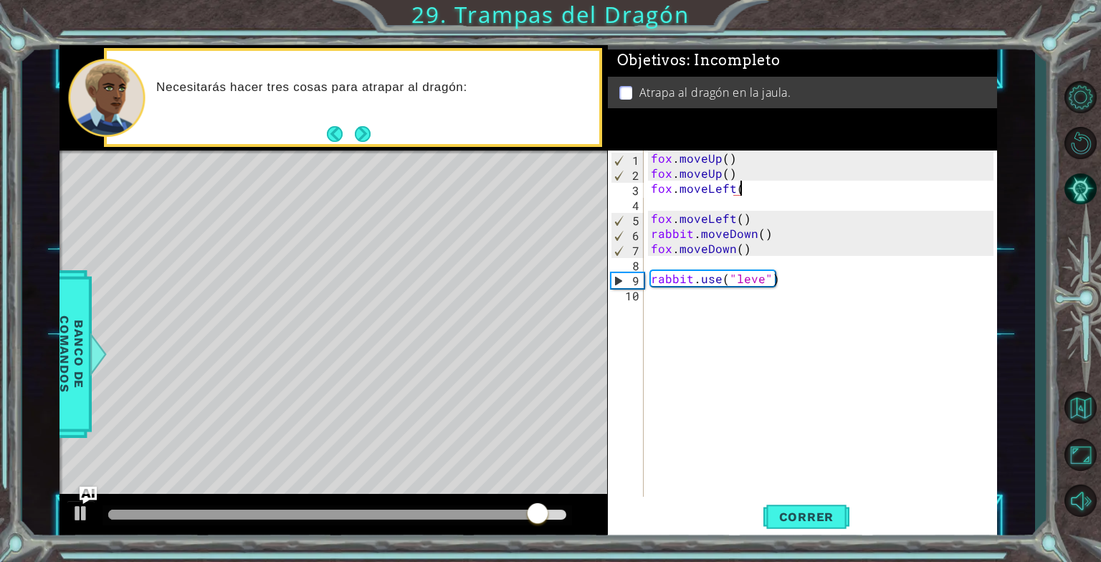
scroll to position [0, 5]
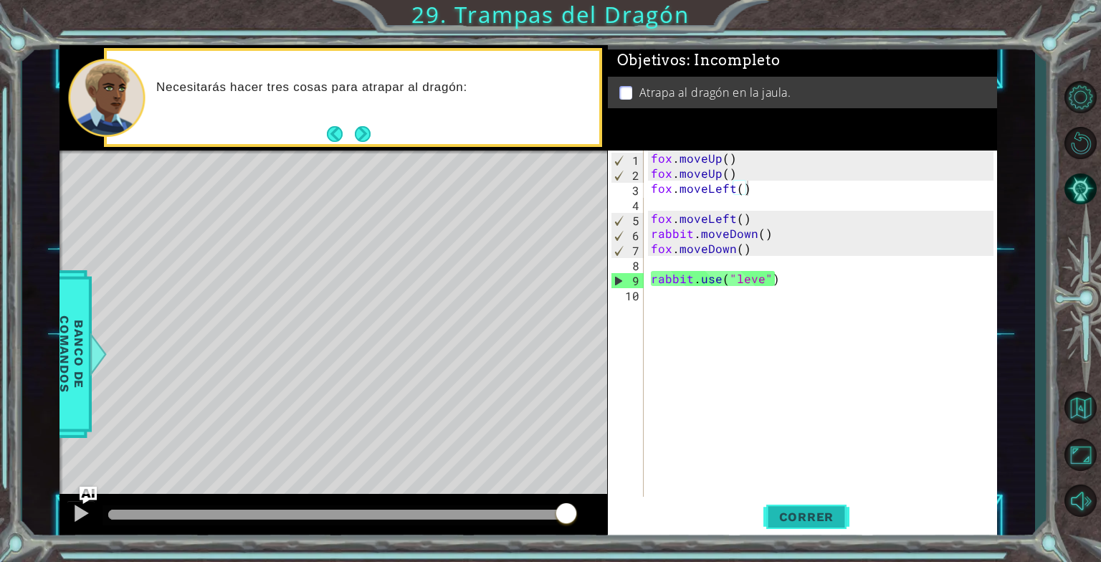
click at [791, 524] on span "Correr" at bounding box center [807, 517] width 84 height 14
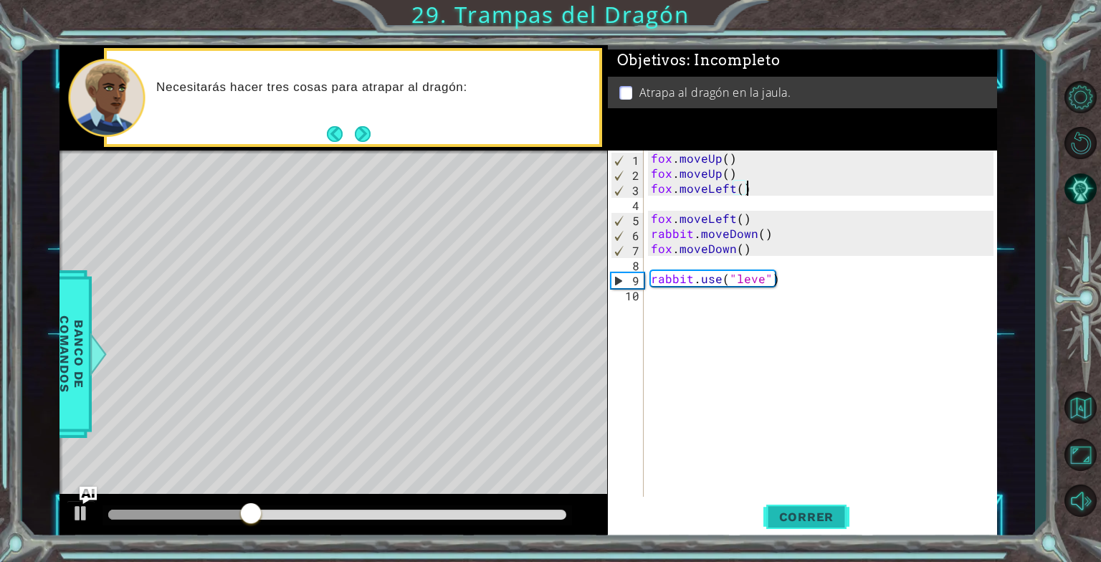
click at [804, 513] on span "Correr" at bounding box center [807, 517] width 84 height 14
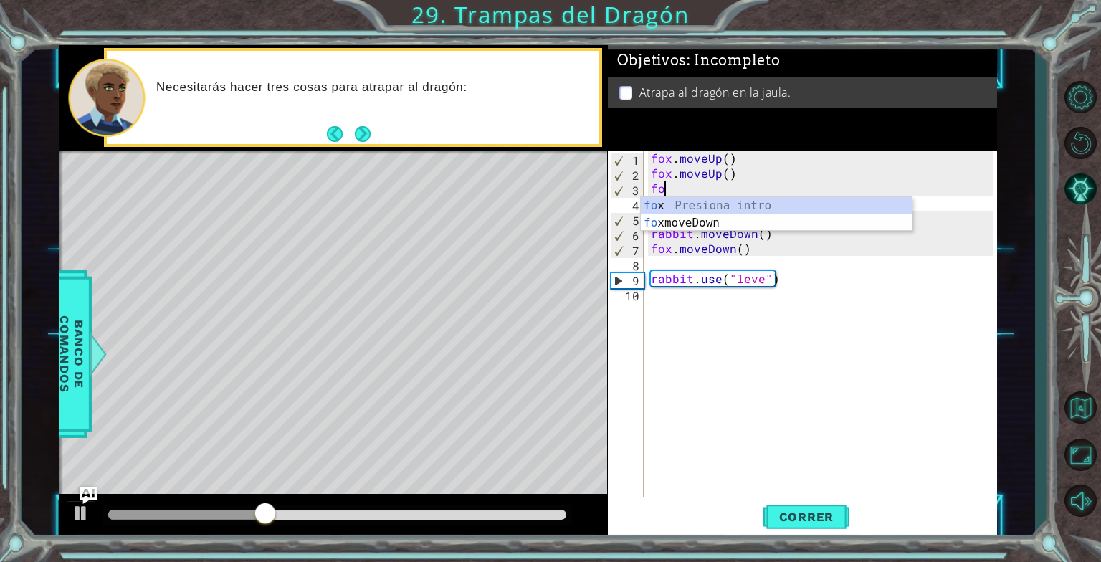
scroll to position [0, 0]
type textarea "f"
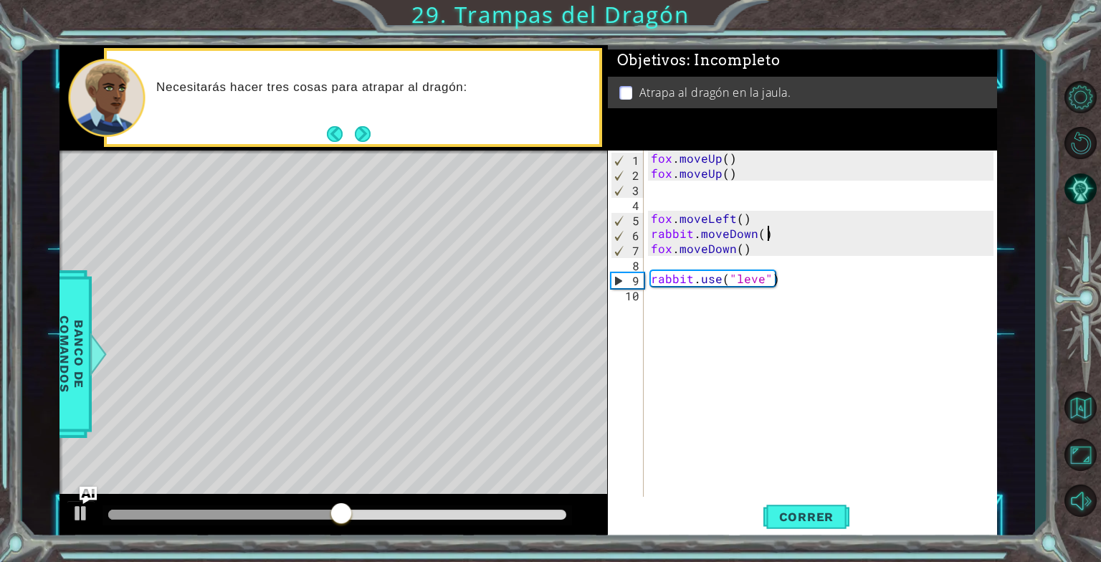
click at [773, 236] on div "fox . moveUp ( ) fox . moveUp ( ) fox . moveLeft ( ) rabbit . moveDown ( ) fox …" at bounding box center [824, 339] width 353 height 376
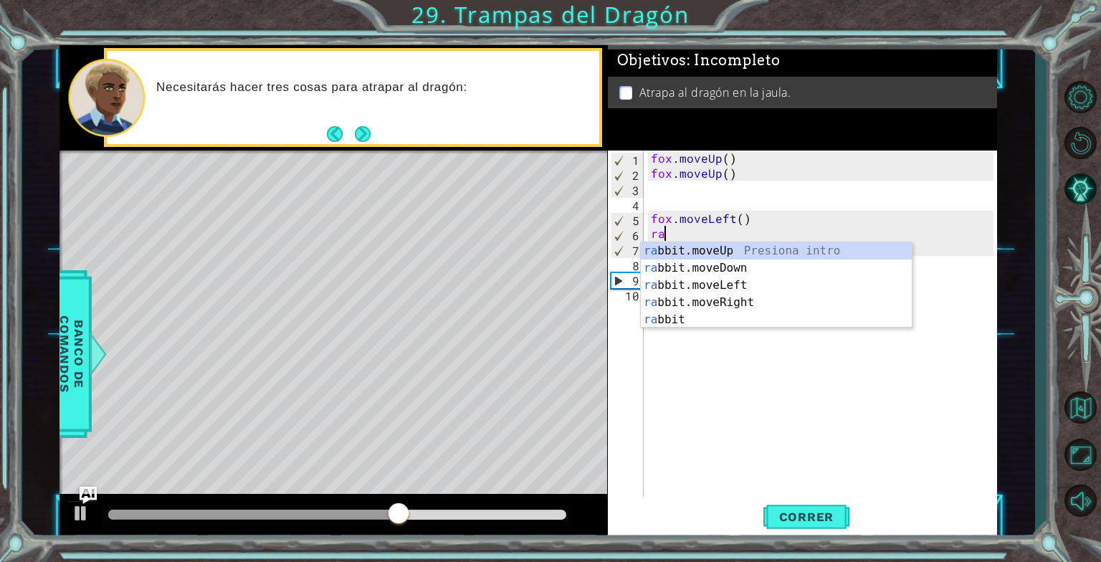
type textarea "r"
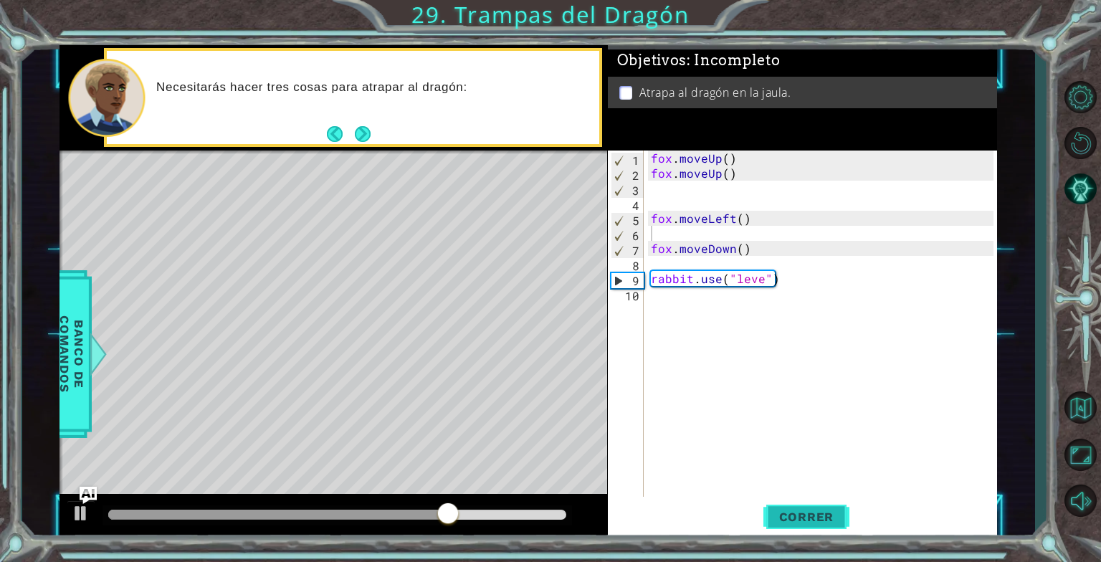
click at [791, 508] on button "Correr" at bounding box center [806, 516] width 86 height 39
click at [820, 513] on span "Correr" at bounding box center [807, 517] width 84 height 14
click at [733, 173] on div "fox . moveUp ( ) fox . moveUp ( ) fox . moveLeft ( ) fox . moveDown ( ) rabbit …" at bounding box center [824, 339] width 353 height 376
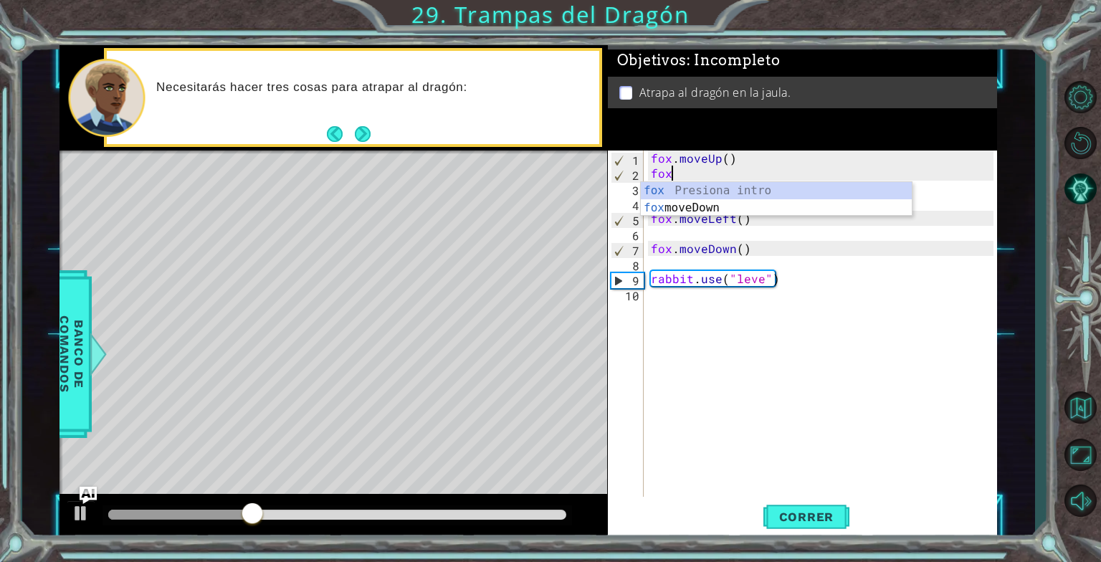
type textarea "f"
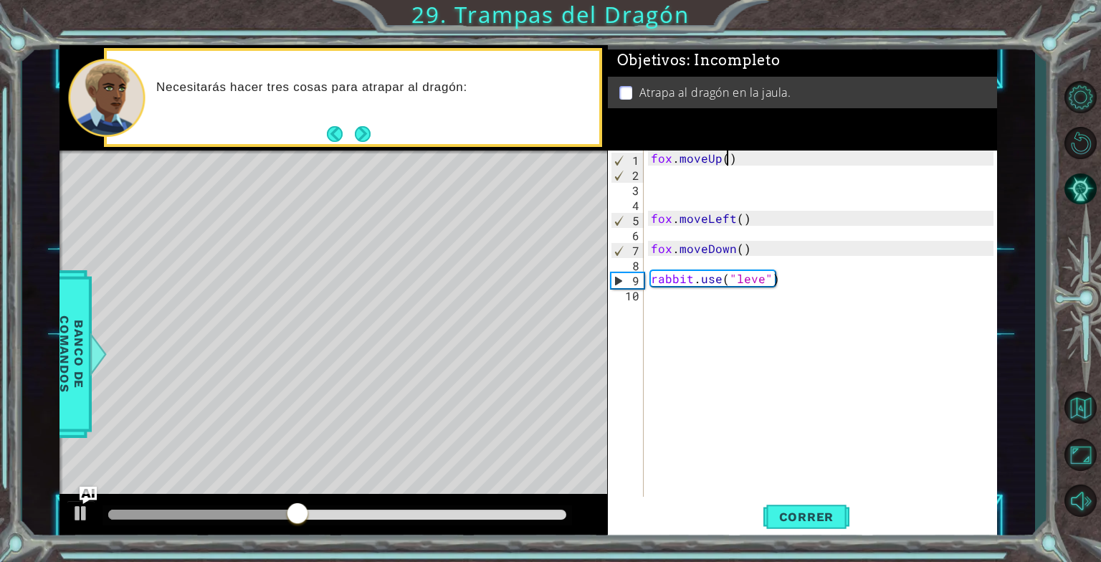
click at [725, 155] on div "fox . moveUp ( ) fox . moveLeft ( ) fox . moveDown ( ) rabbit . use ( "leve" )" at bounding box center [824, 339] width 353 height 376
type textarea "fox.moveUp(2)"
click at [806, 523] on span "Correr" at bounding box center [807, 517] width 84 height 14
click at [777, 227] on div "fox . moveUp ( 2 ) fox . moveLeft ( ) fox . moveDown ( ) rabbit . use ( "leve" )" at bounding box center [824, 339] width 353 height 376
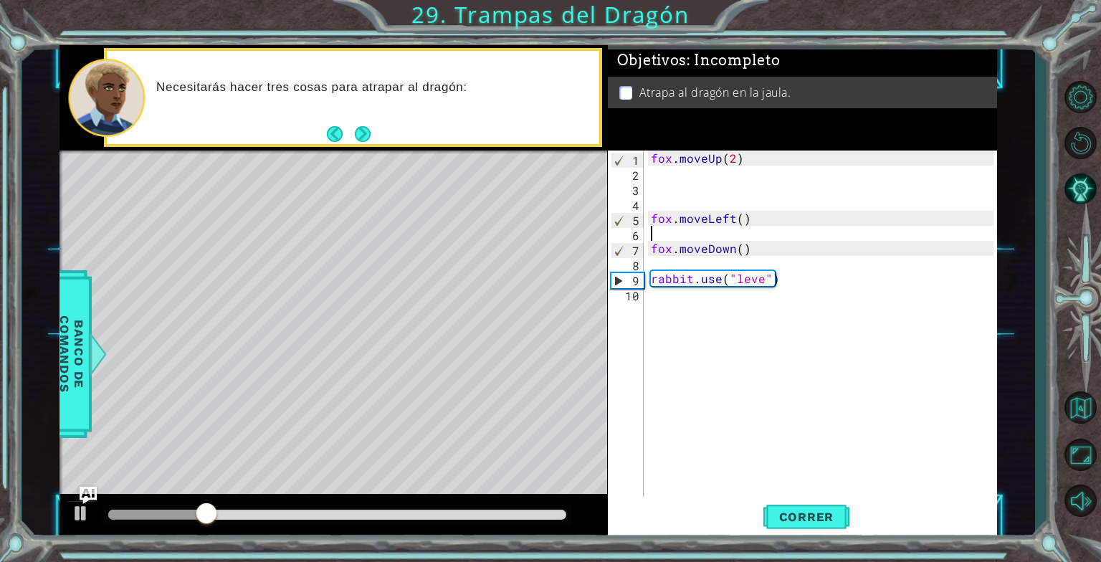
scroll to position [0, 0]
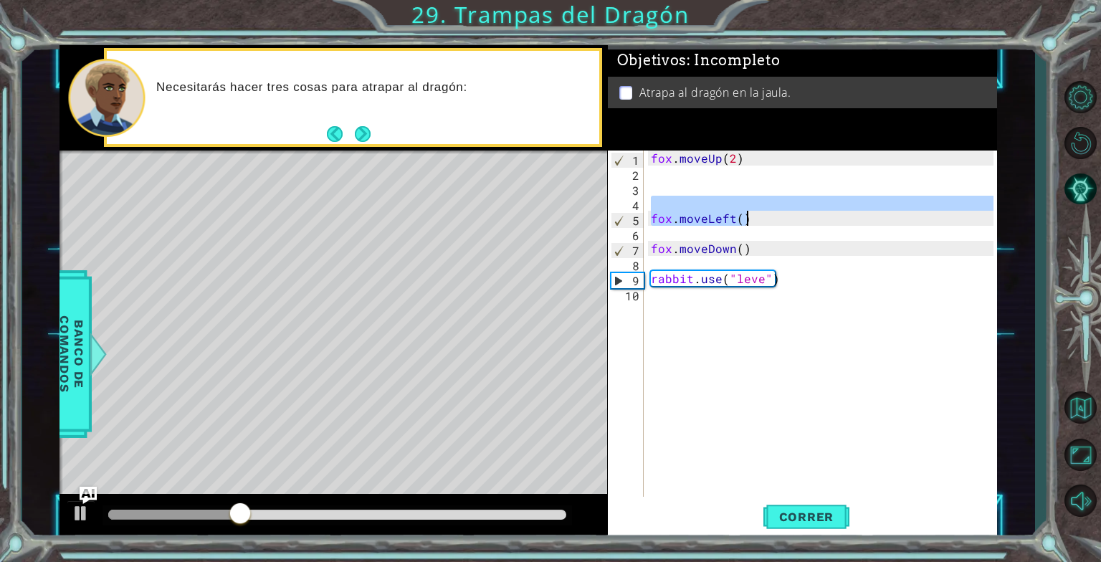
drag, startPoint x: 766, startPoint y: 206, endPoint x: 771, endPoint y: 218, distance: 13.5
click at [771, 218] on div "fox . moveUp ( 2 ) fox . moveLeft ( ) fox . moveDown ( ) rabbit . use ( "leve" )" at bounding box center [824, 339] width 353 height 376
click at [771, 218] on div "fox . moveUp ( 2 ) fox . moveLeft ( ) fox . moveDown ( ) rabbit . use ( "leve" )" at bounding box center [820, 324] width 345 height 346
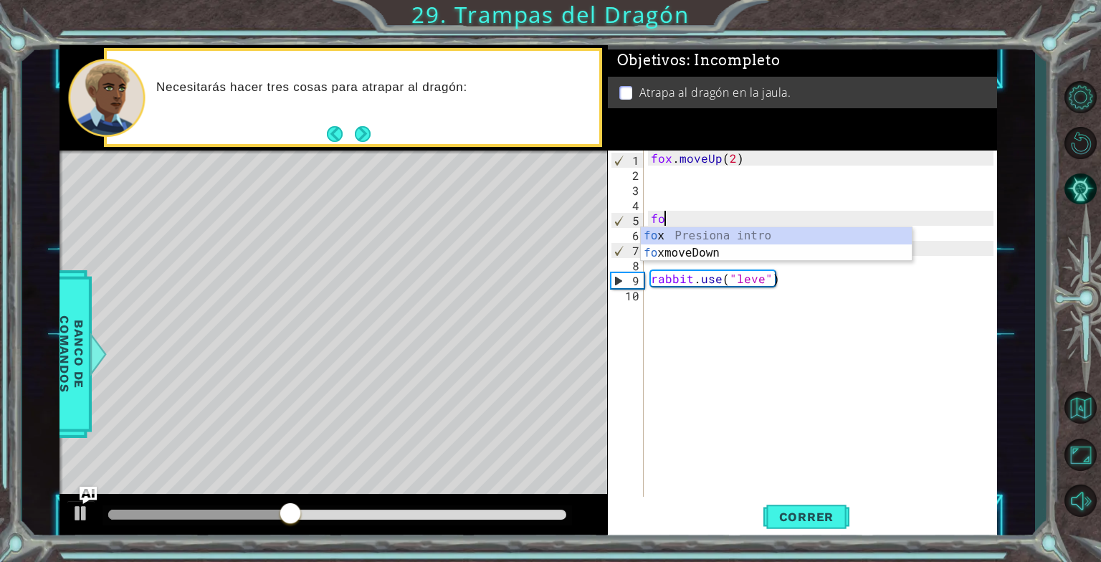
type textarea "f"
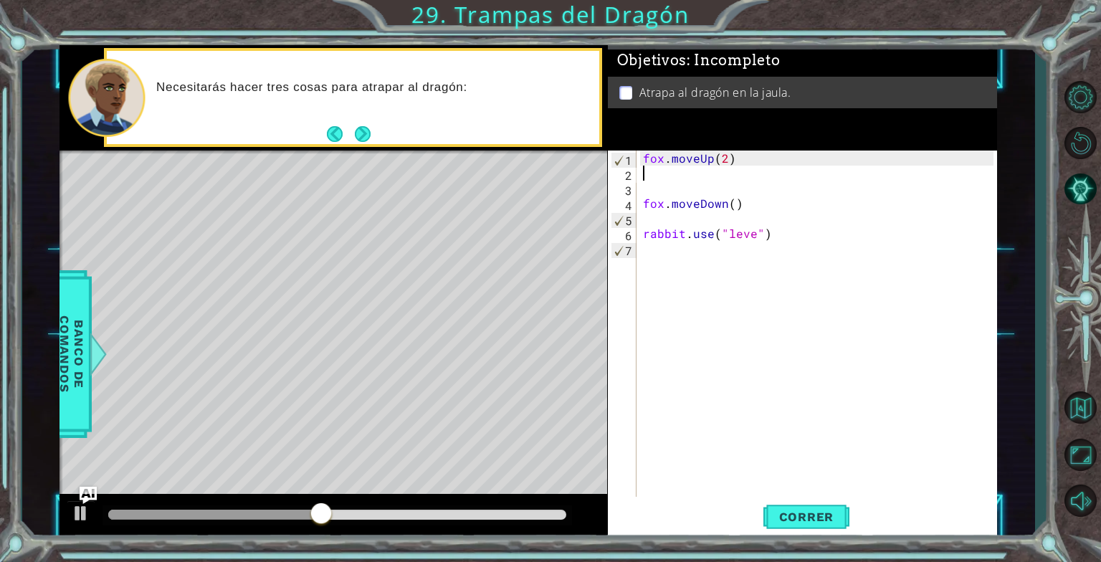
type textarea "fox.moveUp(2)"
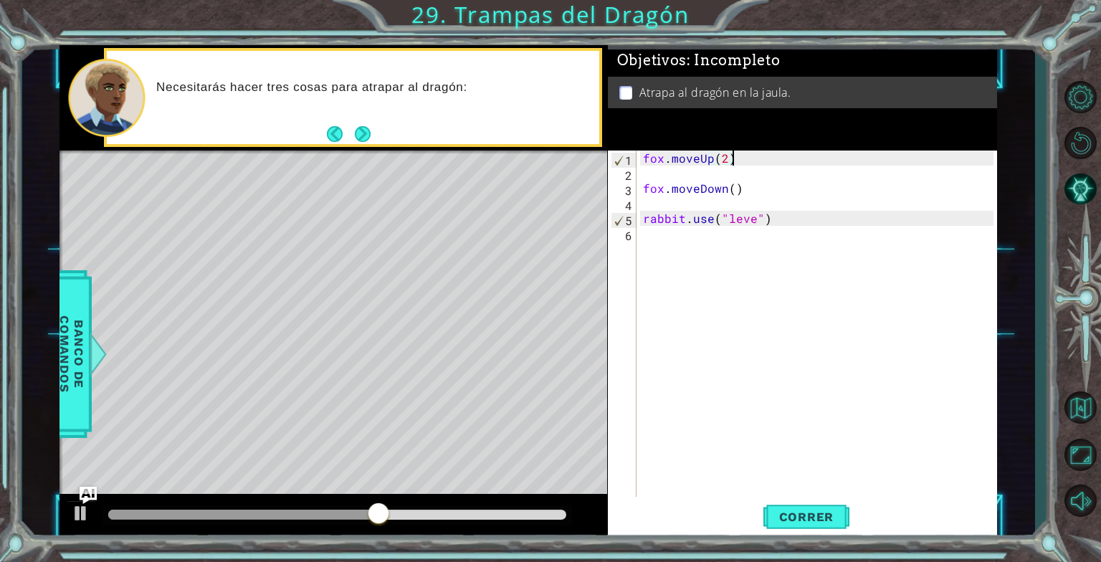
click at [644, 176] on div "fox . moveUp ( 2 ) fox . moveDown ( ) rabbit . use ( "leve" )" at bounding box center [820, 339] width 360 height 376
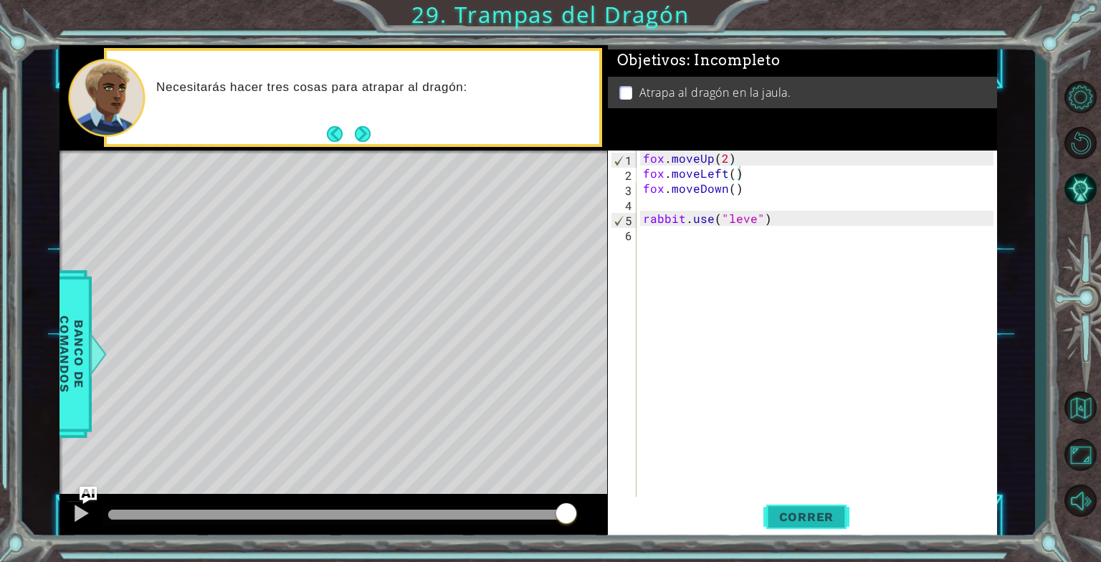
click at [819, 513] on span "Correr" at bounding box center [807, 517] width 84 height 14
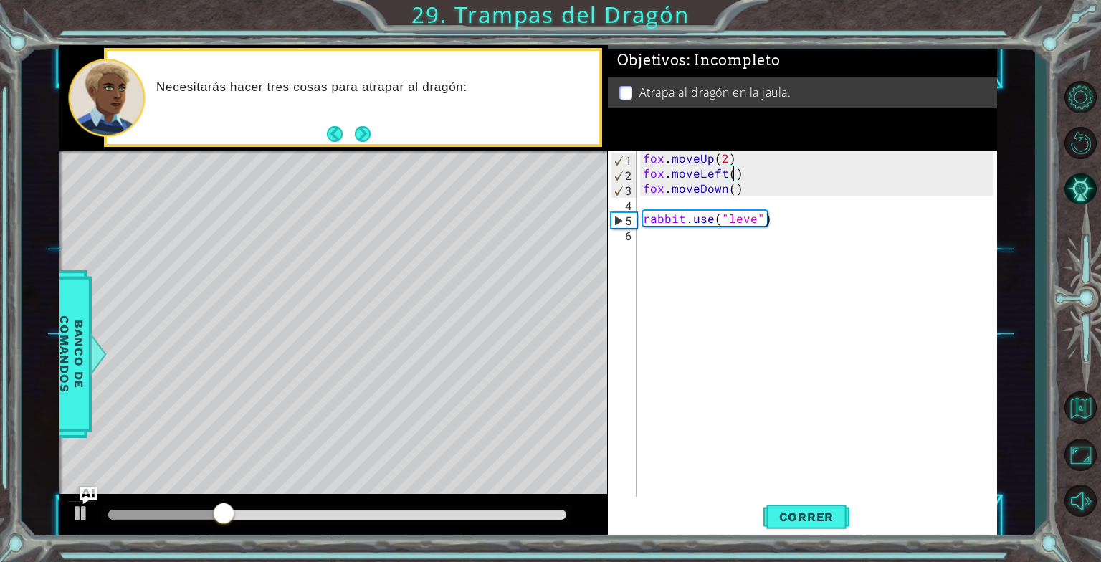
click at [731, 176] on div "fox . moveUp ( 2 ) fox . moveLeft ( ) fox . moveDown ( ) rabbit . use ( "leve" )" at bounding box center [820, 339] width 360 height 376
click at [781, 511] on span "Correr" at bounding box center [807, 517] width 84 height 14
click at [792, 519] on span "Correr" at bounding box center [807, 517] width 84 height 14
click at [722, 172] on div "fox . moveUp ( 2 ) fox . moveLeft ( 2 ) fox . moveDown ( ) rabbit . use ( "leve…" at bounding box center [820, 339] width 360 height 376
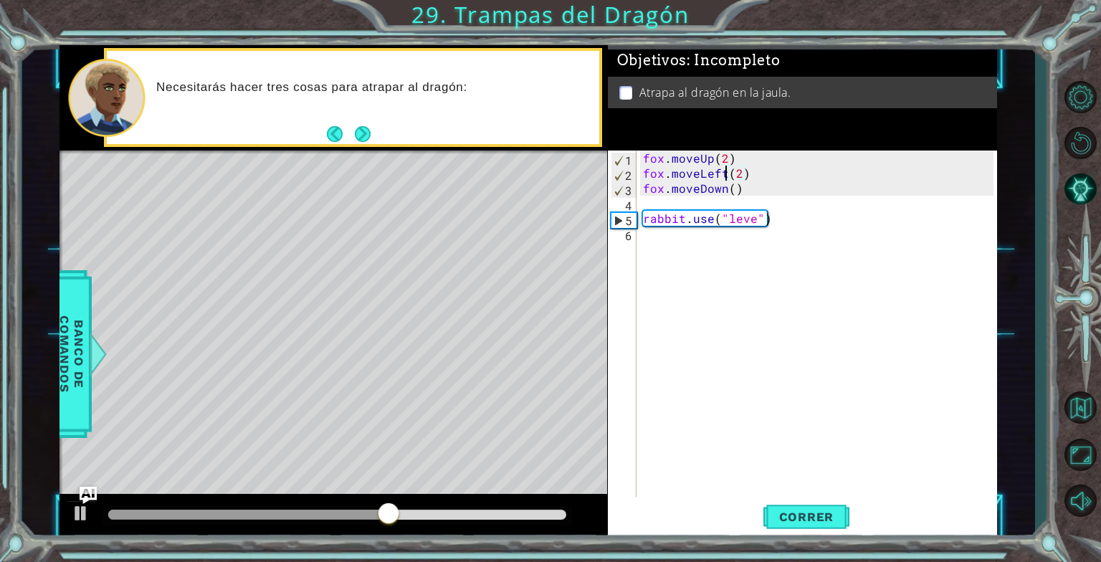
click at [725, 172] on div "fox . moveUp ( 2 ) fox . moveLeft ( 2 ) fox . moveDown ( ) rabbit . use ( "leve…" at bounding box center [820, 339] width 360 height 376
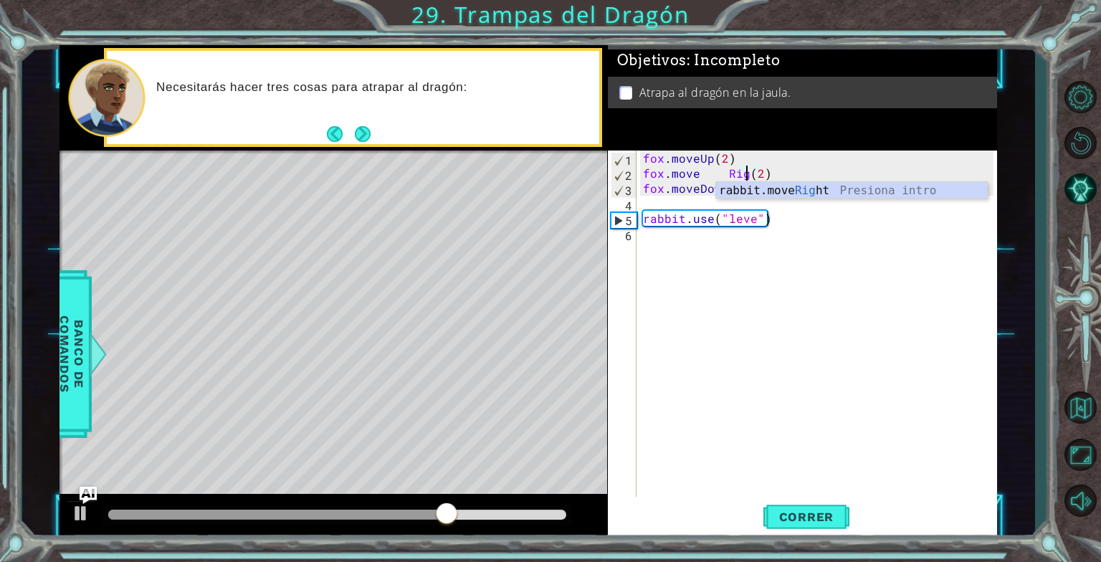
scroll to position [0, 6]
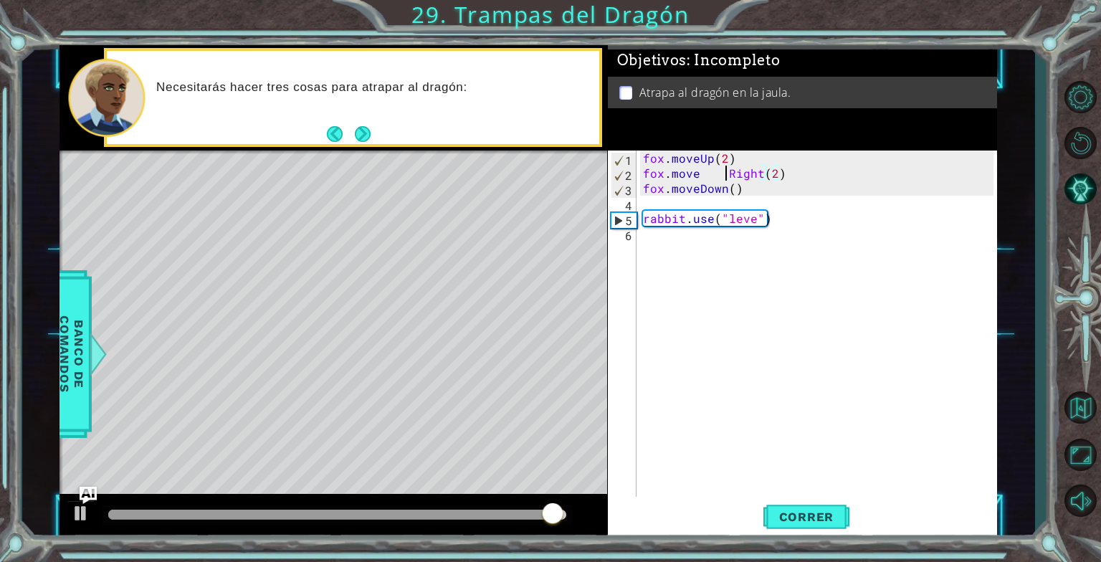
click at [723, 175] on div "fox . moveUp ( 2 ) fox . move Right ( 2 ) fox . moveDown ( ) rabbit . use ( "le…" at bounding box center [820, 339] width 360 height 376
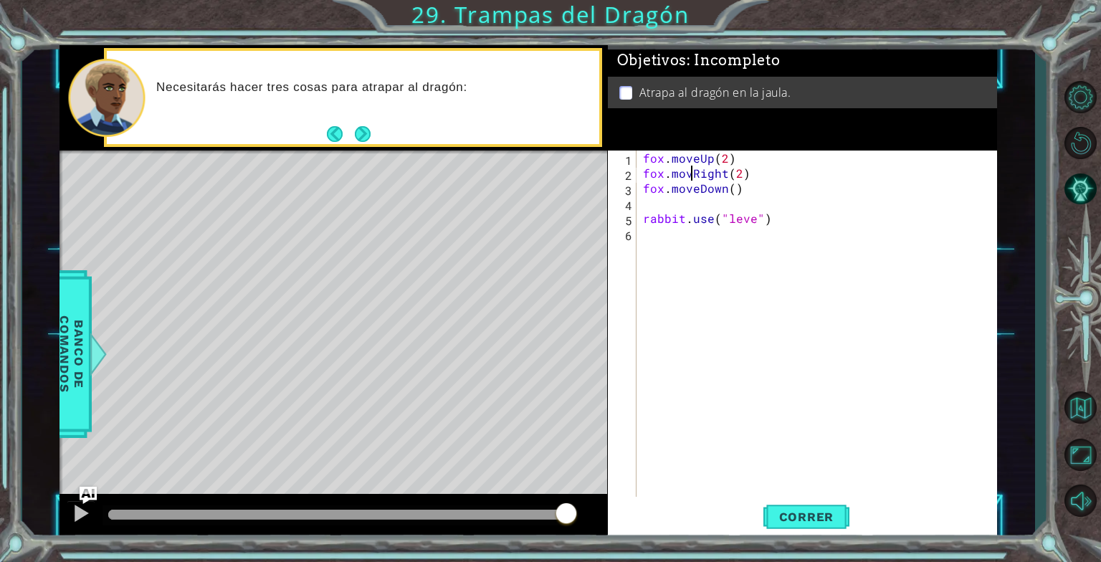
scroll to position [0, 3]
click at [800, 513] on span "Correr" at bounding box center [807, 517] width 84 height 14
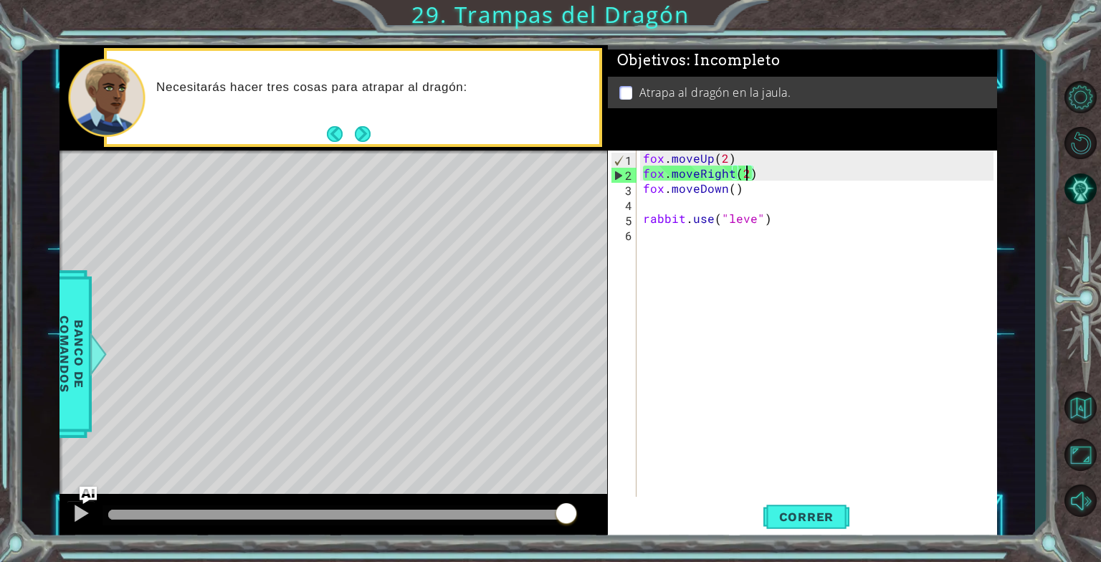
click at [745, 169] on div "fox . moveUp ( 2 ) fox . moveRight ( 2 ) fox . moveDown ( ) rabbit . use ( "lev…" at bounding box center [820, 339] width 360 height 376
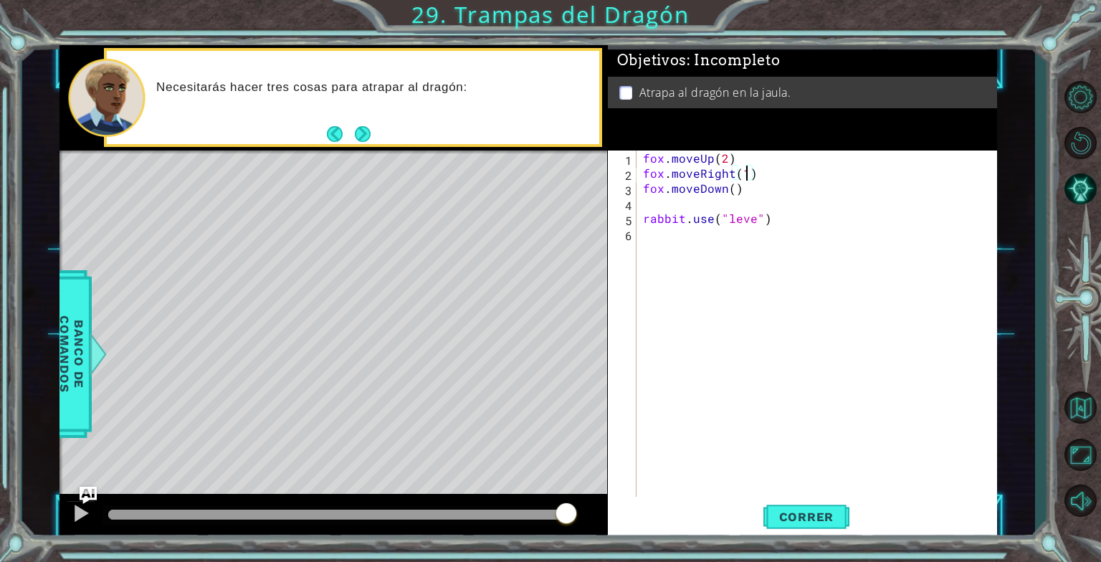
scroll to position [0, 6]
click at [743, 189] on div "fox . moveUp ( 2 ) fox . moveRight ( 1 ) fox . moveDown ( ) rabbit . use ( "lev…" at bounding box center [820, 339] width 360 height 376
click at [794, 507] on button "Correr" at bounding box center [806, 516] width 86 height 39
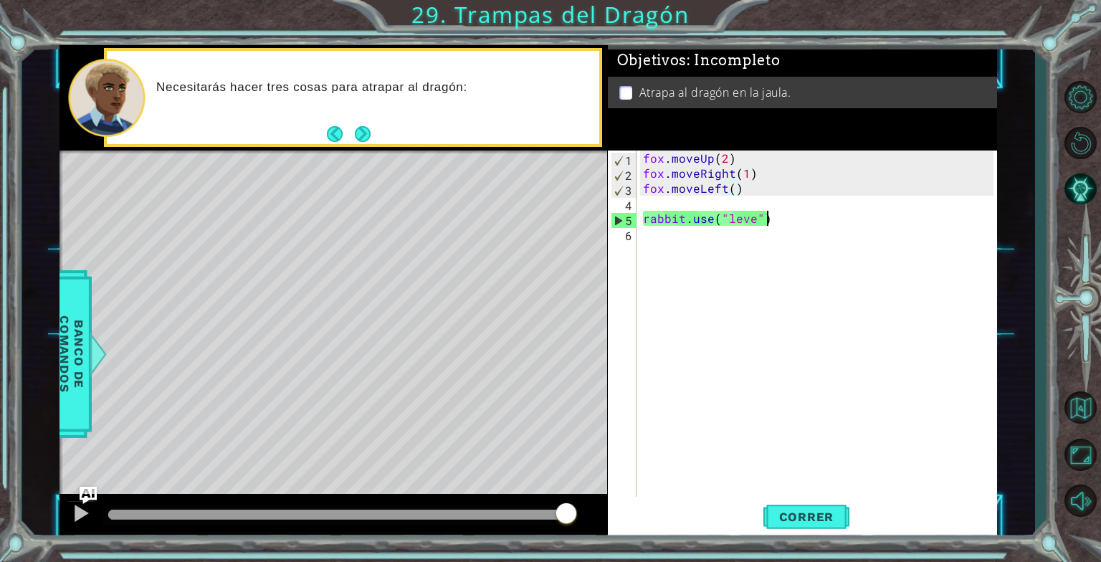
click at [768, 224] on div "fox . moveUp ( 2 ) fox . moveRight ( 1 ) fox . moveLeft ( ) rabbit . use ( "lev…" at bounding box center [820, 339] width 360 height 376
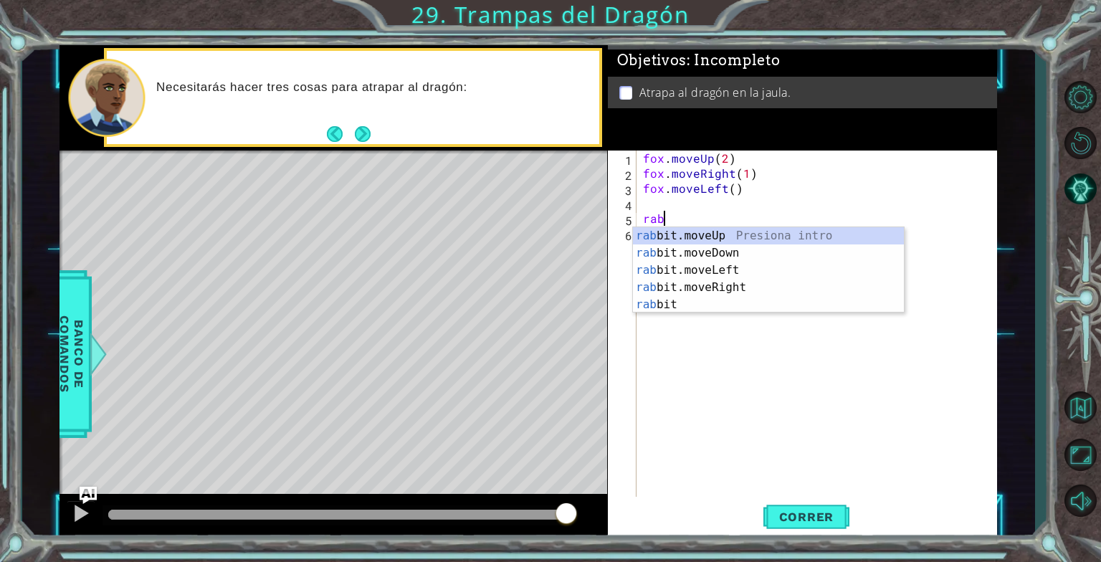
scroll to position [0, 0]
type textarea "r"
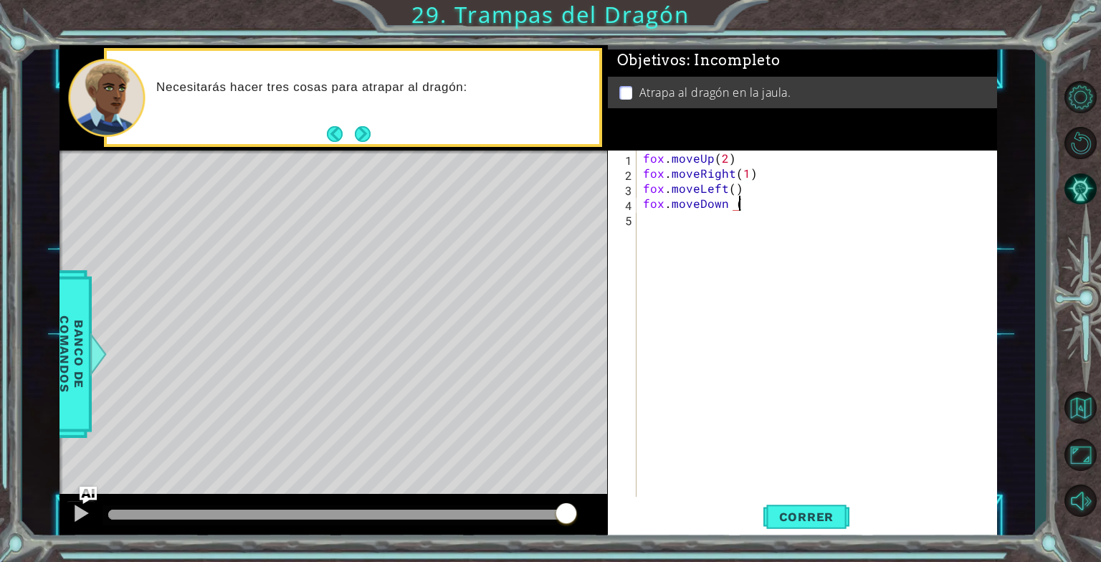
scroll to position [0, 6]
click at [732, 209] on div "fox . moveUp ( 2 ) fox . moveRight ( 1 ) fox . moveLeft ( ) fox . moveDown ( 2 )" at bounding box center [820, 339] width 360 height 376
type textarea "fox.moveDown(2)"
click at [788, 504] on button "Correr" at bounding box center [806, 516] width 86 height 39
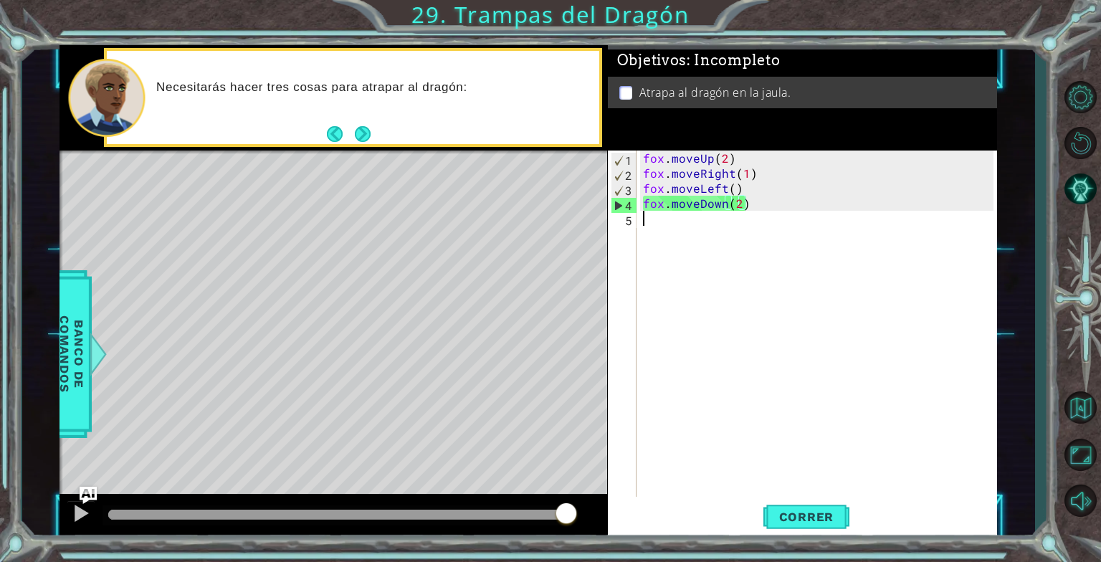
click at [664, 223] on div "fox . moveUp ( 2 ) fox . moveRight ( 1 ) fox . moveLeft ( ) fox . moveDown ( 2 )" at bounding box center [820, 339] width 360 height 376
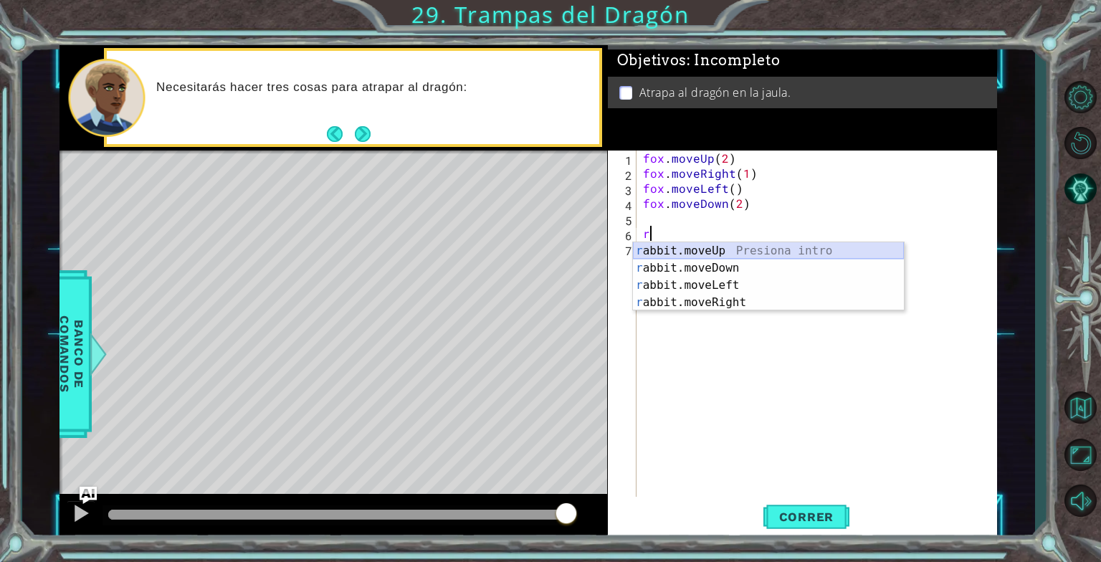
click at [688, 245] on div "r abbit.moveUp Presiona intro r abbit.moveDown Presiona intro r abbit.moveLeft …" at bounding box center [768, 293] width 271 height 103
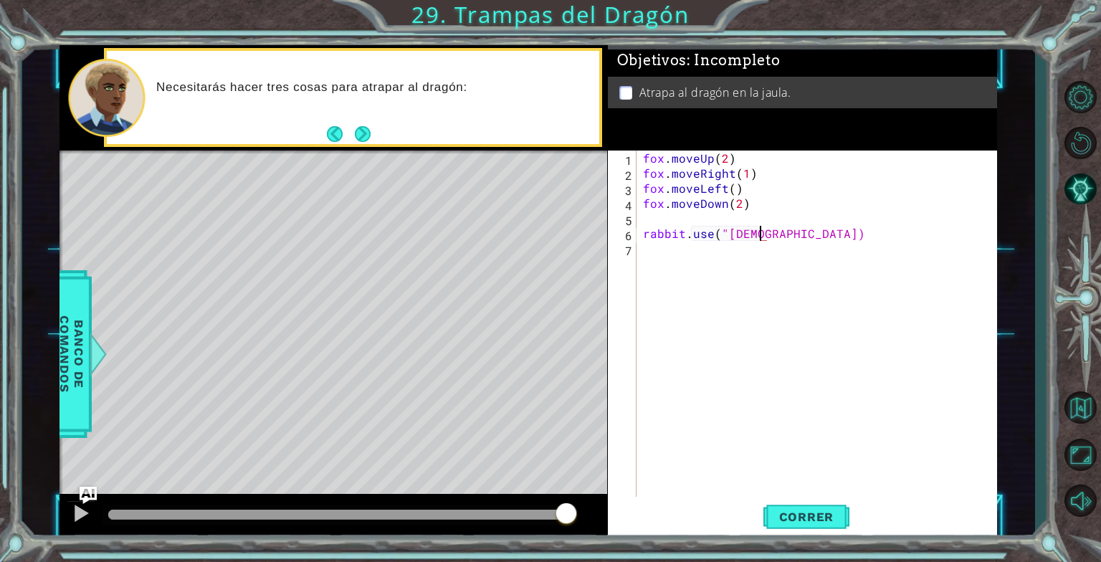
scroll to position [0, 7]
click at [763, 230] on div "fox . moveUp ( 2 ) fox . moveRight ( 1 ) fox . moveLeft ( ) fox . moveDown ( 2 …" at bounding box center [820, 339] width 360 height 376
click at [765, 229] on div "fox . moveUp ( 2 ) fox . moveRight ( 1 ) fox . moveLeft ( ) fox . moveDown ( 2 …" at bounding box center [820, 339] width 360 height 376
type textarea "rabbit.use("lever")"
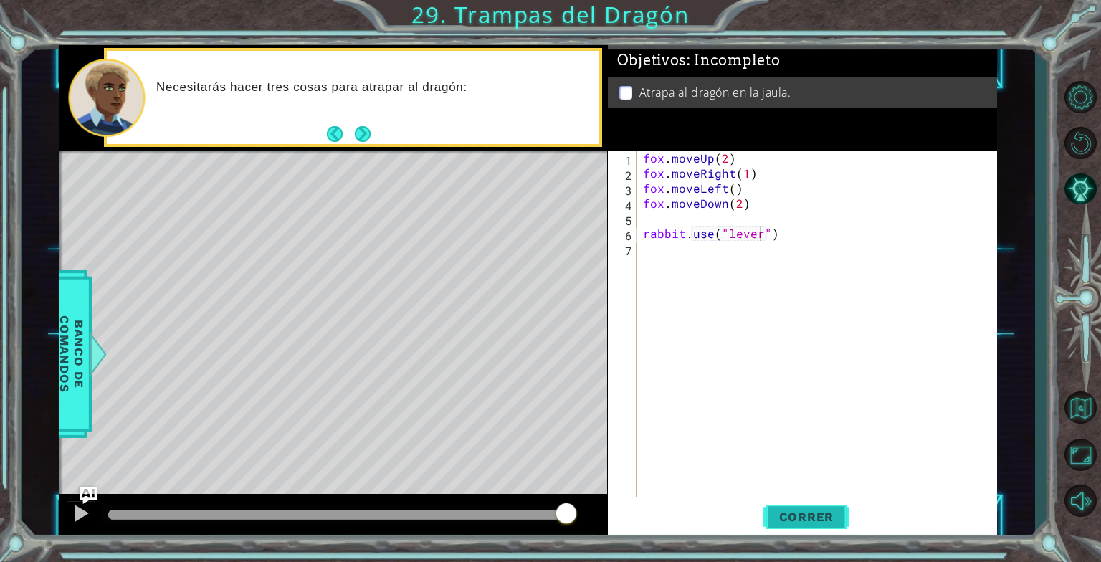
click at [821, 518] on span "Correr" at bounding box center [807, 517] width 84 height 14
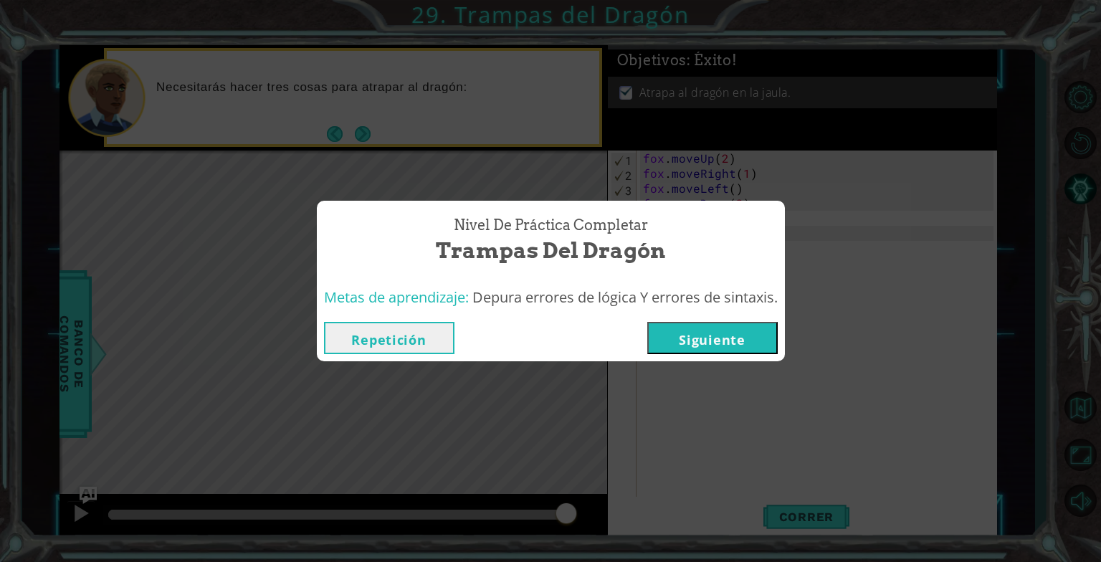
click at [745, 322] on button "Siguiente" at bounding box center [712, 338] width 130 height 32
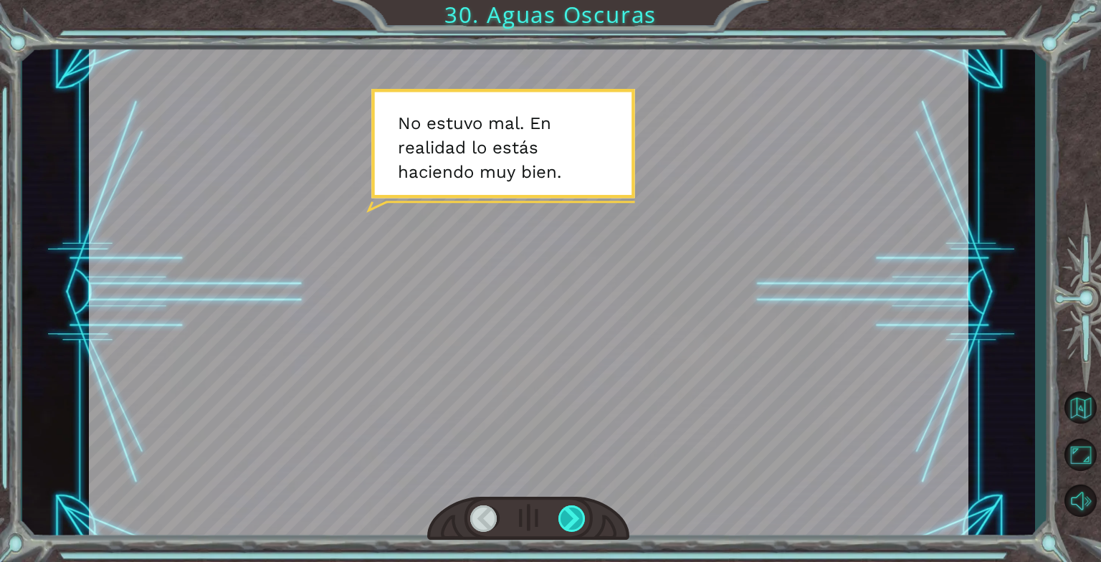
click at [565, 519] on div at bounding box center [572, 518] width 28 height 27
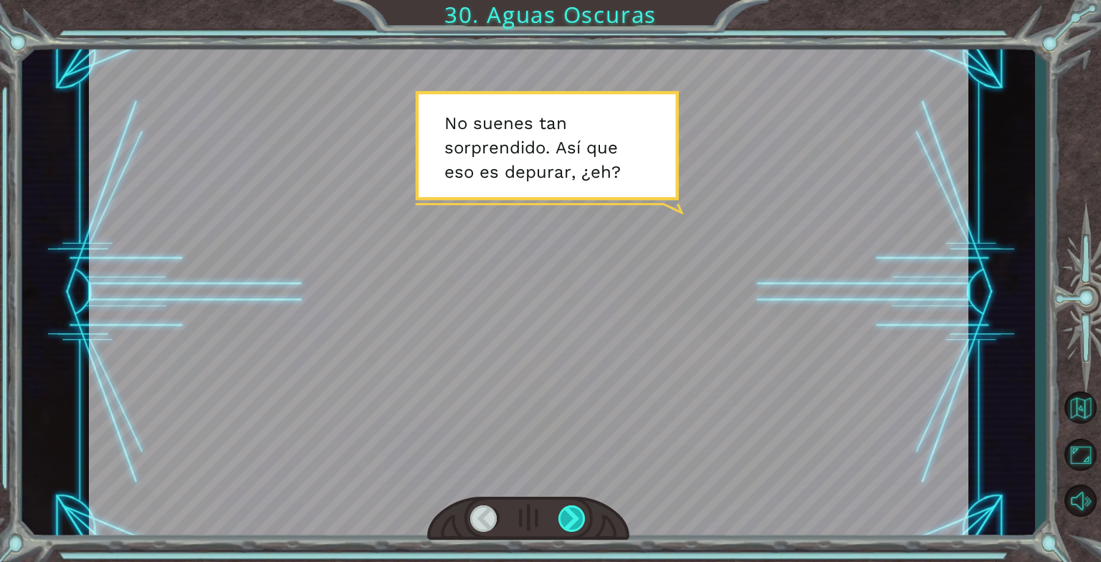
click at [565, 519] on div at bounding box center [572, 518] width 28 height 27
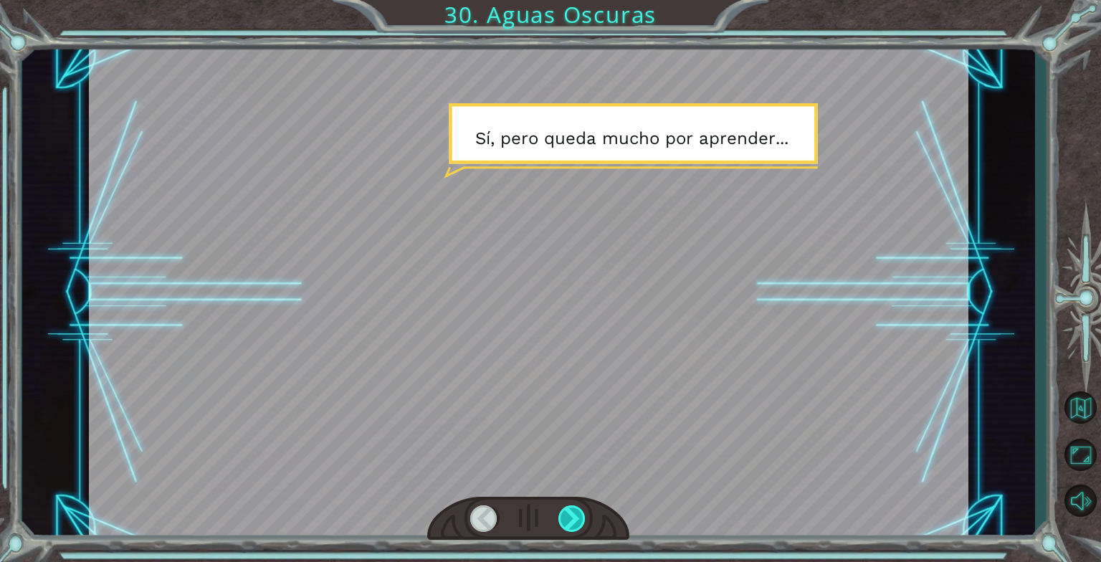
click at [565, 519] on div at bounding box center [572, 518] width 28 height 27
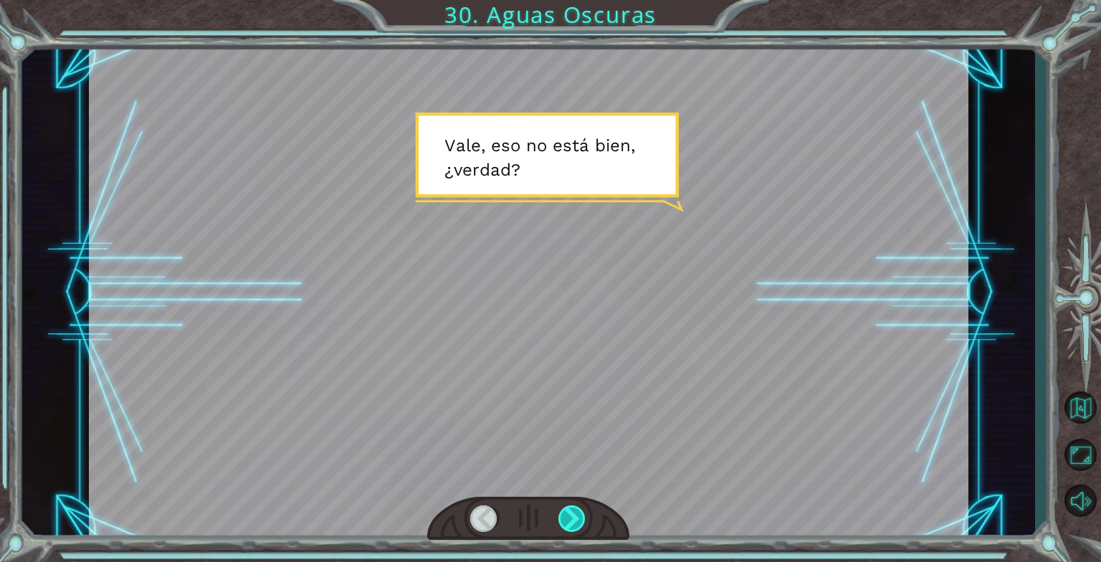
click at [565, 519] on div at bounding box center [572, 518] width 28 height 27
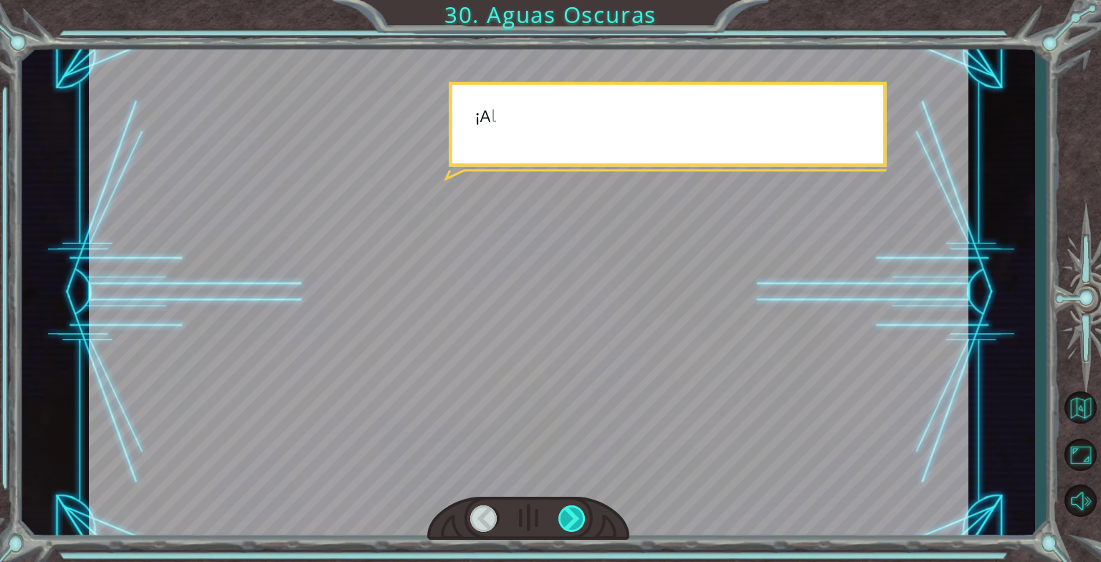
click at [565, 519] on div at bounding box center [572, 518] width 28 height 27
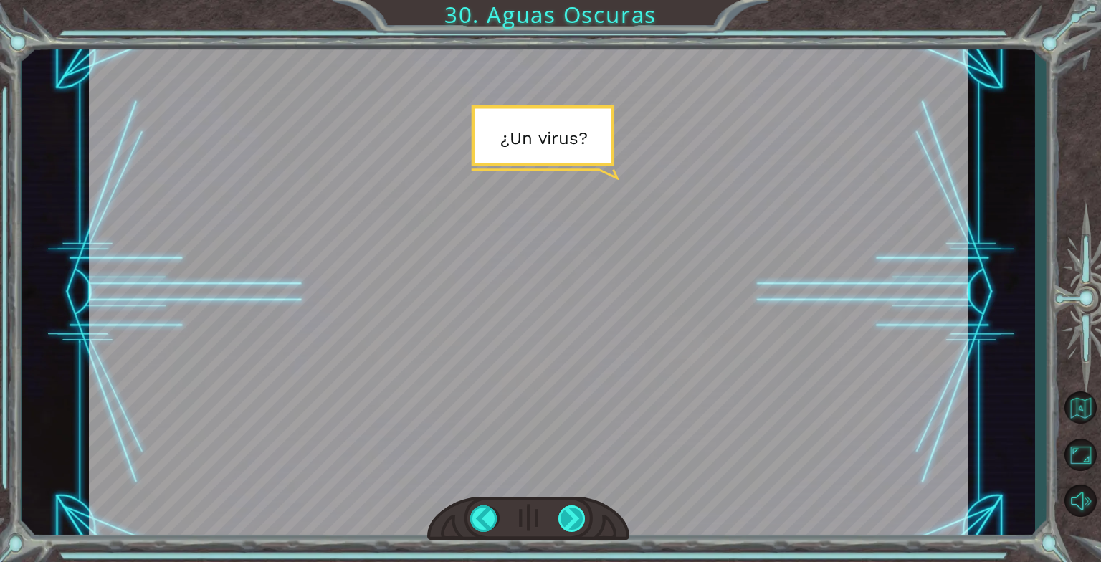
click at [565, 519] on div at bounding box center [572, 518] width 28 height 27
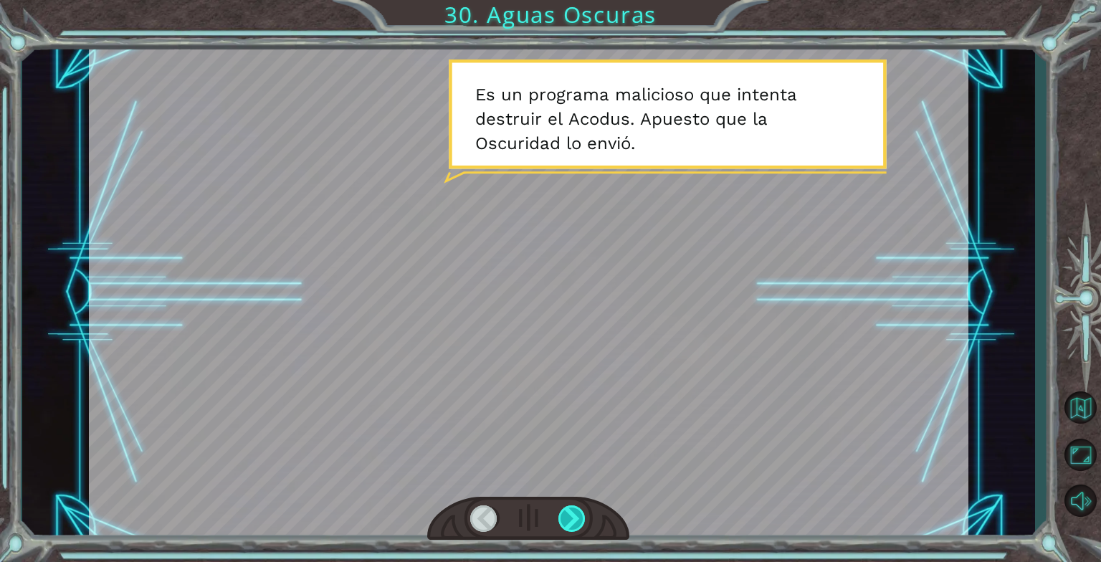
click at [565, 519] on div at bounding box center [572, 518] width 28 height 27
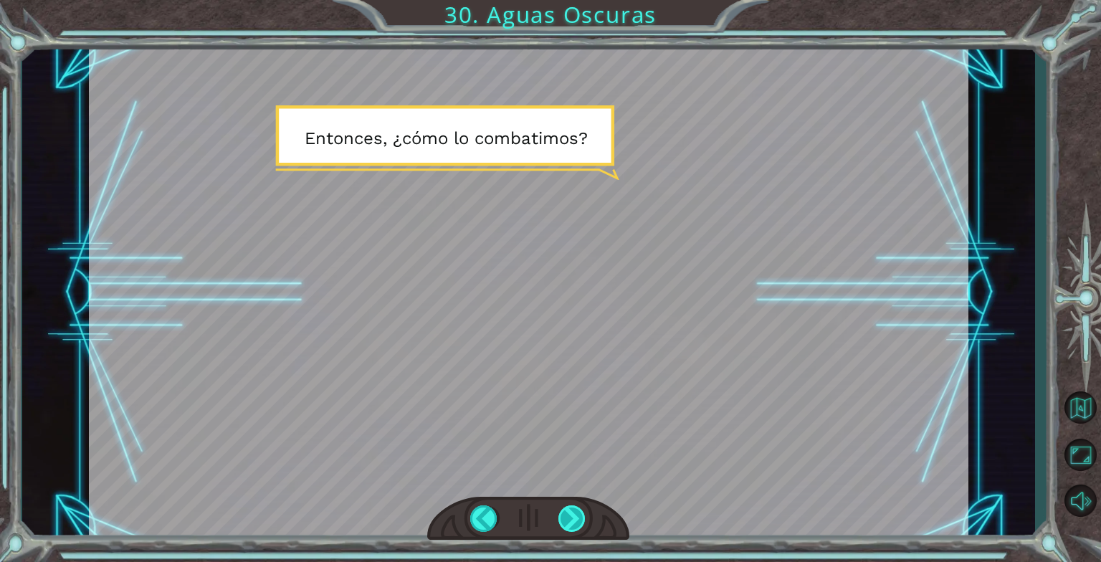
click at [565, 519] on div at bounding box center [572, 518] width 28 height 27
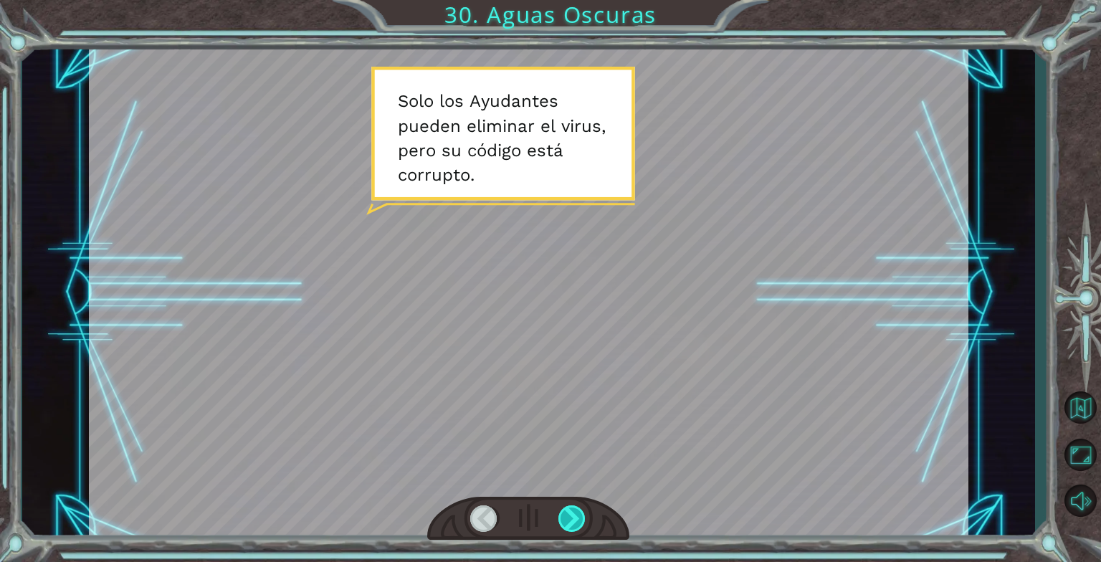
click at [565, 519] on div at bounding box center [572, 518] width 28 height 27
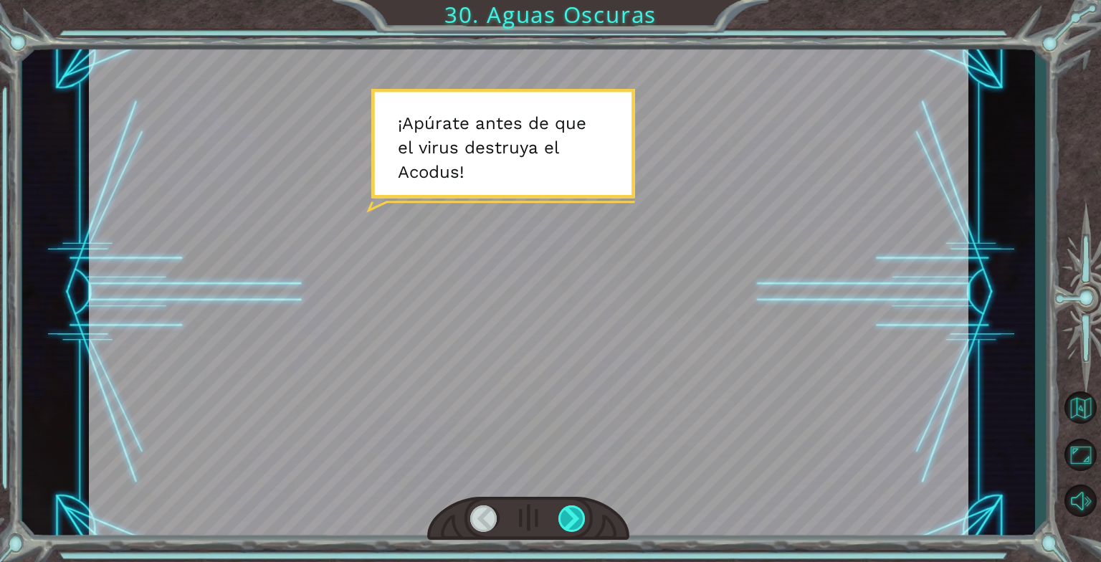
click at [565, 519] on div at bounding box center [572, 518] width 28 height 27
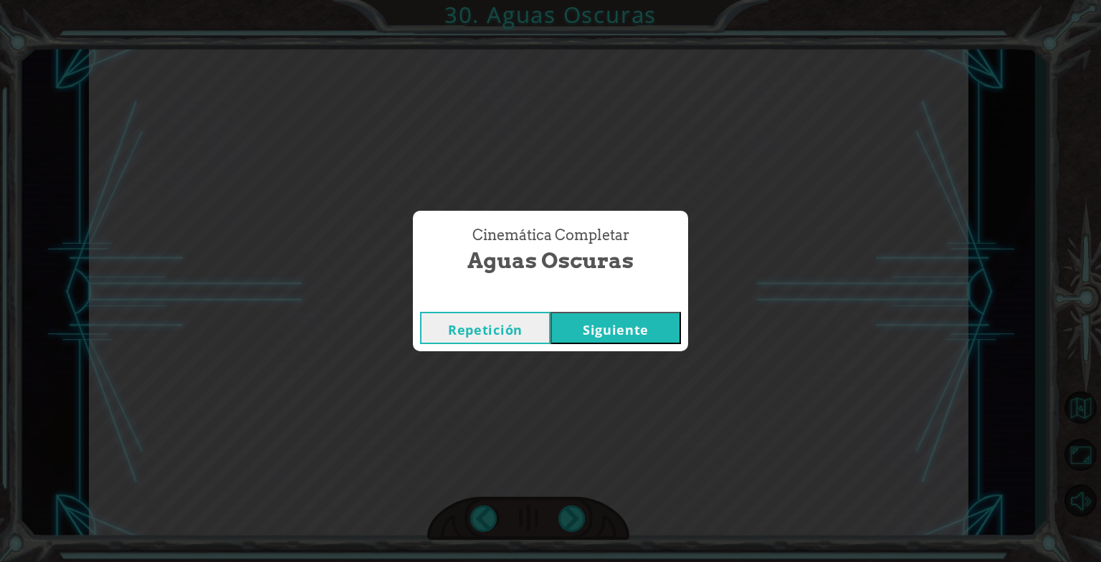
click at [576, 328] on button "Siguiente" at bounding box center [616, 328] width 130 height 32
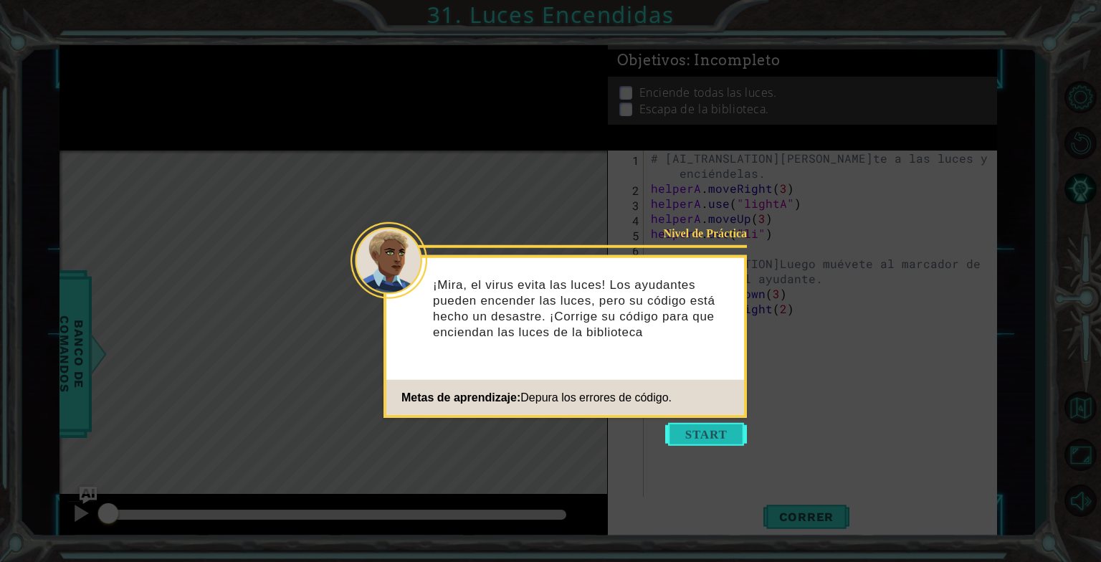
click at [688, 427] on button "Start" at bounding box center [706, 434] width 82 height 23
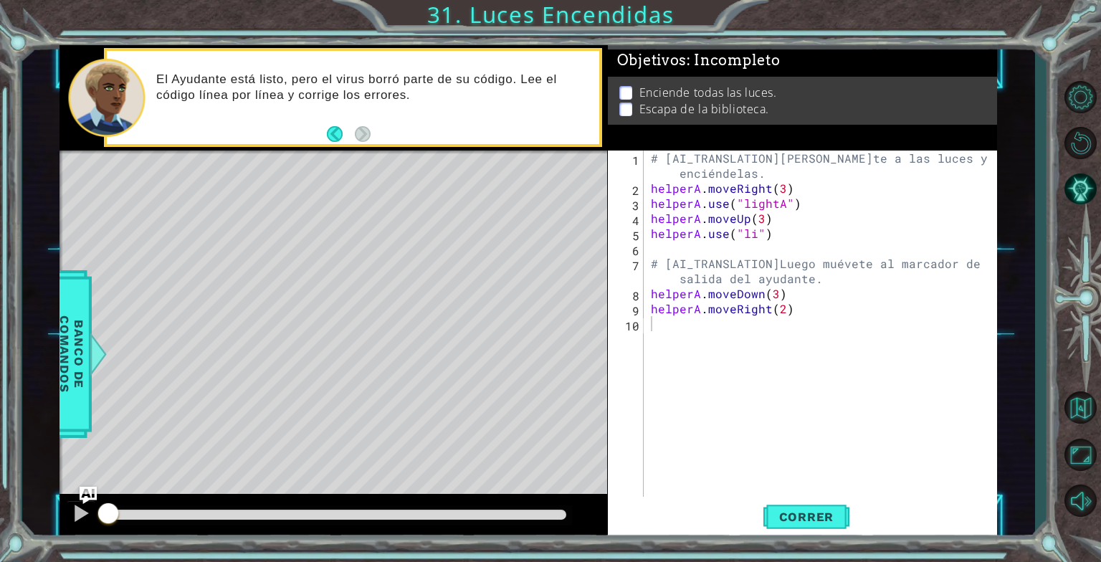
click at [777, 496] on div "1 2 3 4 5 6 7 8 9 10 # [AI_TRANSLATION]Muévete a las luces y enciéndelas. helpe…" at bounding box center [802, 345] width 389 height 389
click at [783, 528] on button "Correr" at bounding box center [806, 516] width 86 height 39
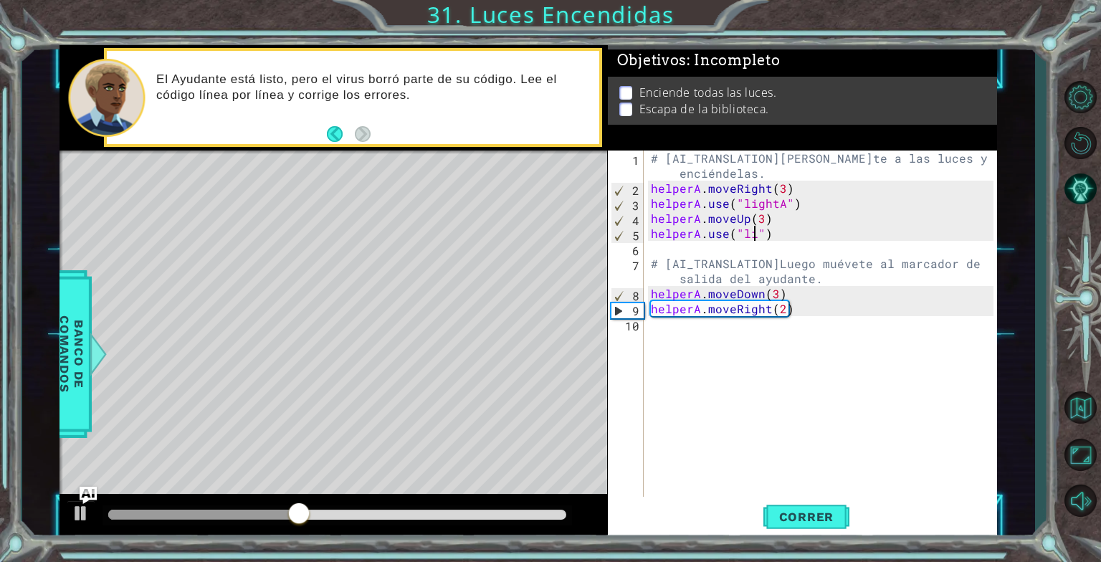
click at [754, 233] on div "# [AI_TRANSLATION]Muévete a las luces y enciéndelas. helperA . moveRight ( 3 ) …" at bounding box center [824, 346] width 353 height 391
click at [793, 500] on button "Correr" at bounding box center [806, 516] width 86 height 39
click at [771, 290] on div "# [AI_TRANSLATION]Muévete a las luces y enciéndelas. helperA . moveRight ( 3 ) …" at bounding box center [824, 346] width 353 height 391
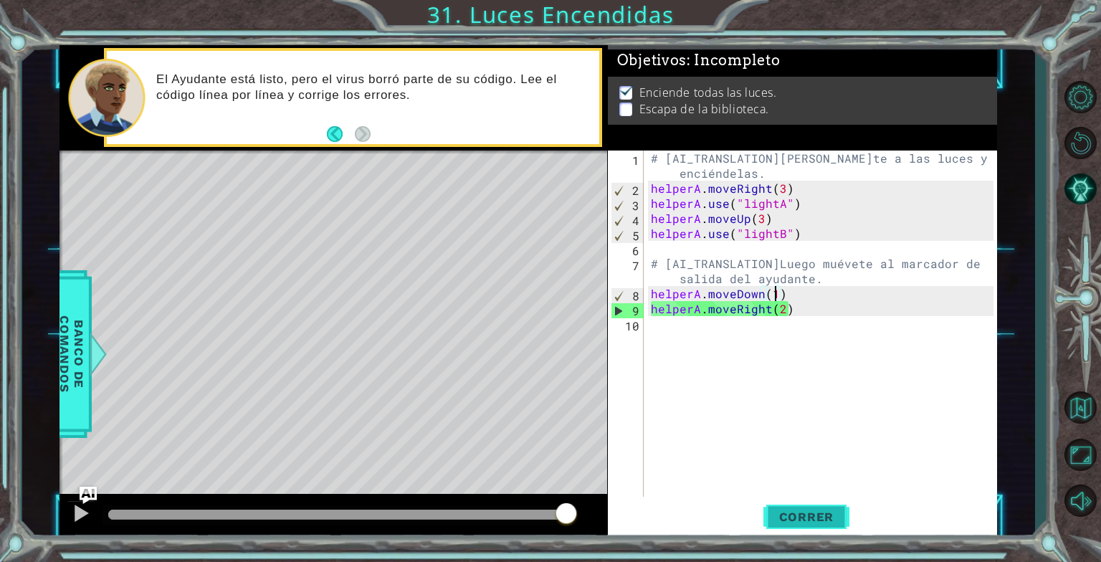
type textarea "helperA.moveDown(1)"
click at [817, 513] on span "Correr" at bounding box center [807, 517] width 84 height 14
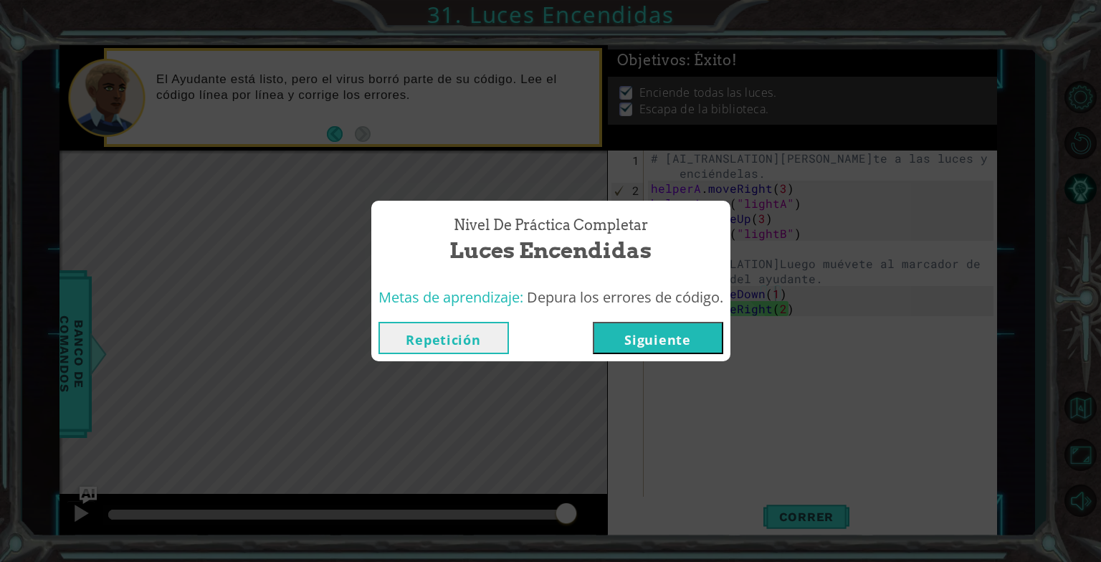
click at [653, 343] on button "Siguiente" at bounding box center [658, 338] width 130 height 32
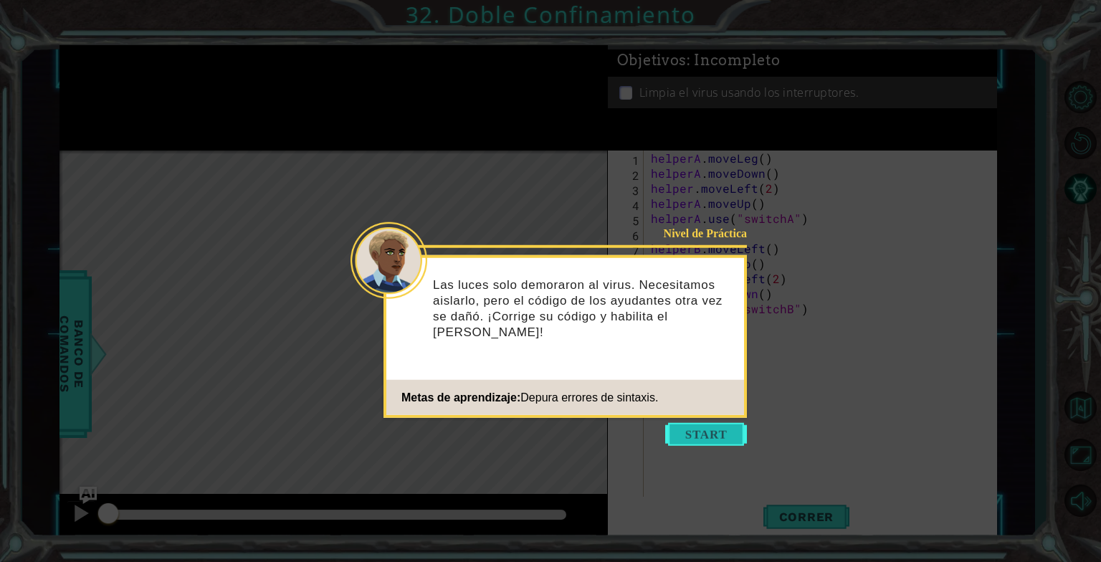
click at [685, 429] on button "Start" at bounding box center [706, 434] width 82 height 23
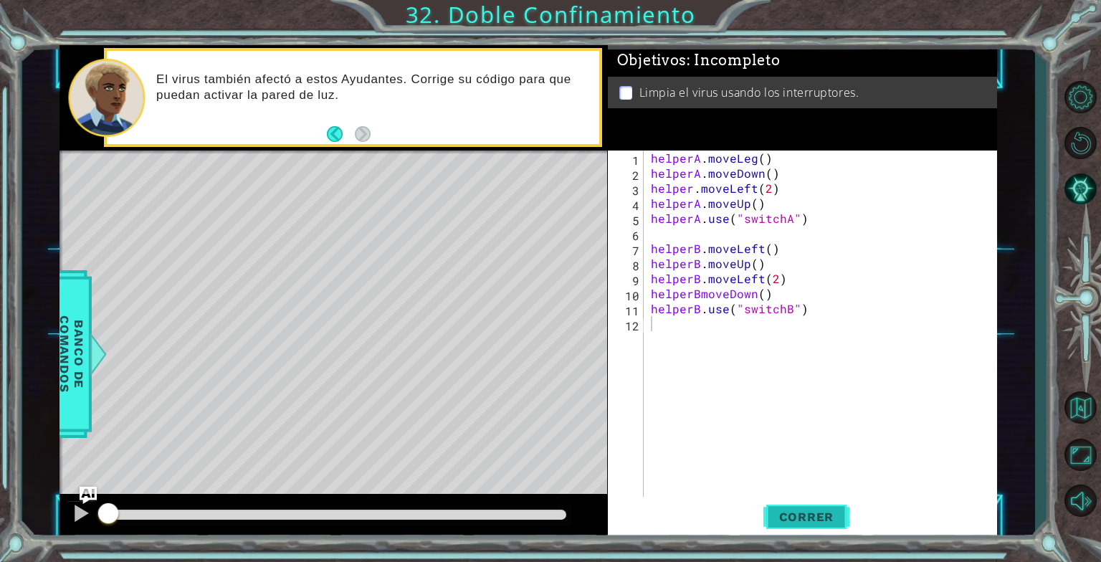
click at [788, 520] on span "Correr" at bounding box center [807, 517] width 84 height 14
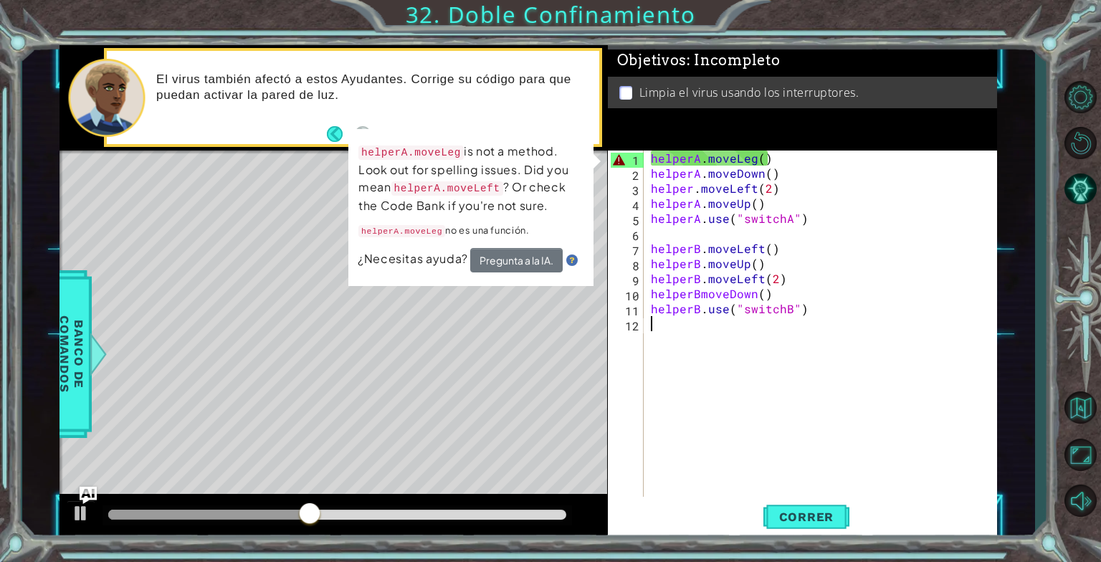
click at [594, 160] on div "helperA.moveLeg is not a method. Look out for spelling issues. Did you mean hel…" at bounding box center [470, 207] width 245 height 157
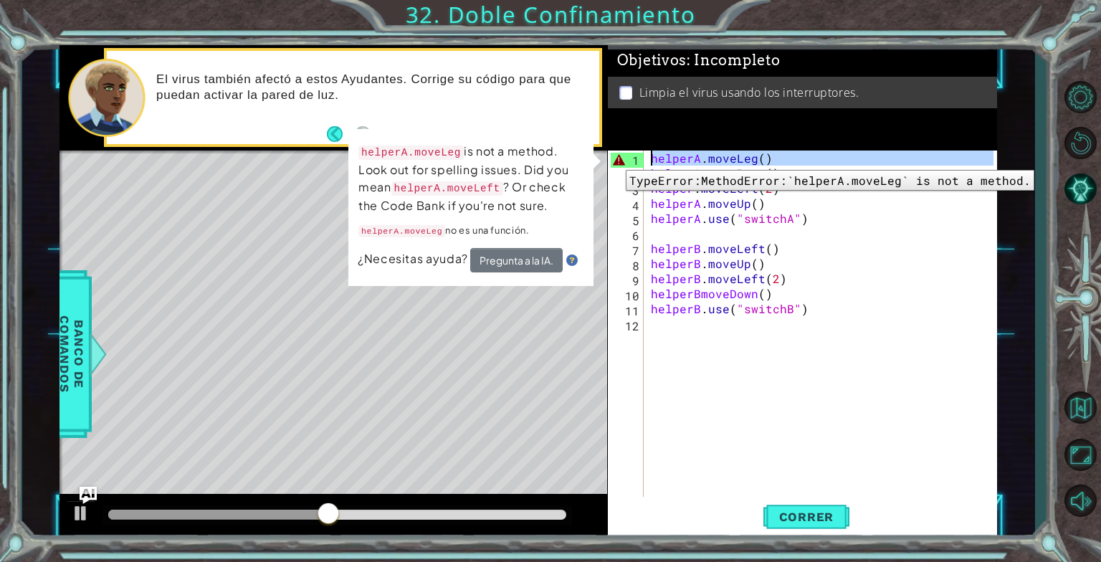
click at [615, 159] on div "1" at bounding box center [627, 160] width 33 height 15
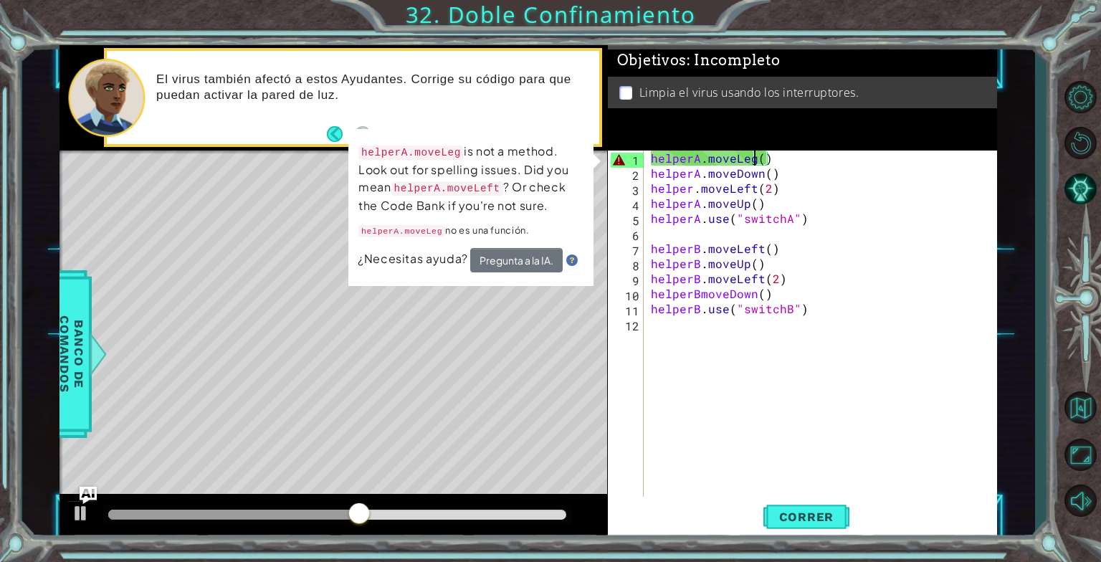
click at [751, 156] on div "helperA . moveLeg ( ) helperA . moveDown ( ) helper . moveLeft ( 2 ) helperA . …" at bounding box center [824, 339] width 353 height 376
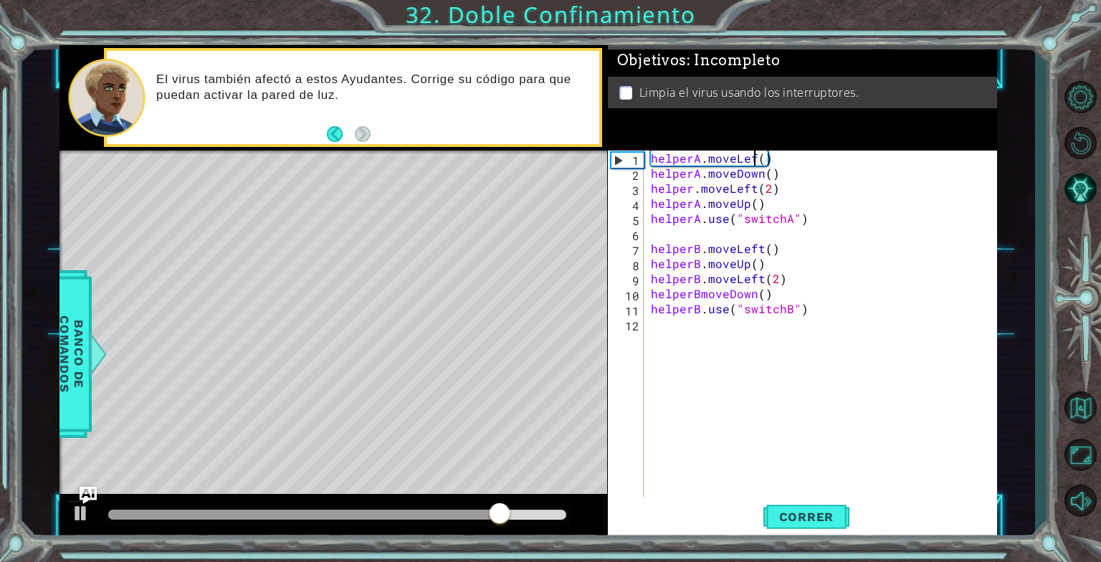
scroll to position [0, 6]
click at [817, 517] on span "Correr" at bounding box center [807, 517] width 84 height 14
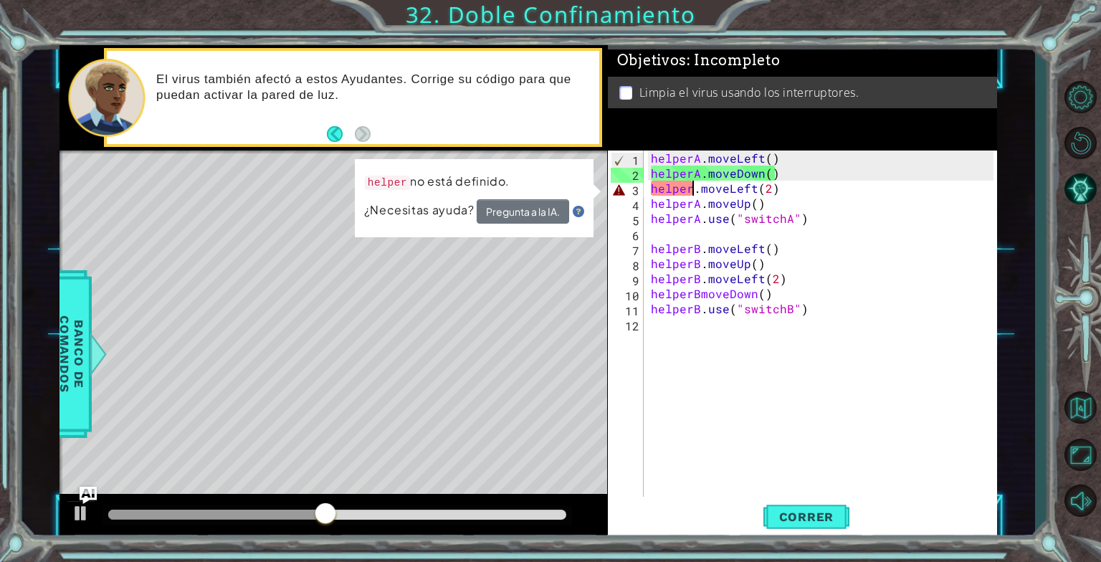
click at [689, 190] on div "helperA . moveLeft ( ) helperA . moveDown ( ) helper . moveLeft ( 2 ) helperA .…" at bounding box center [824, 339] width 353 height 376
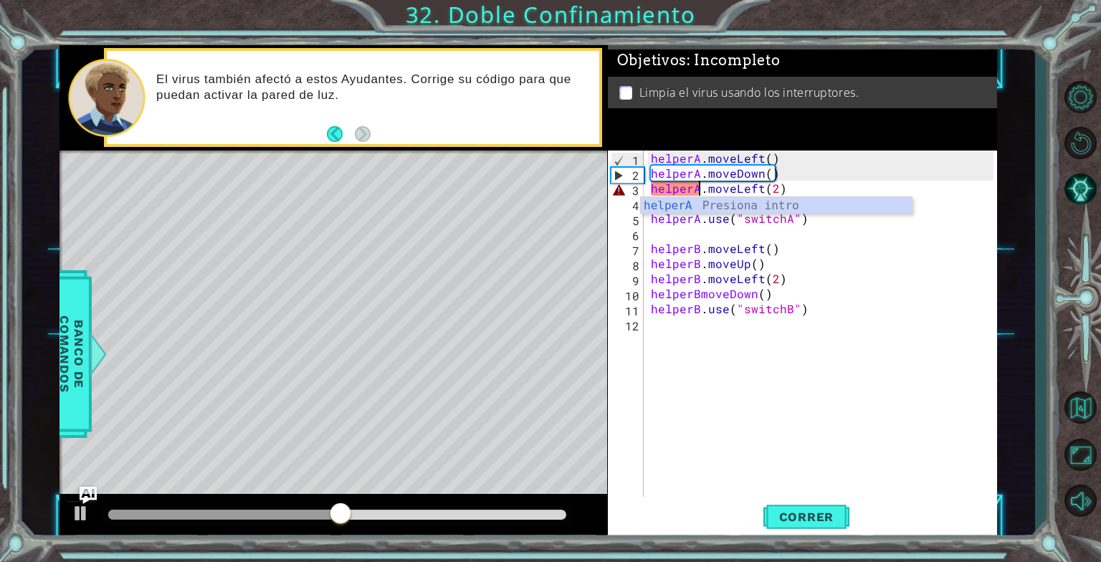
scroll to position [0, 3]
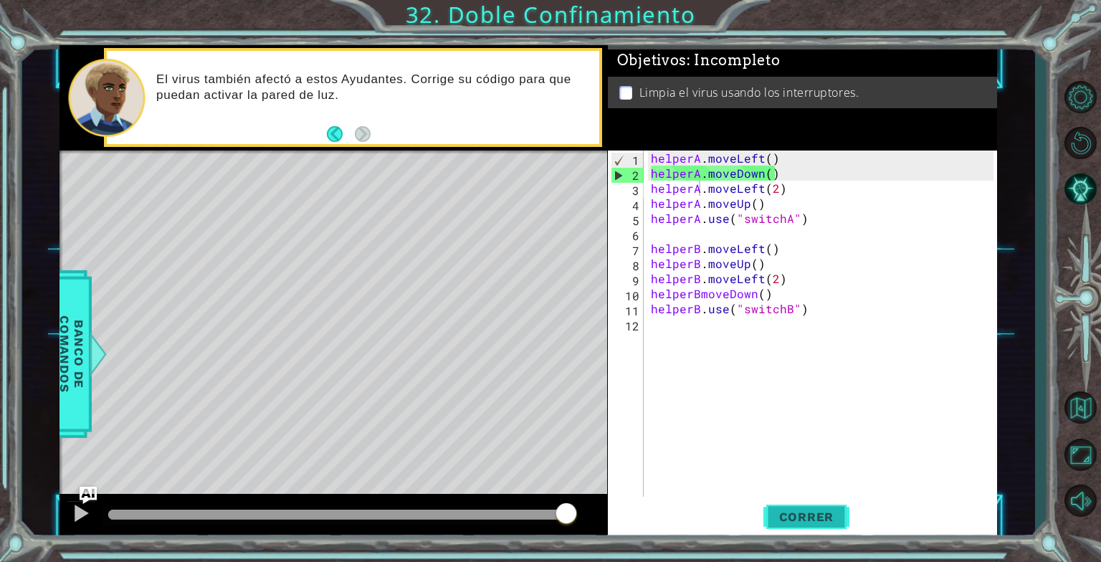
click at [824, 515] on span "Correr" at bounding box center [807, 517] width 84 height 14
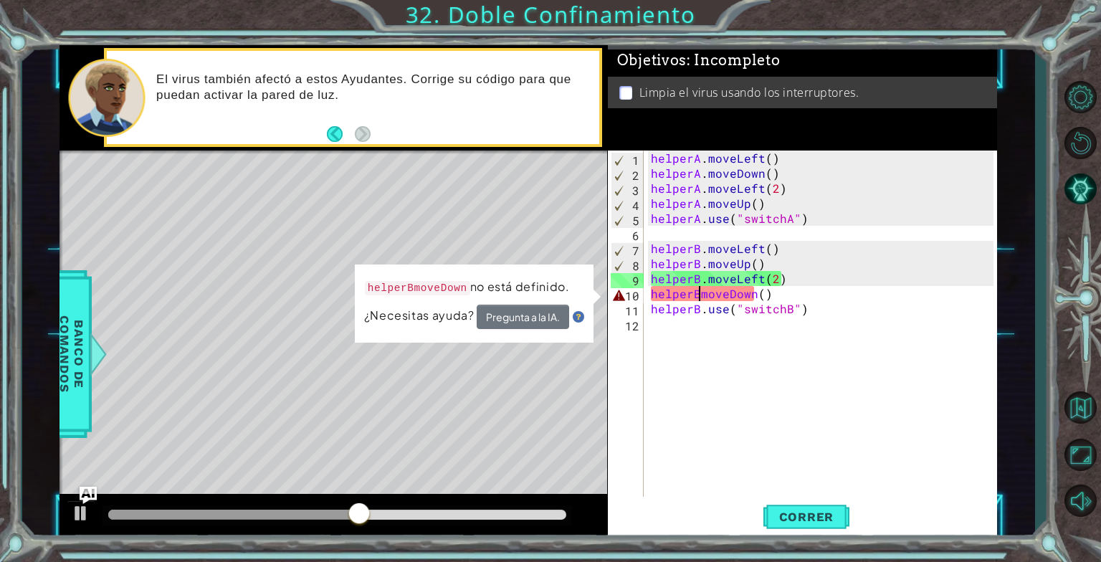
click at [696, 295] on div "helperA . moveLeft ( ) helperA . moveDown ( ) helperA . moveLeft ( 2 ) helperA …" at bounding box center [824, 339] width 353 height 376
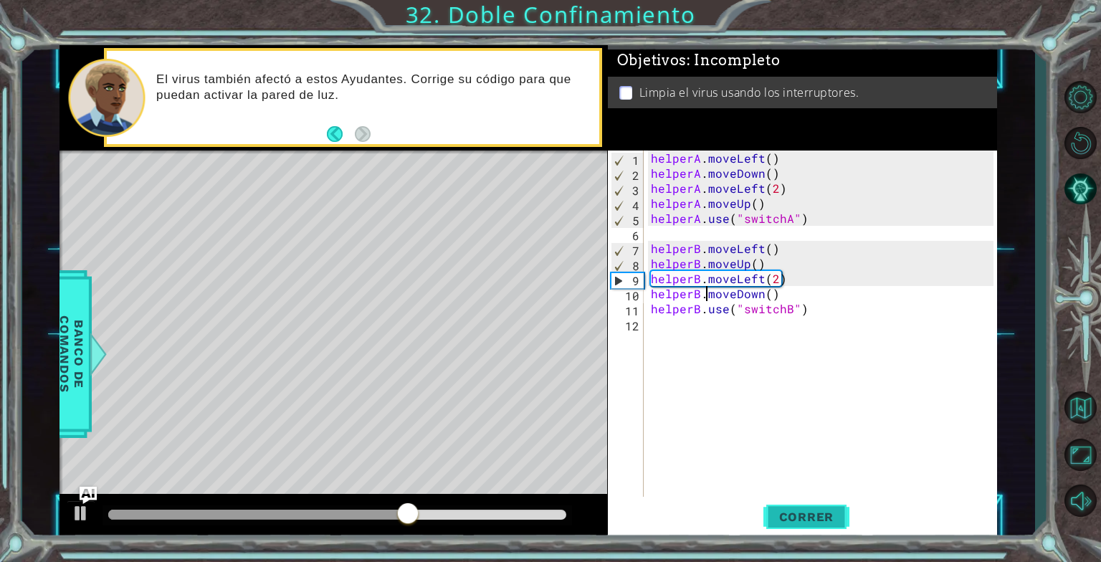
type textarea "helperB.moveDown()"
click at [790, 507] on button "Correr" at bounding box center [806, 516] width 86 height 39
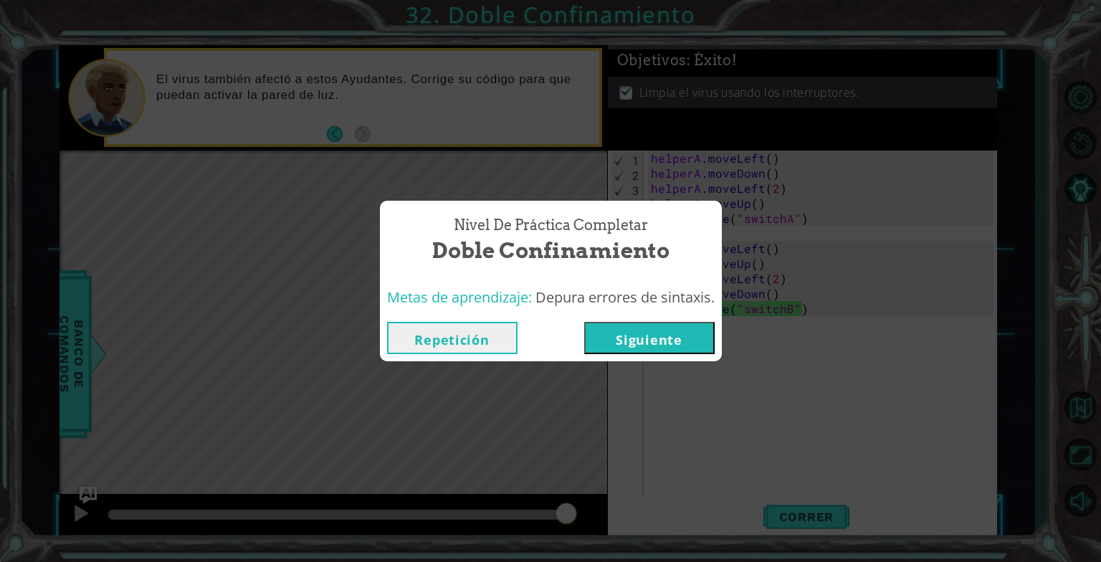
click at [654, 337] on button "Siguiente" at bounding box center [649, 338] width 130 height 32
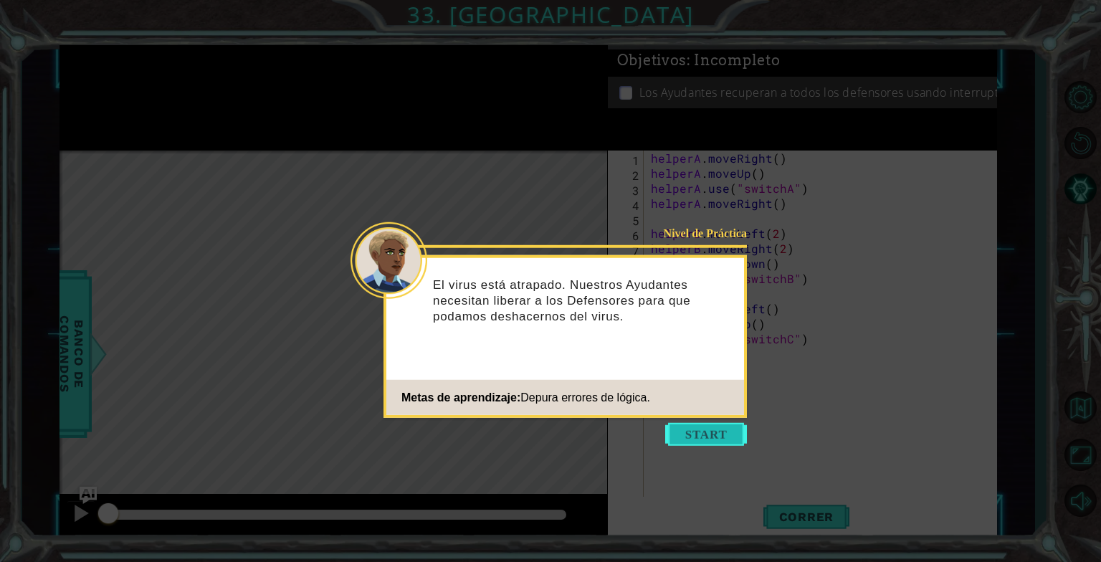
click at [703, 433] on button "Start" at bounding box center [706, 434] width 82 height 23
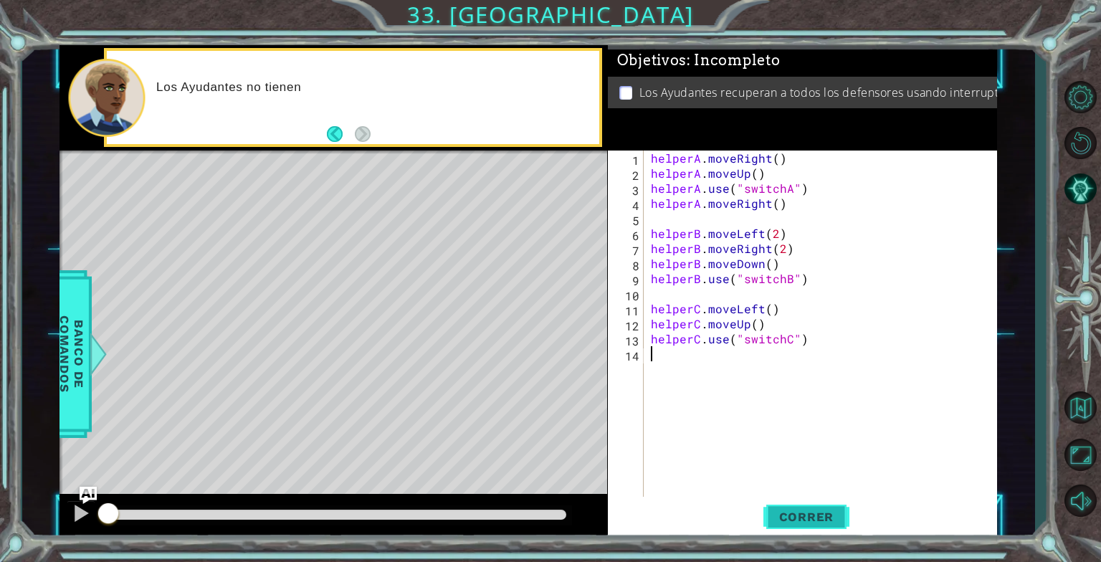
click at [789, 515] on span "Correr" at bounding box center [807, 517] width 84 height 14
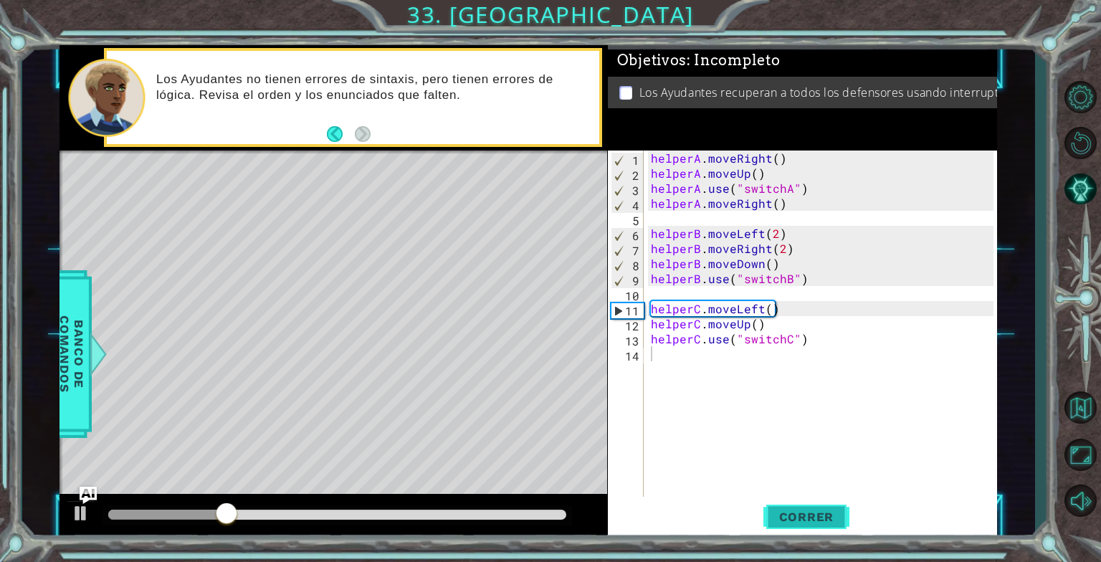
click at [800, 512] on span "Correr" at bounding box center [807, 517] width 84 height 14
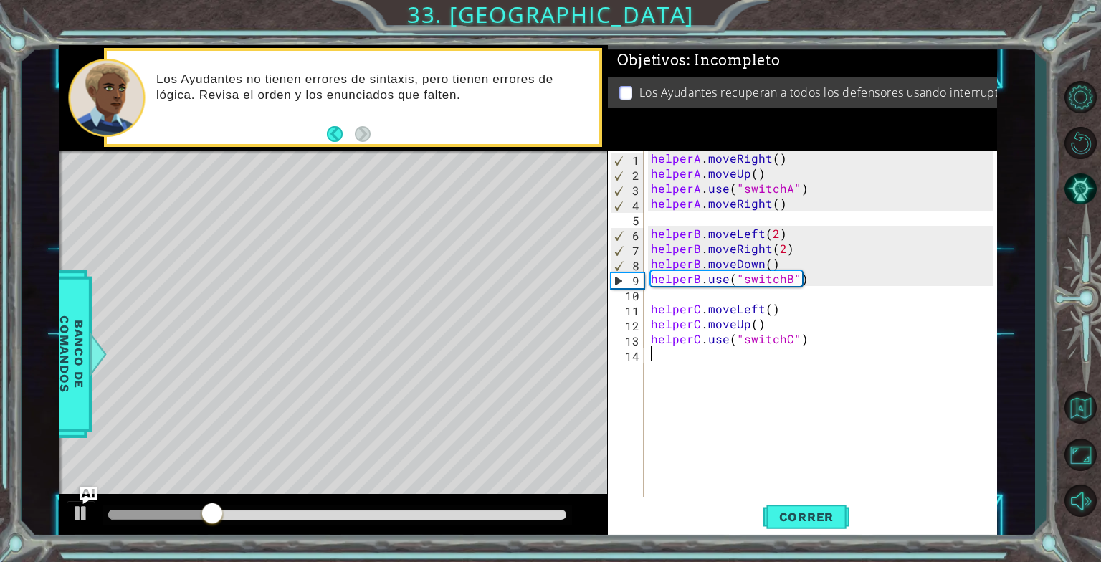
click at [801, 189] on div "helperA . moveRight ( ) helperA . moveUp ( ) helperA . use ( "switchA" ) helper…" at bounding box center [824, 339] width 353 height 376
type textarea "helperA.use("switchA")"
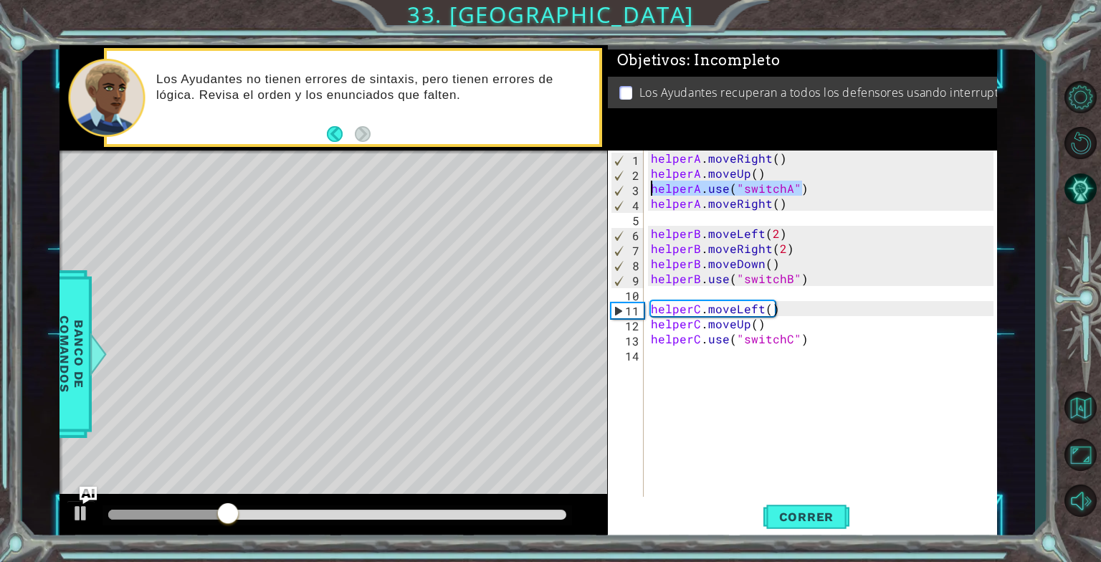
drag, startPoint x: 801, startPoint y: 189, endPoint x: 650, endPoint y: 193, distance: 151.3
click at [650, 193] on div "helperA . moveRight ( ) helperA . moveUp ( ) helperA . use ( "switchA" ) helper…" at bounding box center [824, 339] width 353 height 376
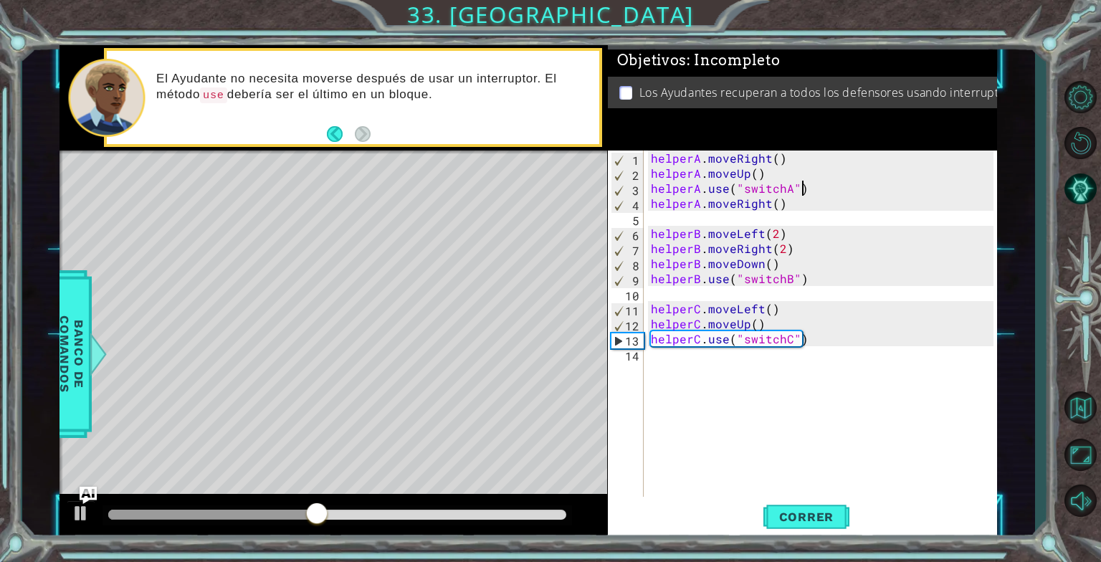
click at [814, 191] on div "helperA . moveRight ( ) helperA . moveUp ( ) helperA . use ( "switchA" ) helper…" at bounding box center [824, 339] width 353 height 376
drag, startPoint x: 814, startPoint y: 191, endPoint x: 651, endPoint y: 194, distance: 163.4
click at [651, 194] on div "helperA . moveRight ( ) helperA . moveUp ( ) helperA . use ( "switchA" ) helper…" at bounding box center [824, 339] width 353 height 376
type textarea "helperA.moveUp()"
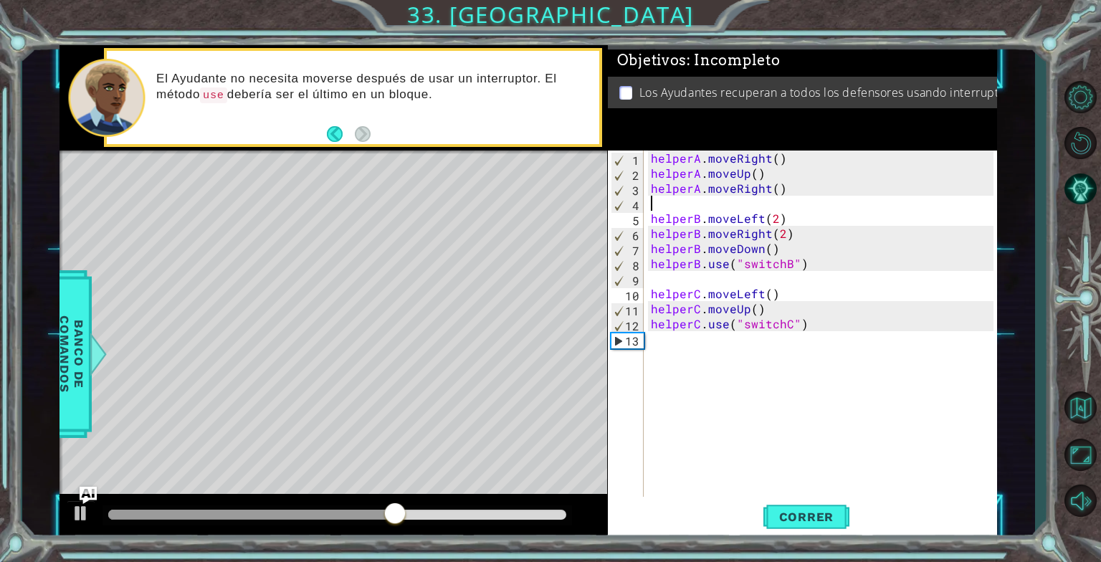
click at [735, 205] on div "helperA . moveRight ( ) helperA . moveUp ( ) helperA . moveRight ( ) helperB . …" at bounding box center [824, 339] width 353 height 376
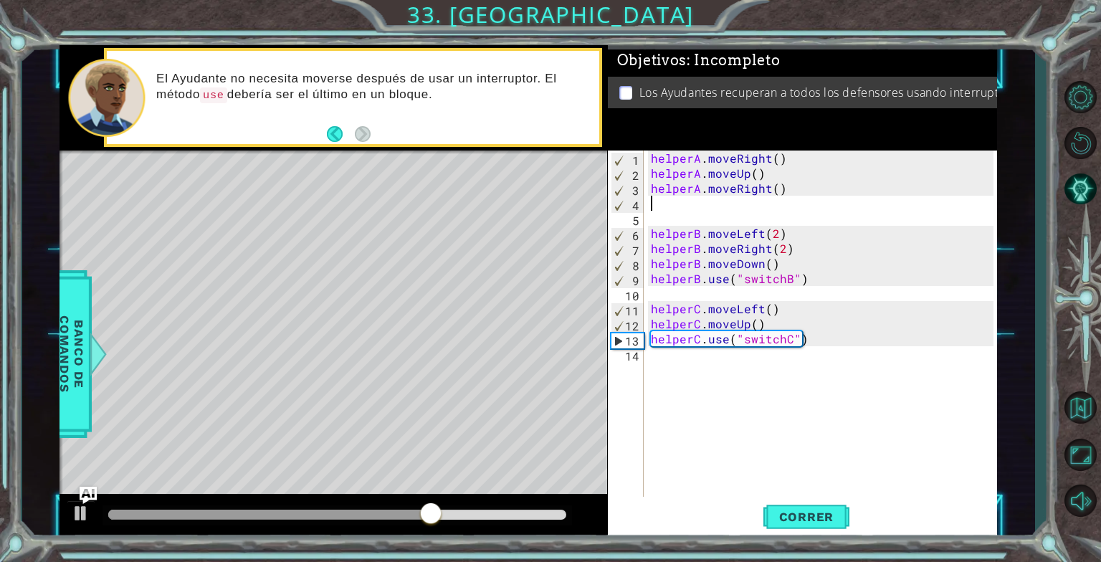
click at [734, 204] on div "helperA . moveRight ( ) helperA . moveUp ( ) helperA . moveRight ( ) helperB . …" at bounding box center [824, 339] width 353 height 376
paste textarea "helperA.use("switchA")"
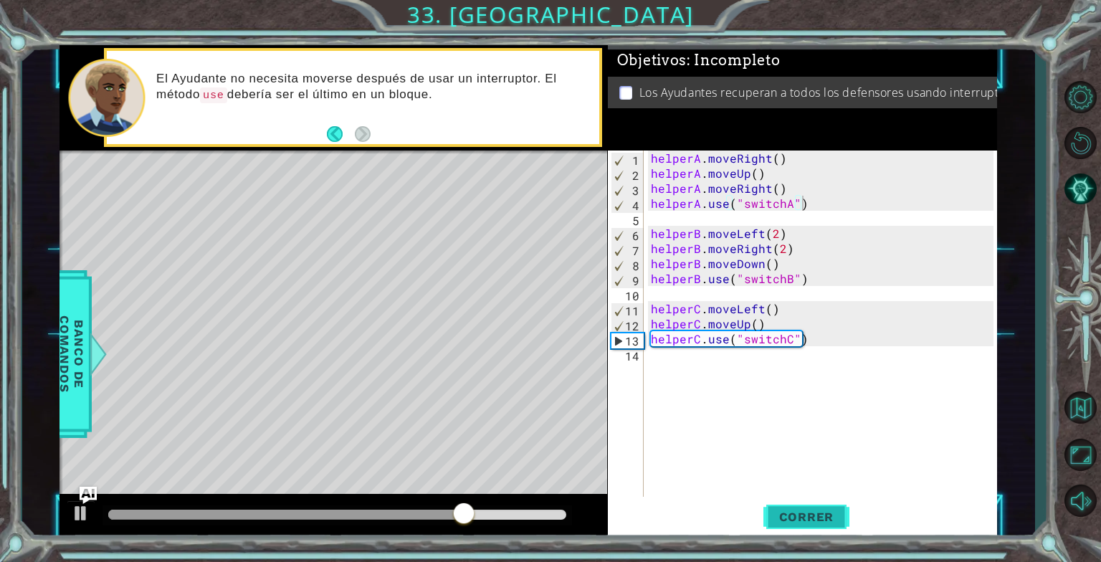
click at [809, 501] on button "Correr" at bounding box center [806, 516] width 86 height 39
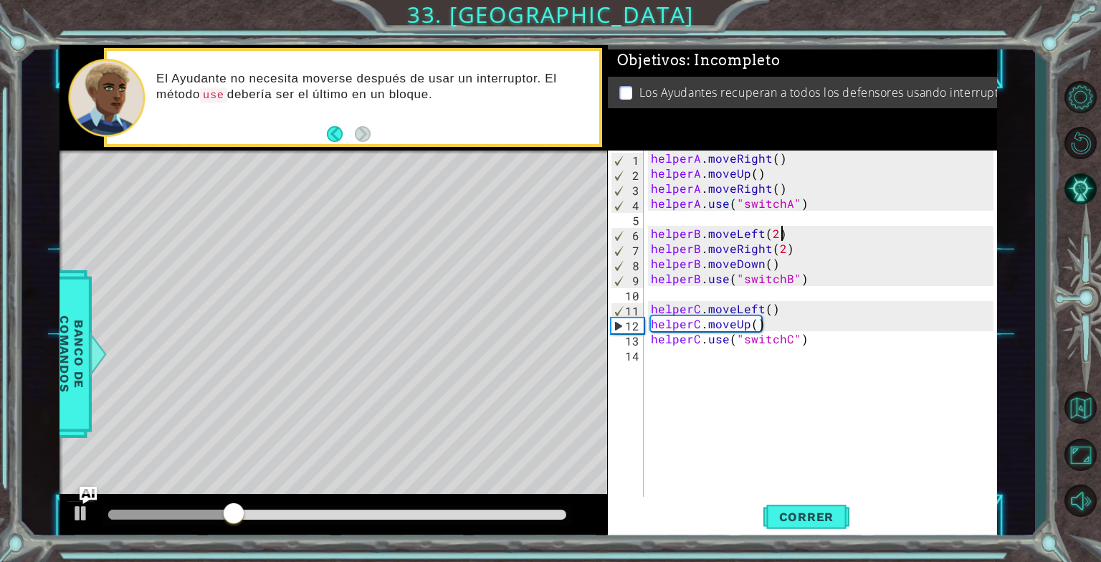
click at [788, 237] on div "helperA . moveRight ( ) helperA . moveUp ( ) helperA . moveRight ( ) helperA . …" at bounding box center [824, 339] width 353 height 376
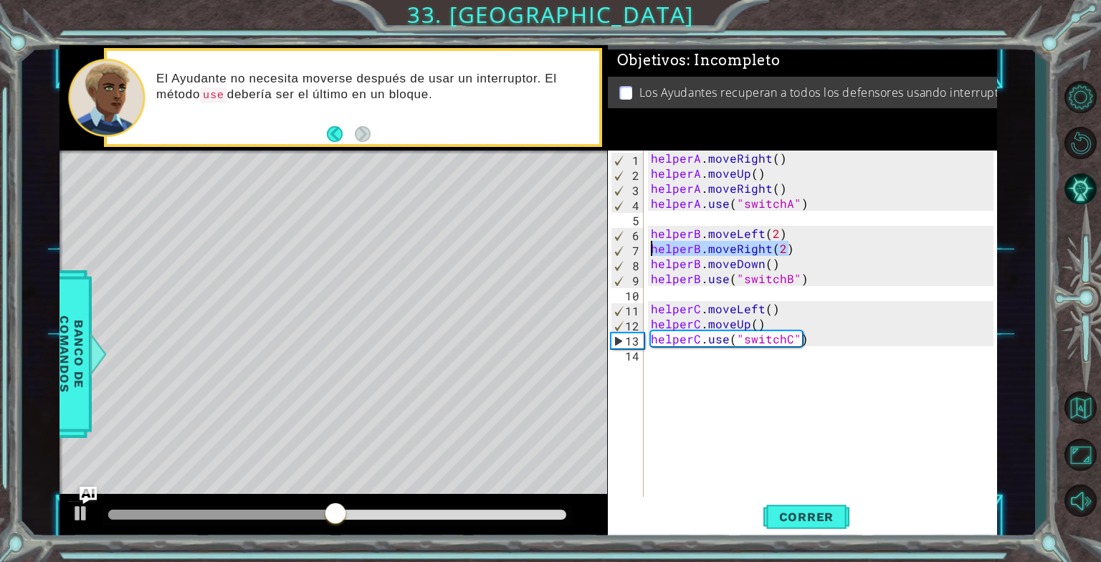
drag, startPoint x: 791, startPoint y: 250, endPoint x: 647, endPoint y: 252, distance: 143.4
click at [648, 252] on div "helperA . moveRight ( ) helperA . moveUp ( ) helperA . moveRight ( ) helperA . …" at bounding box center [820, 324] width 345 height 346
type textarea "helperB.moveRight(2)"
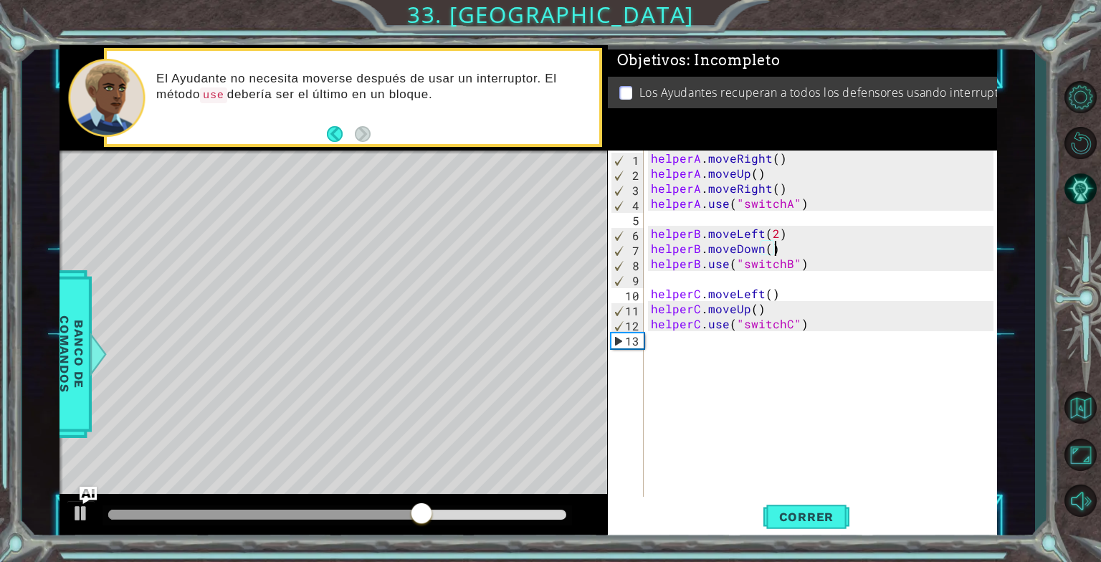
click at [774, 252] on div "helperA . moveRight ( ) helperA . moveUp ( ) helperA . moveRight ( ) helperA . …" at bounding box center [824, 339] width 353 height 376
type textarea "helperB.moveDown()"
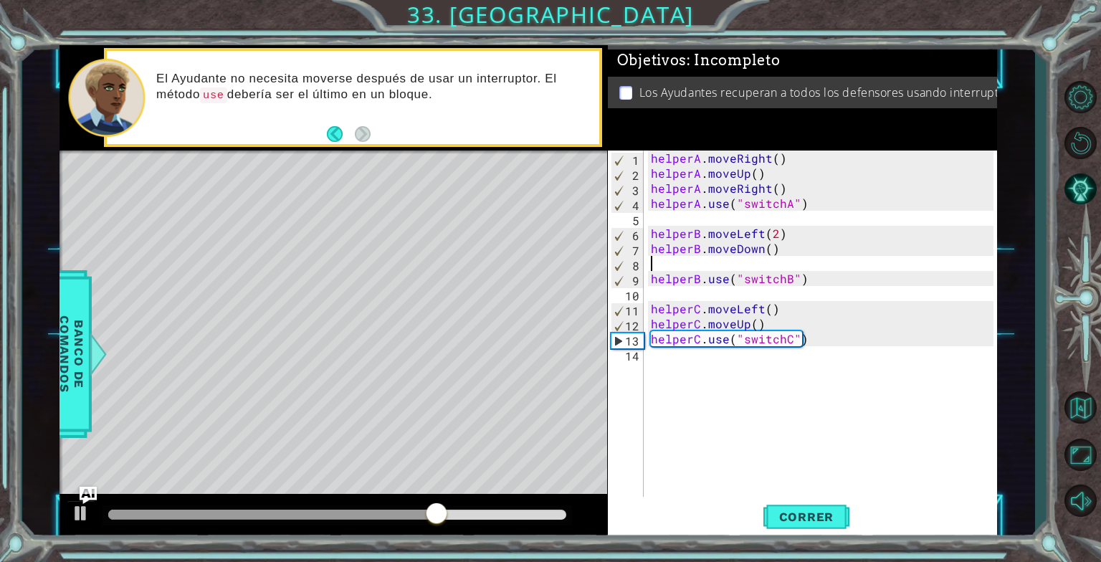
paste textarea "helperB.moveRight(2)"
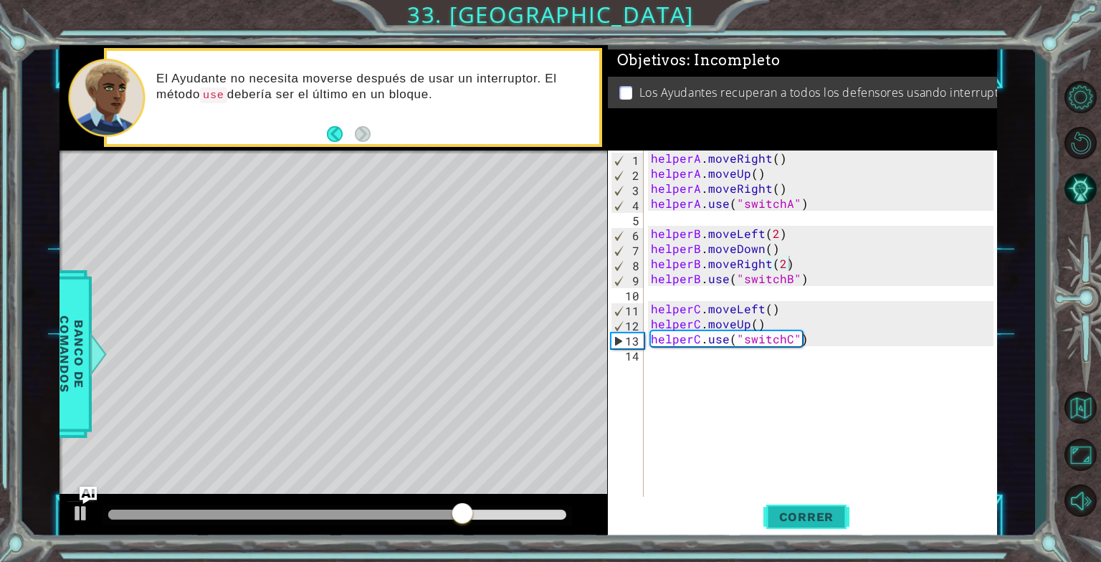
click at [813, 520] on span "Correr" at bounding box center [807, 517] width 84 height 14
click at [813, 344] on div "helperA . moveRight ( ) helperA . moveUp ( ) helperA . moveRight ( ) helperA . …" at bounding box center [824, 339] width 353 height 376
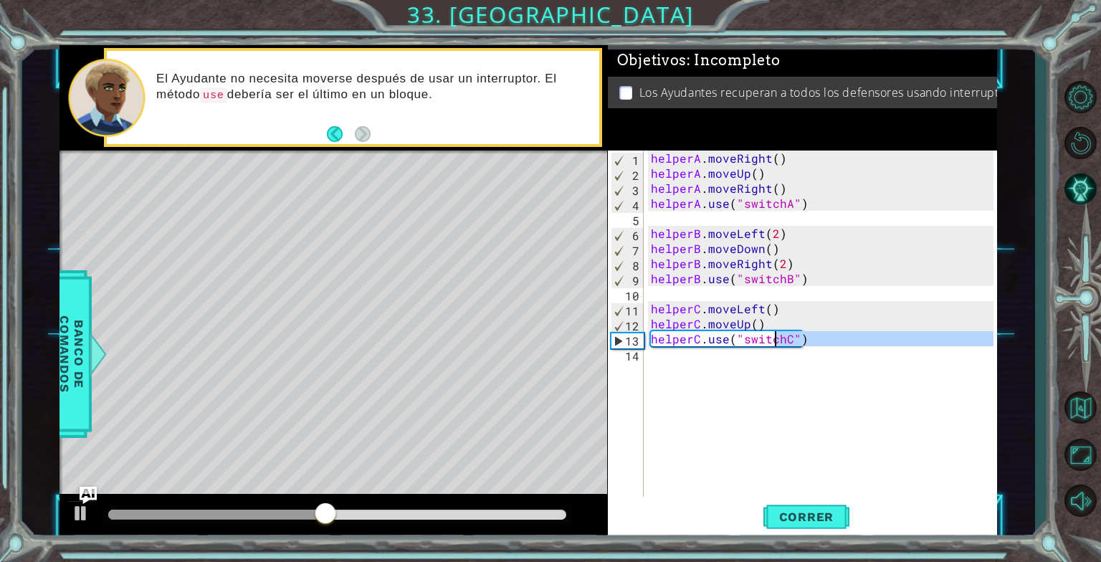
drag, startPoint x: 811, startPoint y: 347, endPoint x: 773, endPoint y: 339, distance: 39.5
click at [773, 339] on div "helperA . moveRight ( ) helperA . moveUp ( ) helperA . moveRight ( ) helperA . …" at bounding box center [824, 339] width 353 height 376
click at [829, 333] on div "helperA . moveRight ( ) helperA . moveUp ( ) helperA . moveRight ( ) helperA . …" at bounding box center [820, 324] width 345 height 346
type textarea "helperC.use("switchC")"
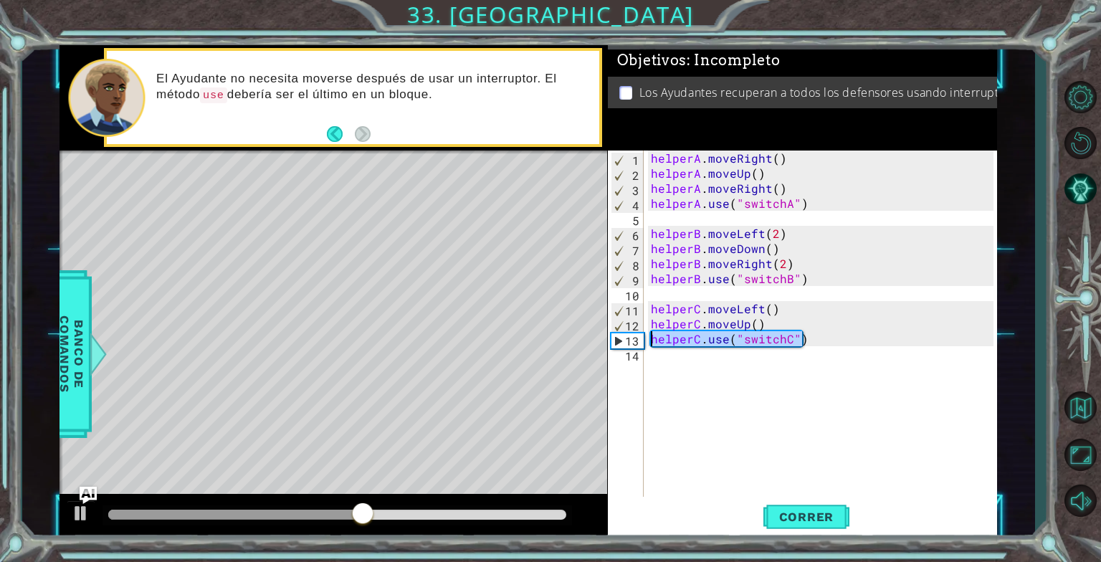
drag, startPoint x: 824, startPoint y: 335, endPoint x: 644, endPoint y: 343, distance: 179.4
click at [644, 343] on div "helperC.use("switchC") 1 2 3 4 5 6 7 8 9 10 11 12 13 14 helperA . moveRight ( )…" at bounding box center [801, 324] width 386 height 346
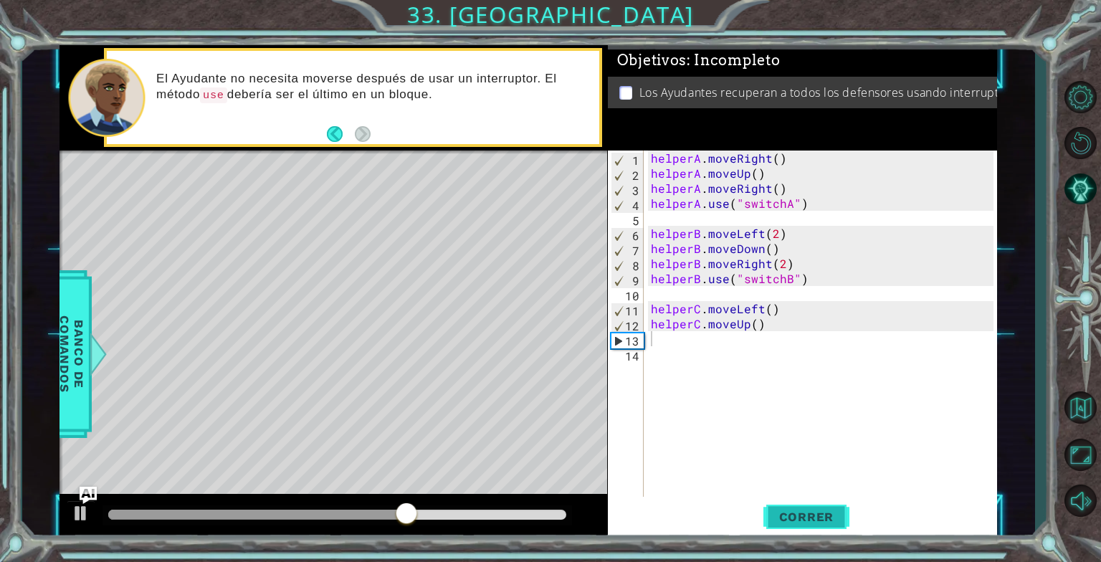
click at [781, 508] on button "Correr" at bounding box center [806, 516] width 86 height 39
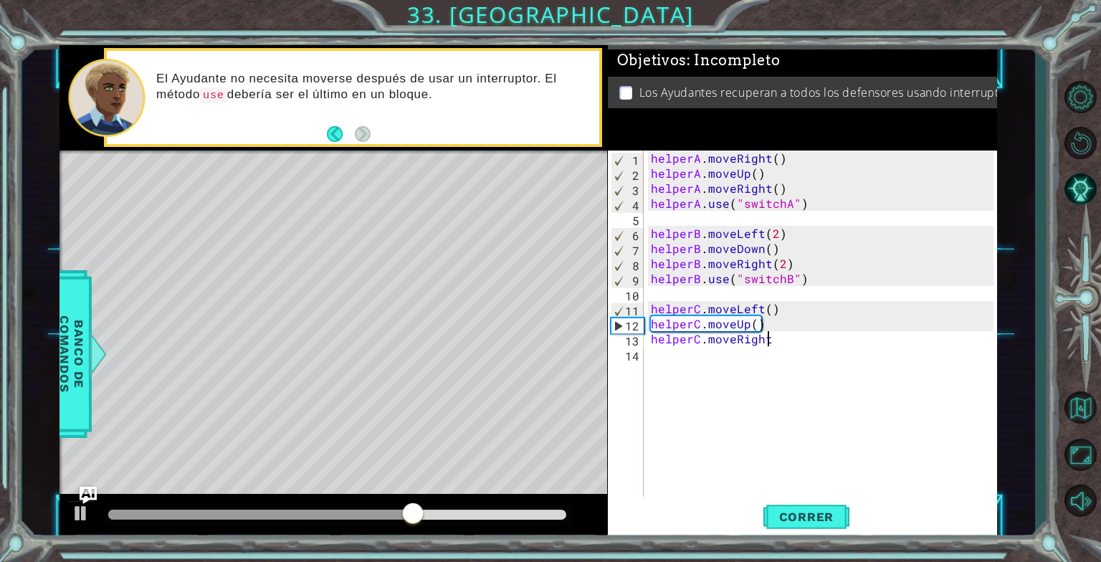
scroll to position [0, 6]
type textarea "helperC.moveRight()"
paste textarea "helperC.use("switchC")"
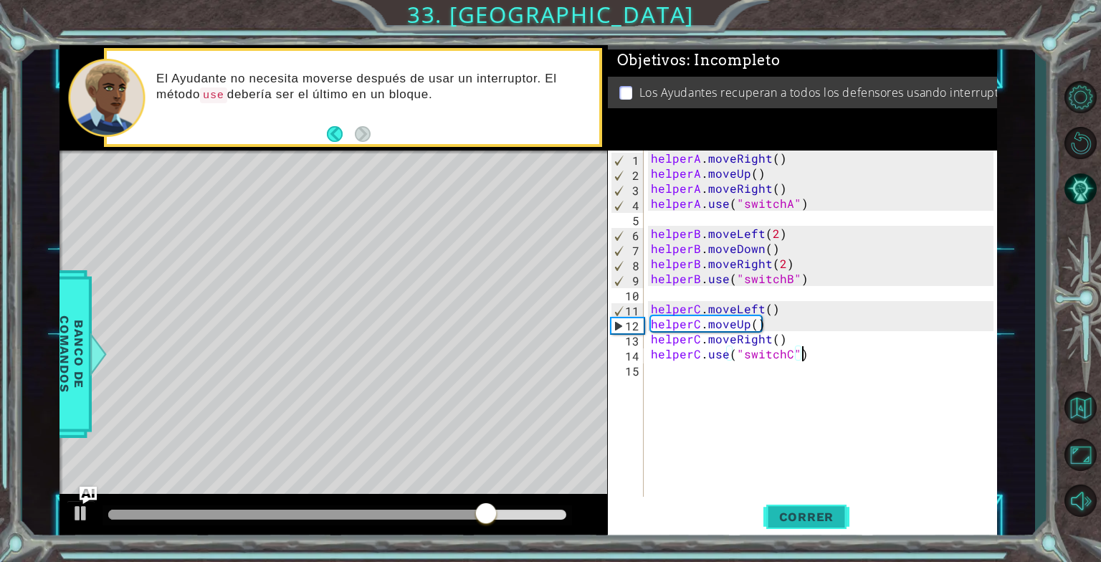
type textarea "helperC.use("switchC")"
click at [834, 507] on button "Correr" at bounding box center [806, 516] width 86 height 39
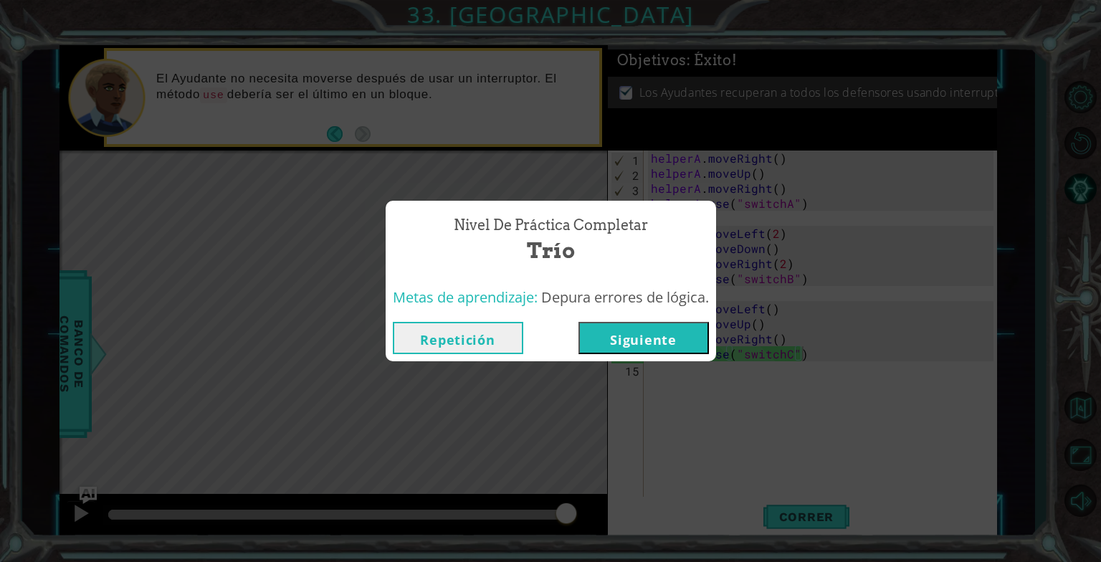
click at [654, 330] on button "Siguiente" at bounding box center [643, 338] width 130 height 32
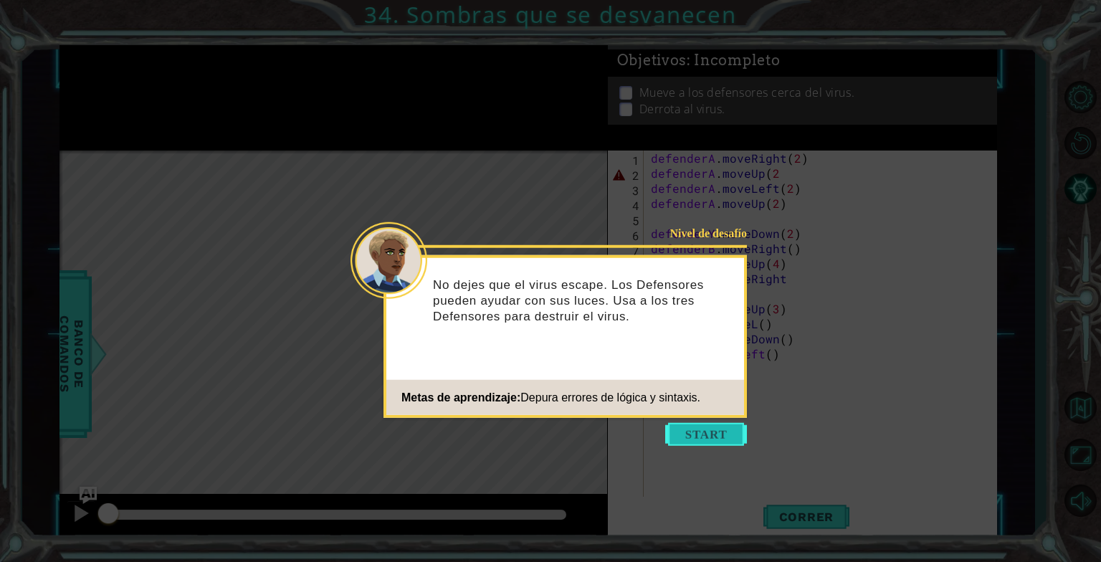
click at [688, 442] on button "Start" at bounding box center [706, 434] width 82 height 23
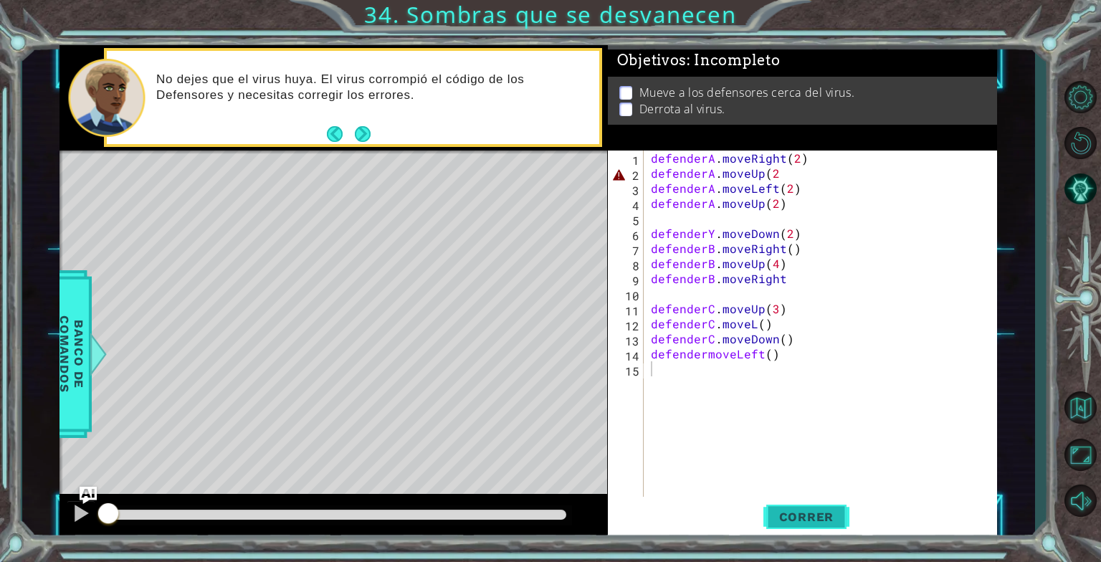
click at [797, 521] on span "Correr" at bounding box center [807, 517] width 84 height 14
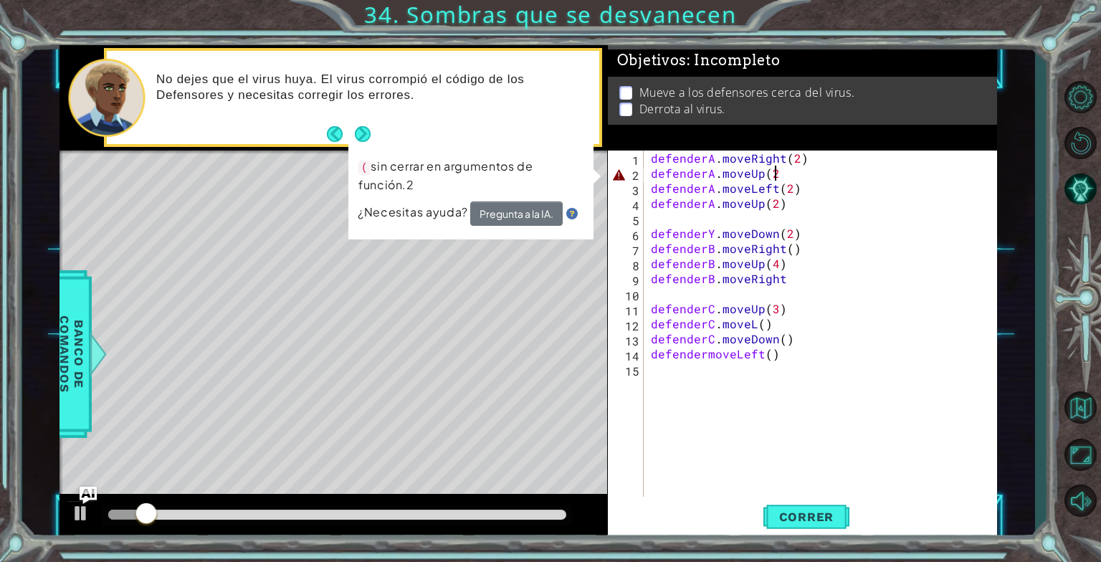
click at [795, 175] on div "defenderA . moveRight ( 2 ) defenderA . moveUp ( 2 defenderA . moveLeft ( 2 ) d…" at bounding box center [824, 339] width 353 height 376
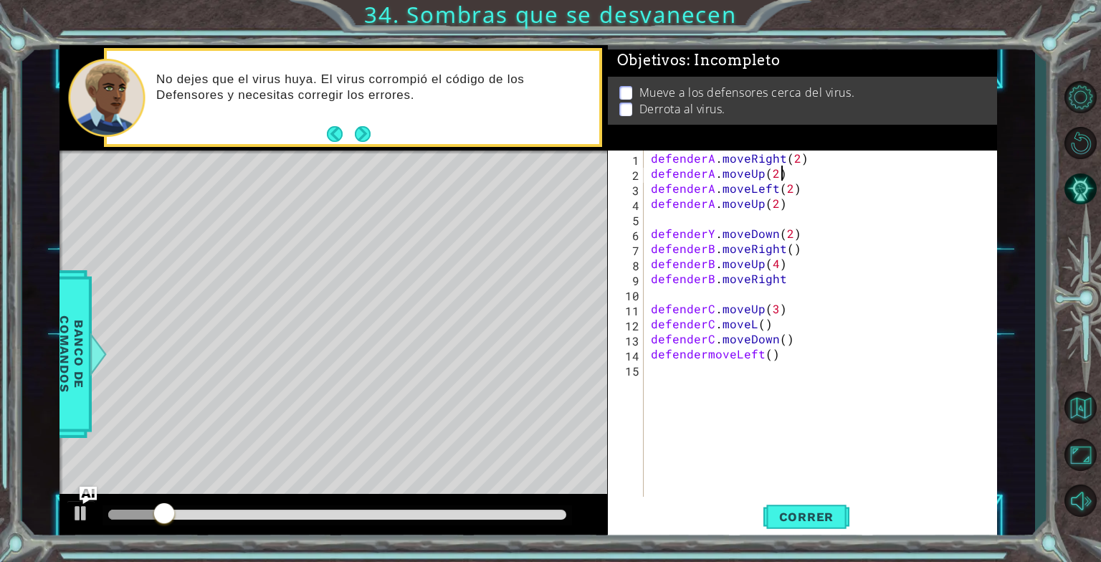
scroll to position [0, 7]
click at [788, 523] on span "Correr" at bounding box center [807, 517] width 84 height 14
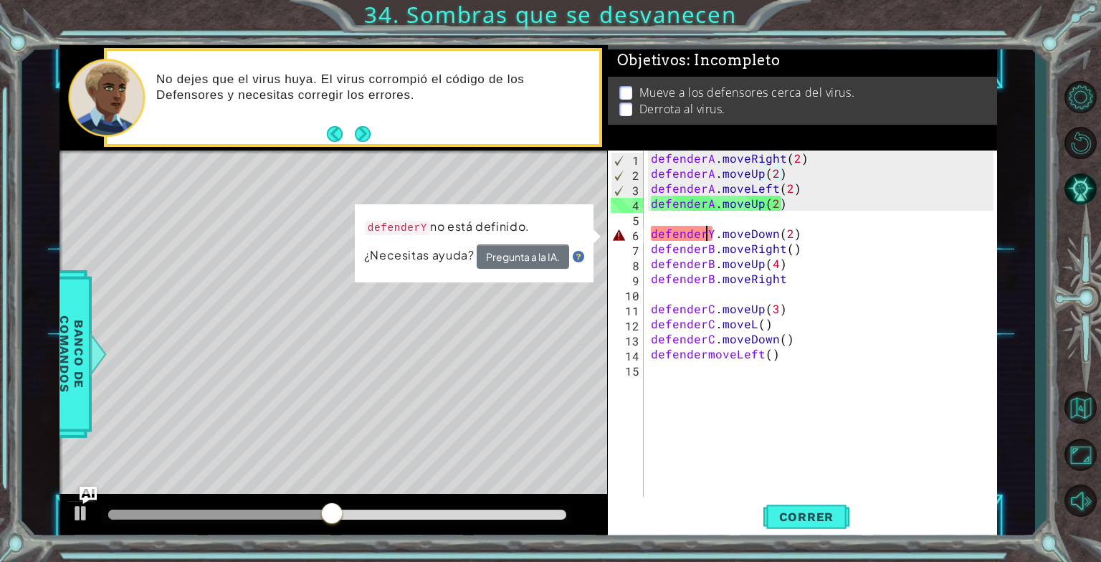
click at [705, 232] on div "defenderA . moveRight ( 2 ) defenderA . moveUp ( 2 ) defenderA . moveLeft ( 2 )…" at bounding box center [824, 339] width 353 height 376
click at [711, 235] on div "defenderA . moveRight ( 2 ) defenderA . moveUp ( 2 ) defenderA . moveLeft ( 2 )…" at bounding box center [824, 339] width 353 height 376
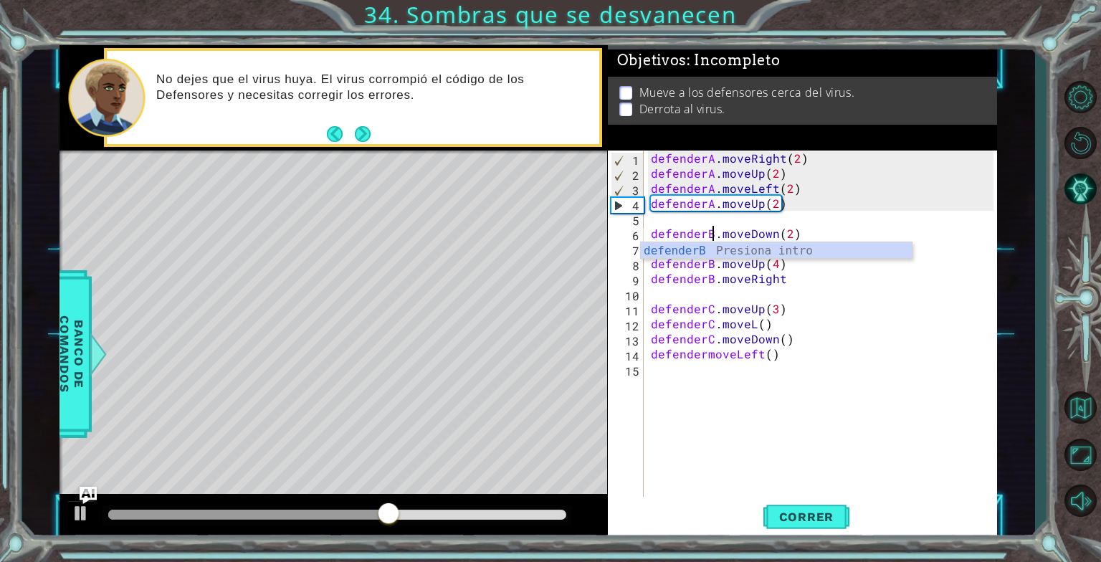
scroll to position [0, 4]
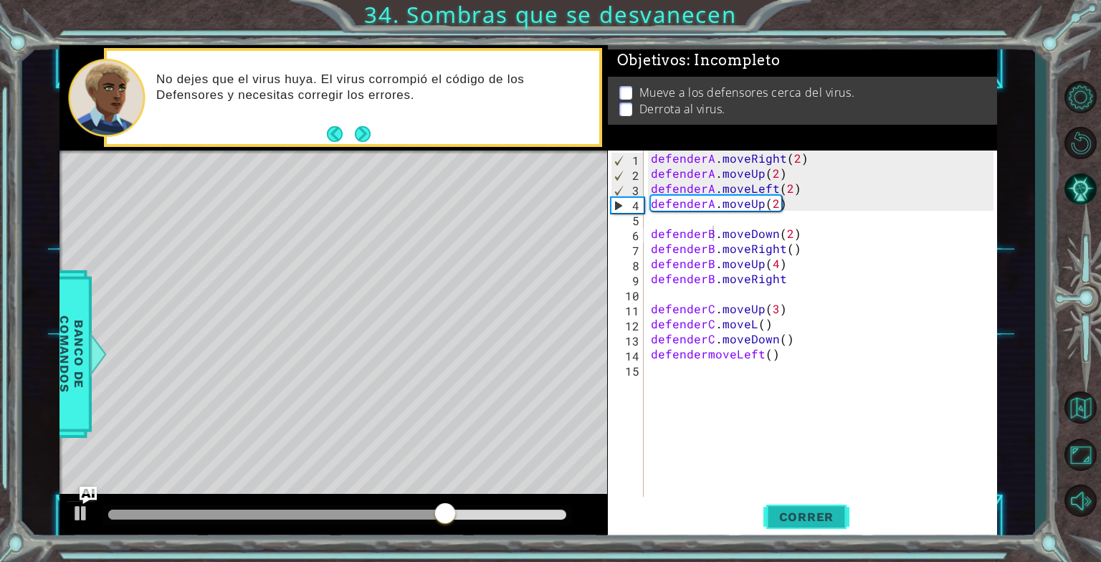
click at [788, 514] on span "Correr" at bounding box center [807, 517] width 84 height 14
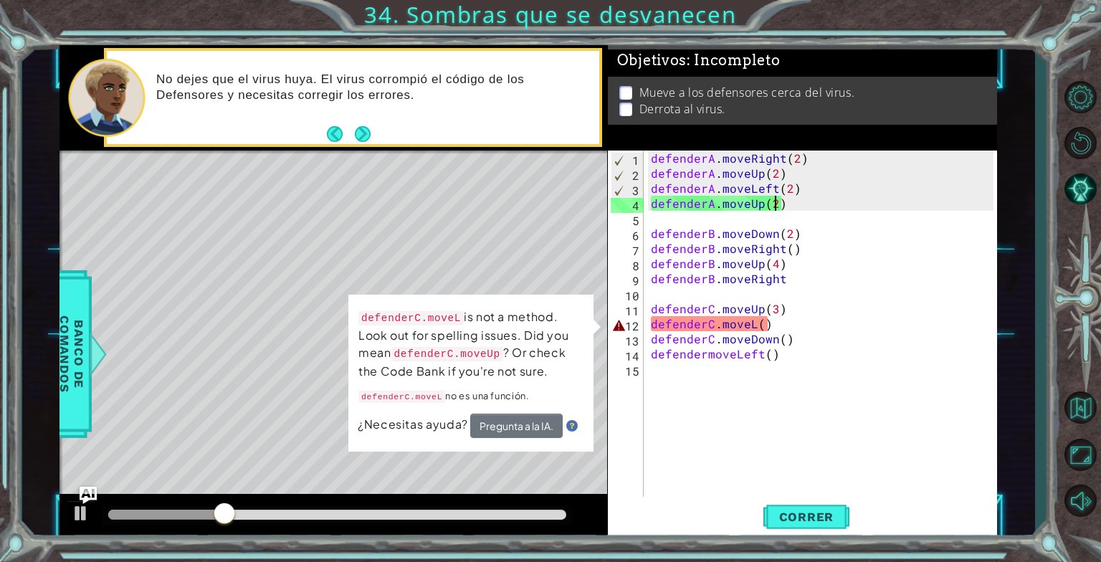
click at [772, 209] on div "defenderA . moveRight ( 2 ) defenderA . moveUp ( 2 ) defenderA . moveLeft ( 2 )…" at bounding box center [824, 339] width 353 height 376
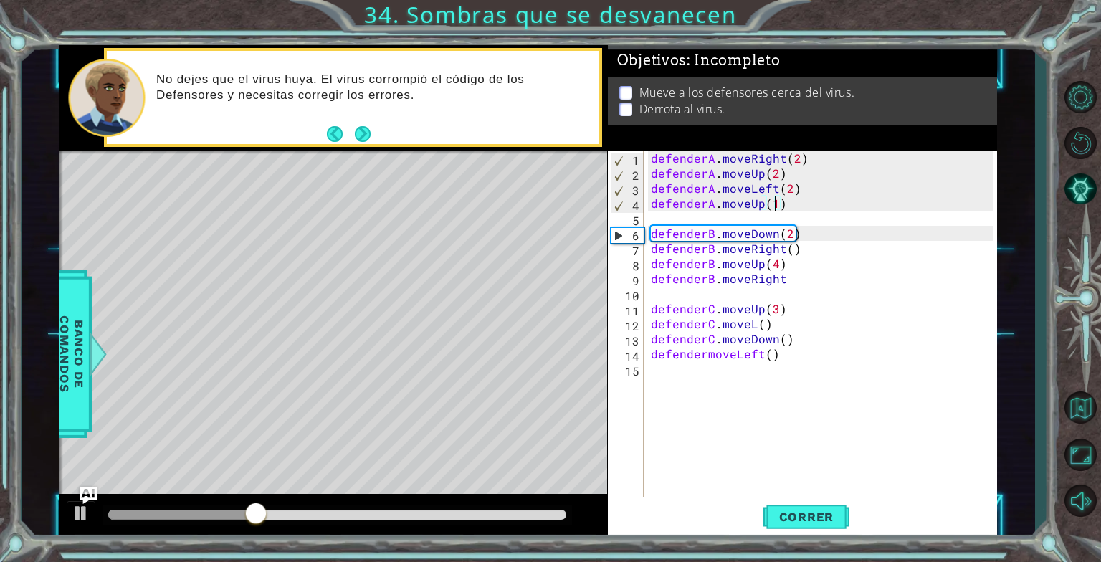
scroll to position [0, 7]
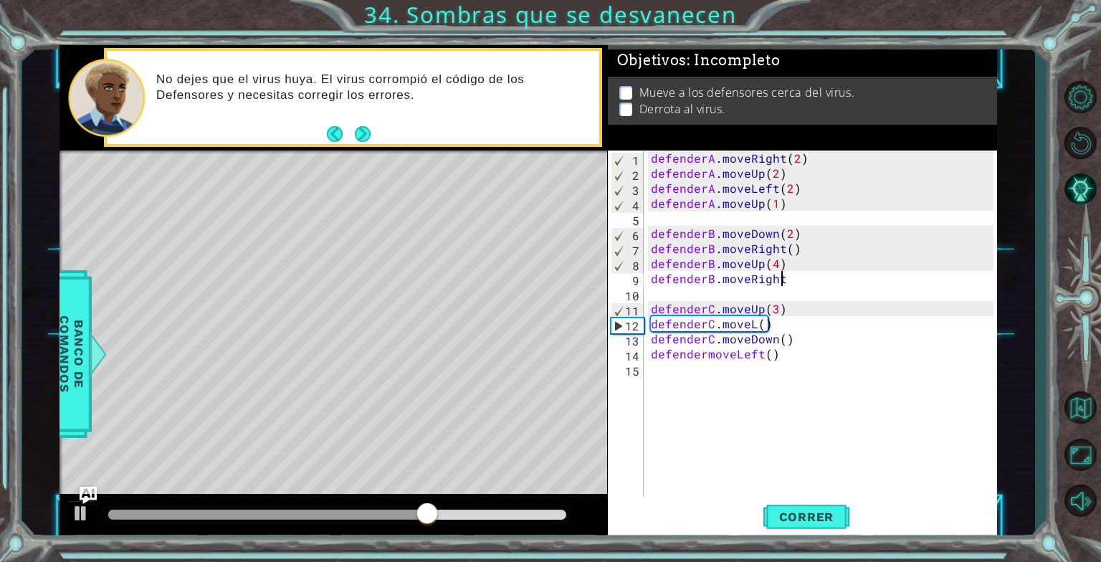
click at [782, 284] on div "defenderA . moveRight ( 2 ) defenderA . moveUp ( 2 ) defenderA . moveLeft ( 2 )…" at bounding box center [824, 339] width 353 height 376
type textarea "defenderB.moveRight()"
click at [806, 519] on span "Correr" at bounding box center [807, 517] width 84 height 14
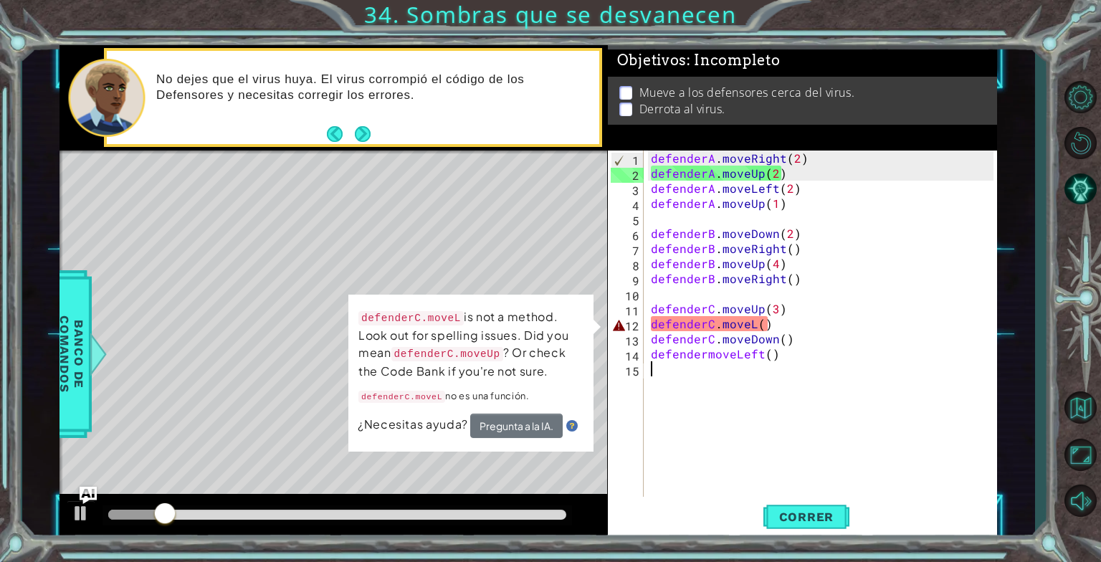
click at [702, 424] on div "defenderA . moveRight ( 2 ) defenderA . moveUp ( 2 ) defenderA . moveLeft ( 2 )…" at bounding box center [824, 339] width 353 height 376
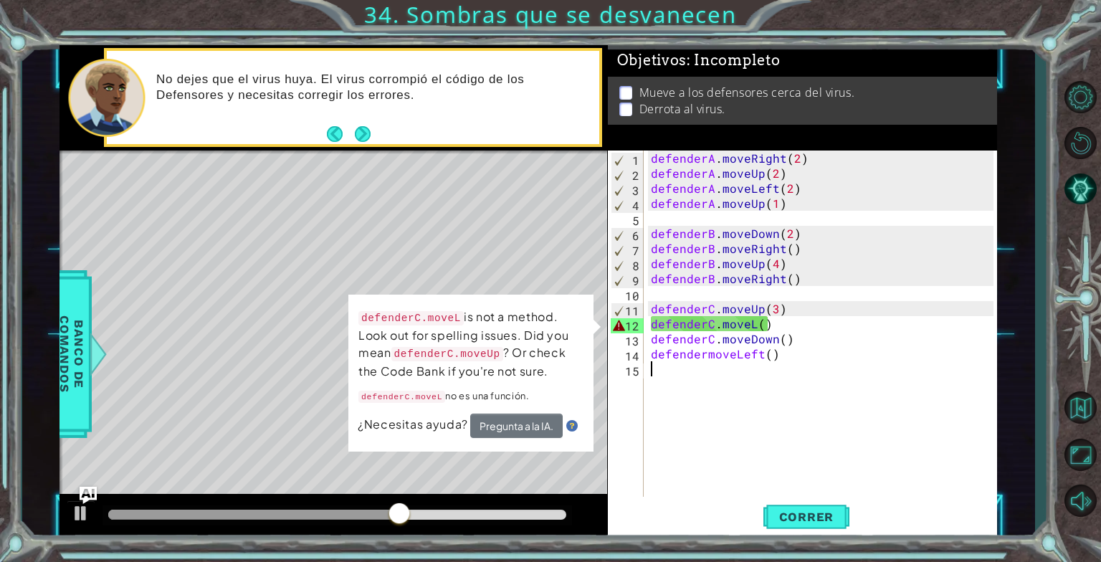
click at [753, 321] on div "defenderA . moveRight ( 2 ) defenderA . moveUp ( 2 ) defenderA . moveLeft ( 2 )…" at bounding box center [824, 339] width 353 height 376
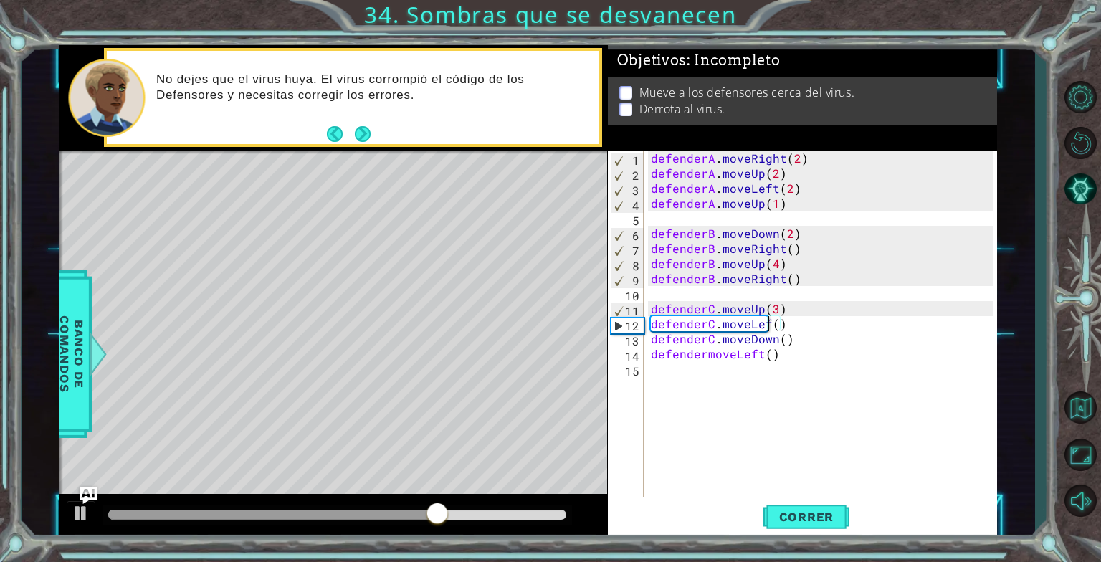
scroll to position [0, 7]
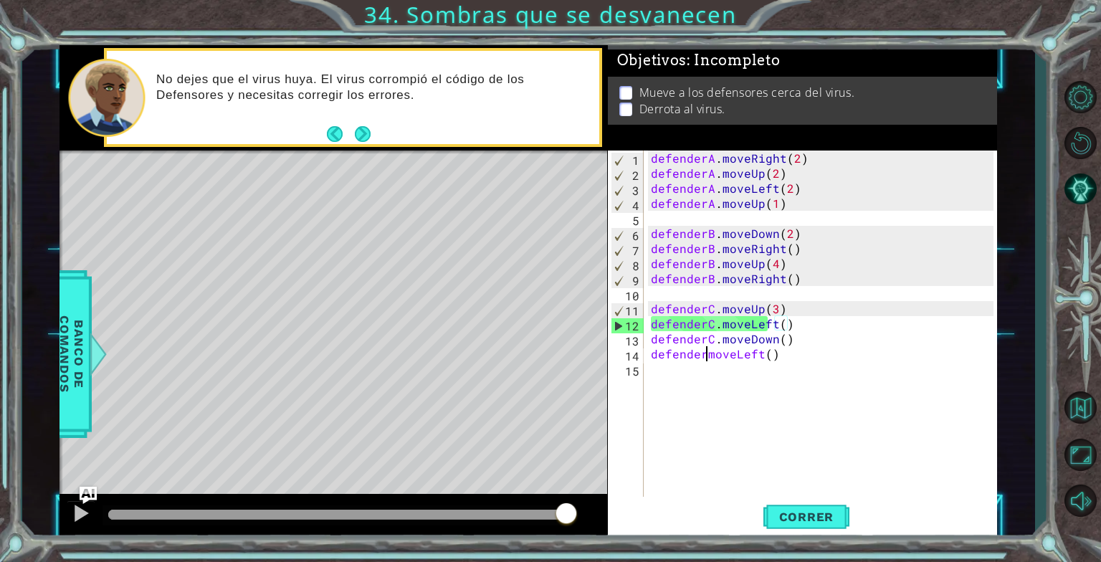
click at [703, 356] on div "defenderA . moveRight ( 2 ) defenderA . moveUp ( 2 ) defenderA . moveLeft ( 2 )…" at bounding box center [824, 339] width 353 height 376
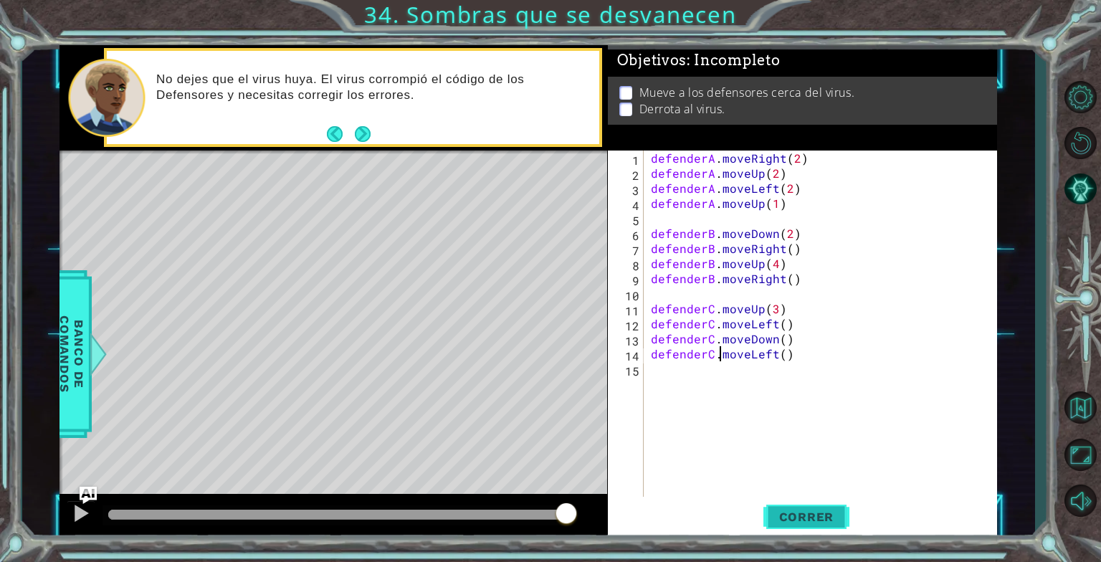
type textarea "defenderC.moveLeft()"
click at [807, 525] on button "Correr" at bounding box center [806, 516] width 86 height 39
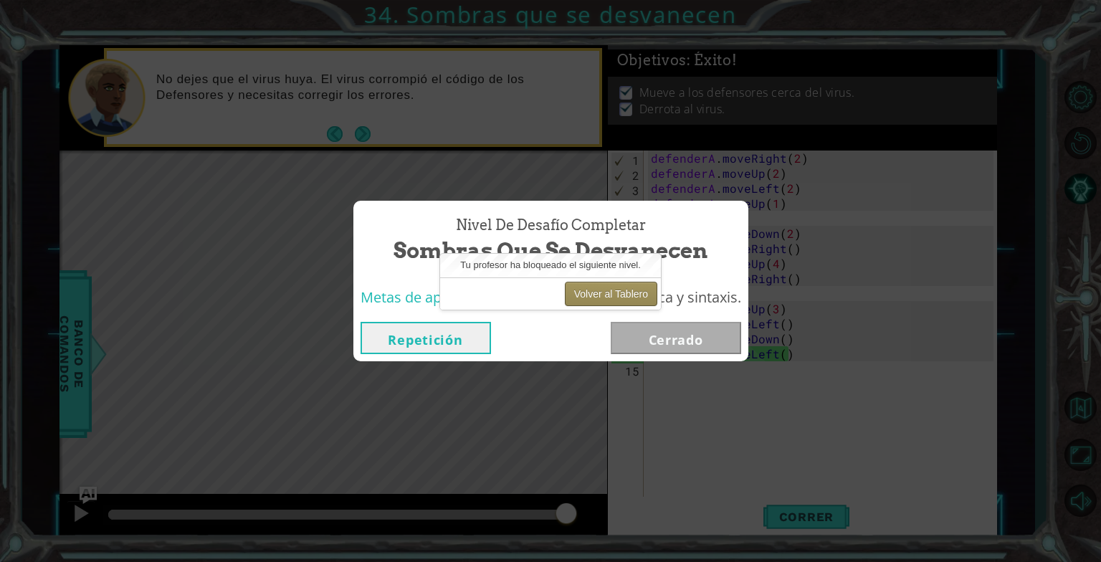
click at [602, 284] on button "Volver al Tablero" at bounding box center [611, 294] width 92 height 24
drag, startPoint x: 602, startPoint y: 284, endPoint x: 1085, endPoint y: 10, distance: 555.3
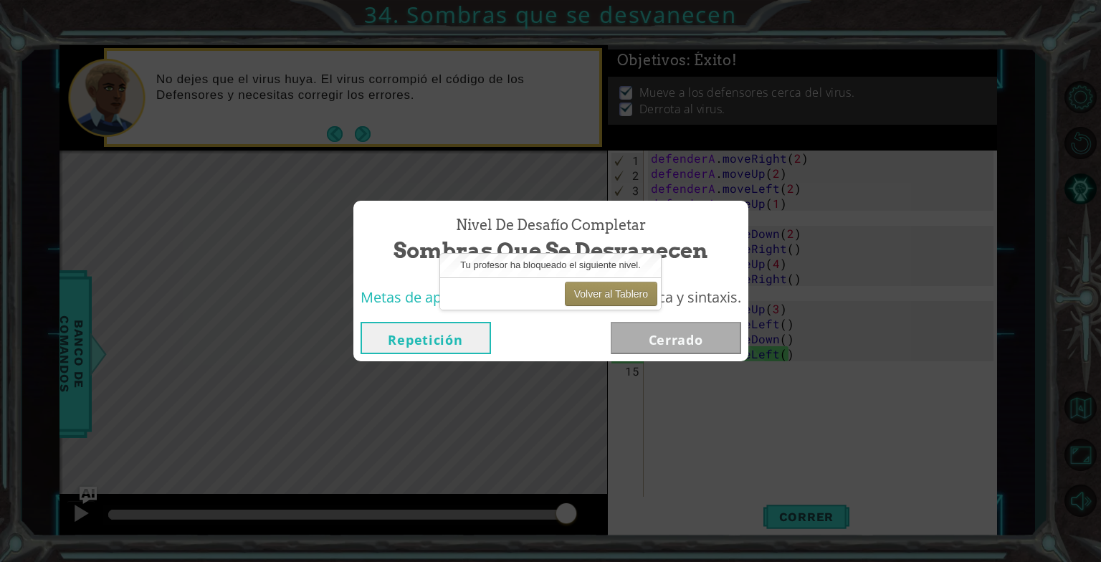
click at [1085, 10] on body "1 ההההההההההההההההההההההההההההההההההההההההההההההההההההההההההההההההההההההההההההה…" at bounding box center [550, 281] width 1101 height 562
